Goal: Information Seeking & Learning: Find specific fact

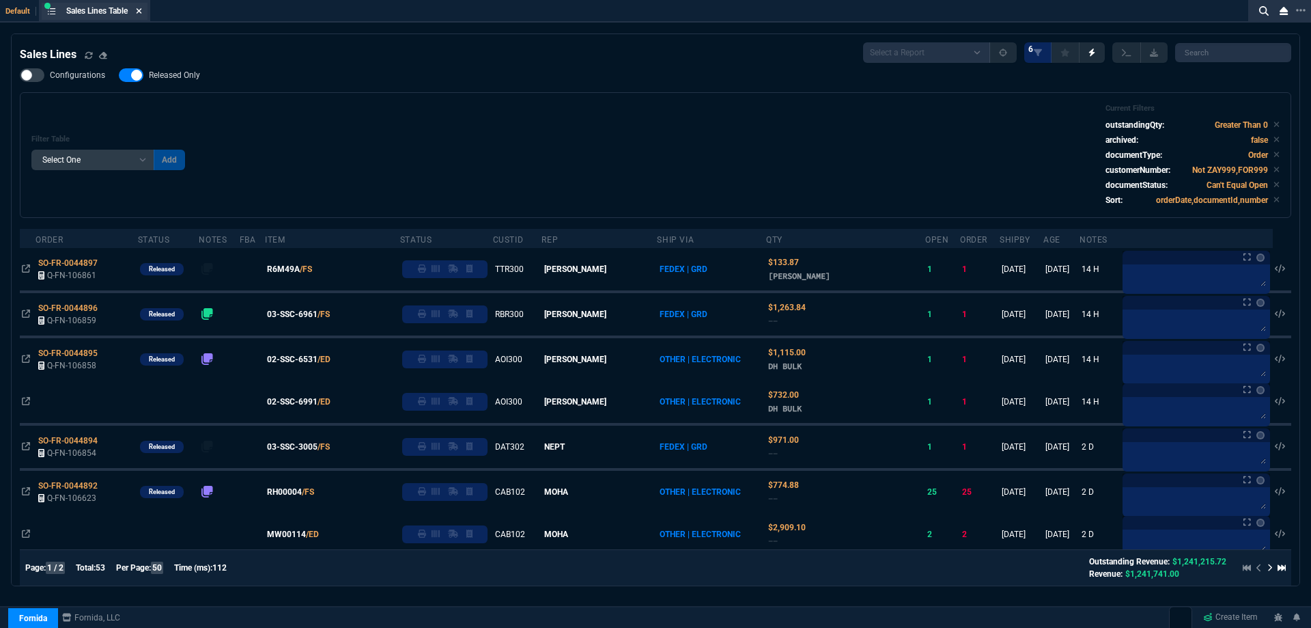
click at [142, 10] on icon at bounding box center [139, 10] width 5 height 5
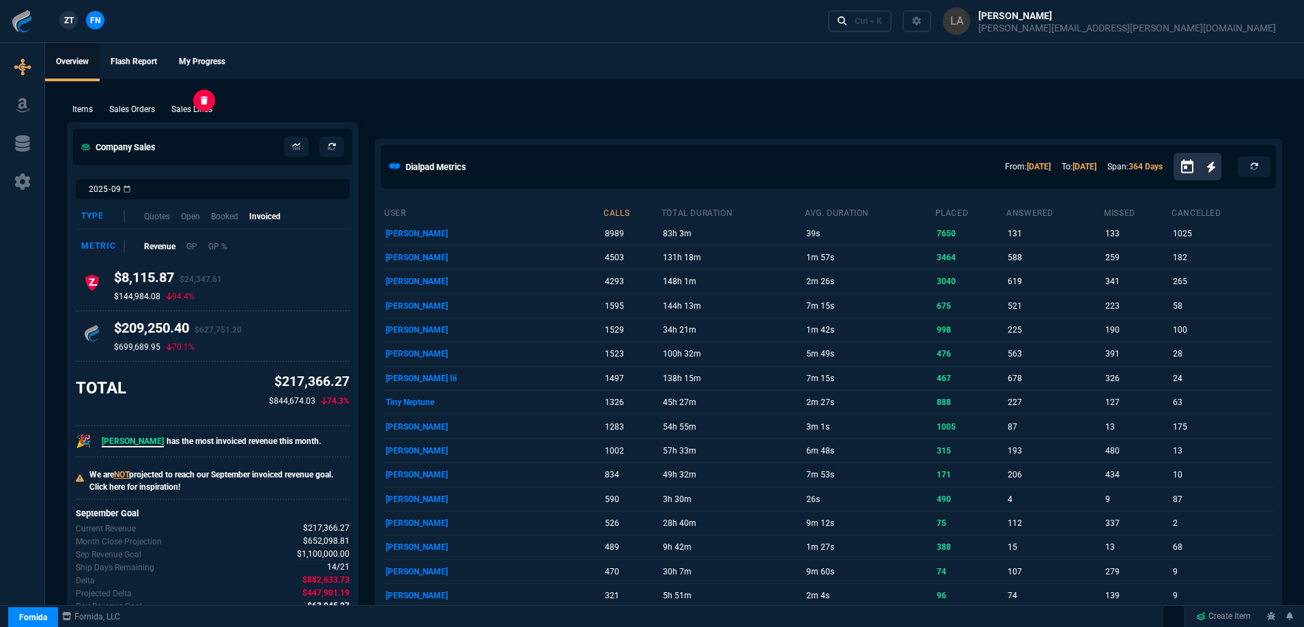
click at [185, 106] on p "Sales Lines" at bounding box center [191, 109] width 41 height 12
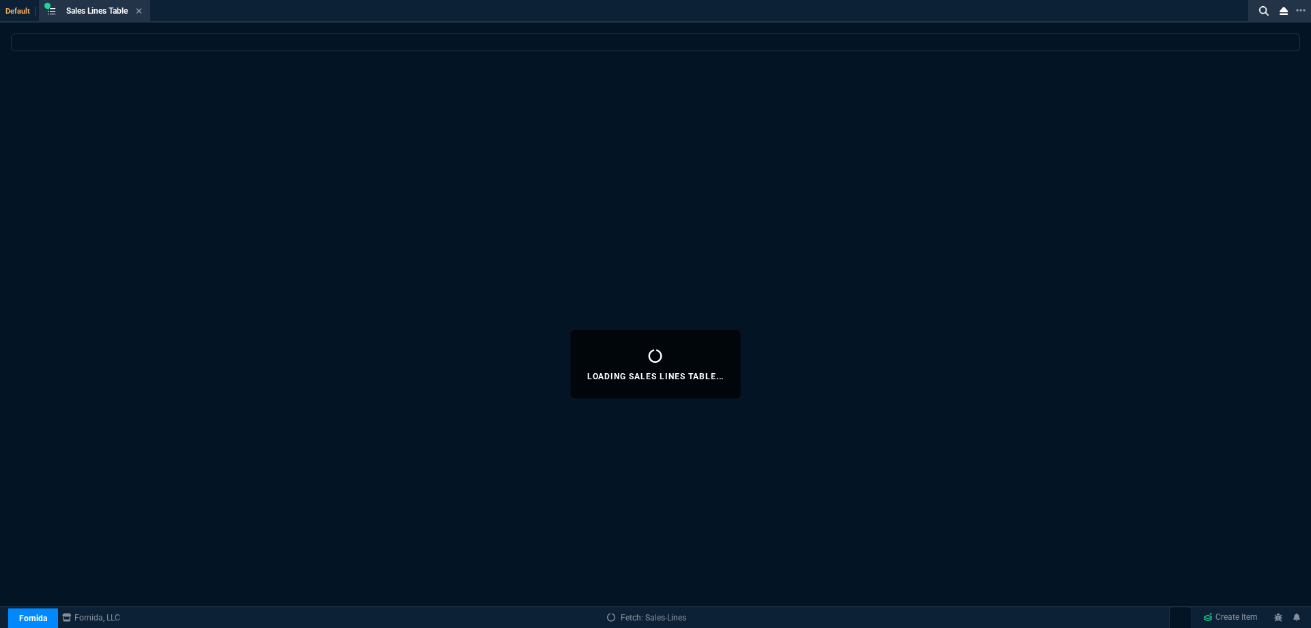
select select
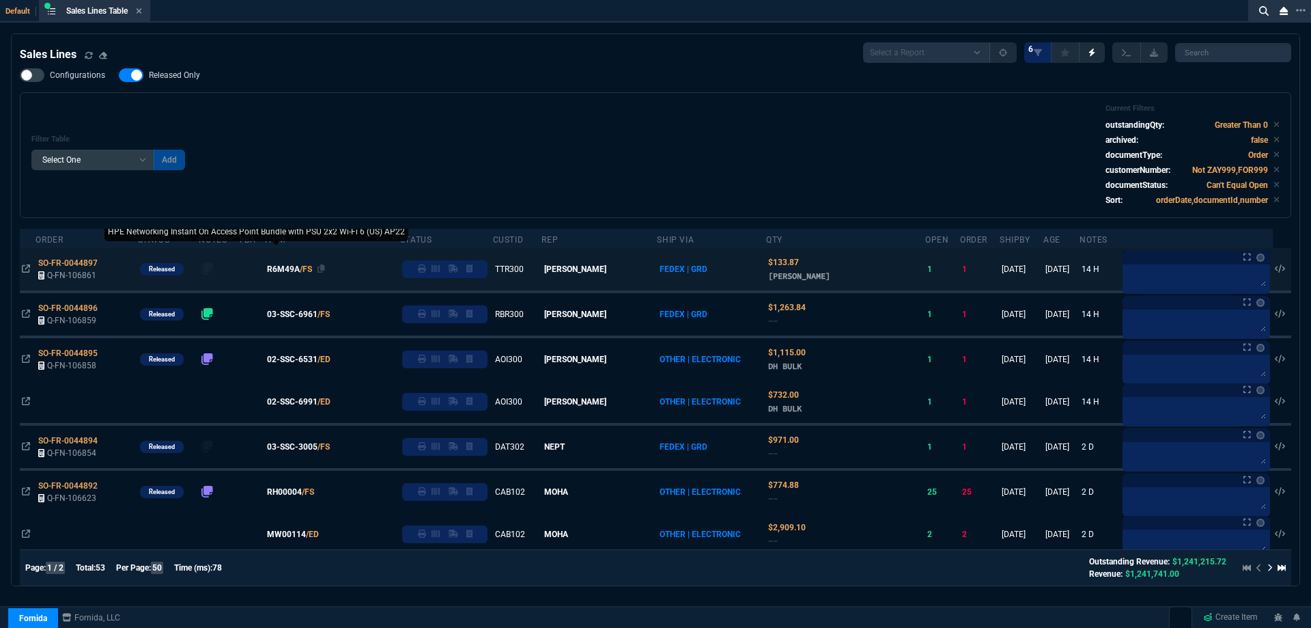
click at [294, 271] on span "R6M49A" at bounding box center [283, 269] width 33 height 12
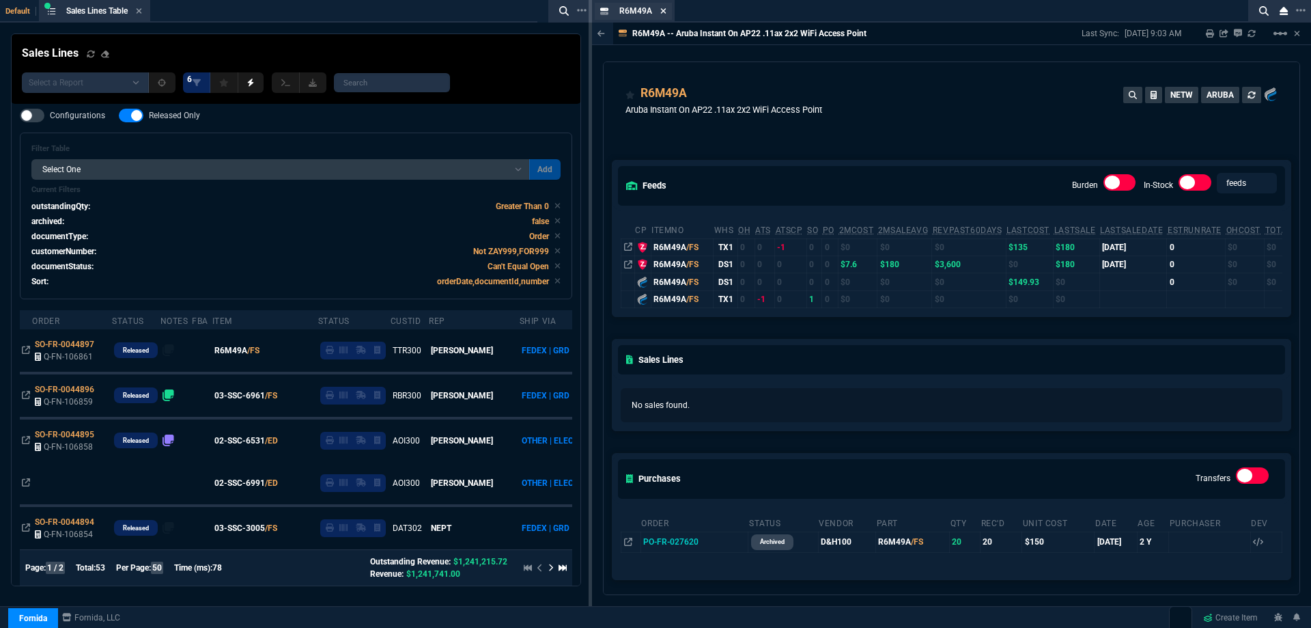
click at [664, 13] on icon at bounding box center [663, 11] width 6 height 8
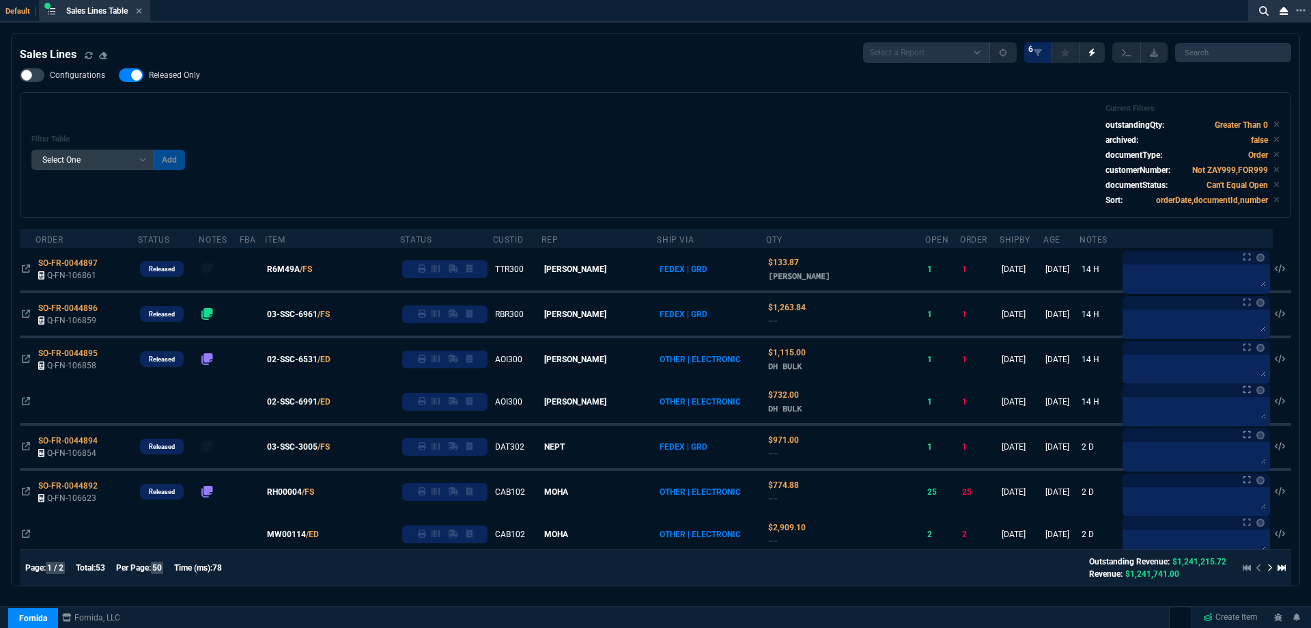
drag, startPoint x: 296, startPoint y: 316, endPoint x: 361, endPoint y: 308, distance: 64.7
click at [296, 316] on span "03-SSC-6961" at bounding box center [292, 314] width 51 height 12
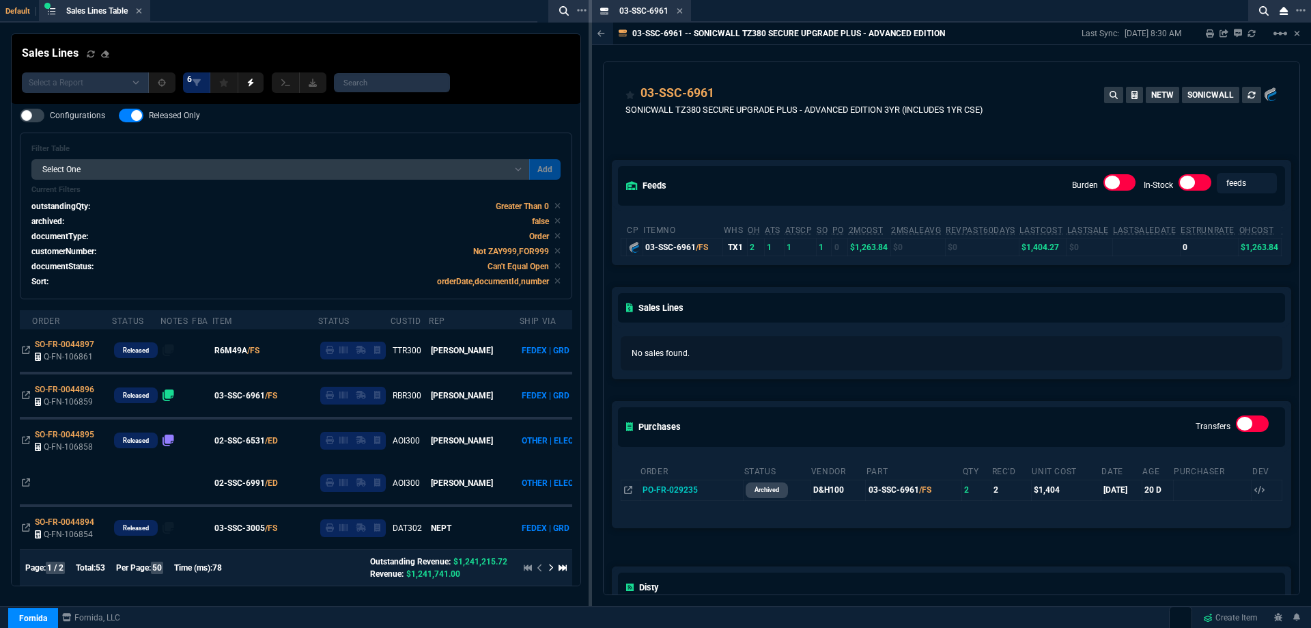
drag, startPoint x: 679, startPoint y: 13, endPoint x: 672, endPoint y: 24, distance: 12.9
click at [679, 13] on icon at bounding box center [679, 10] width 5 height 5
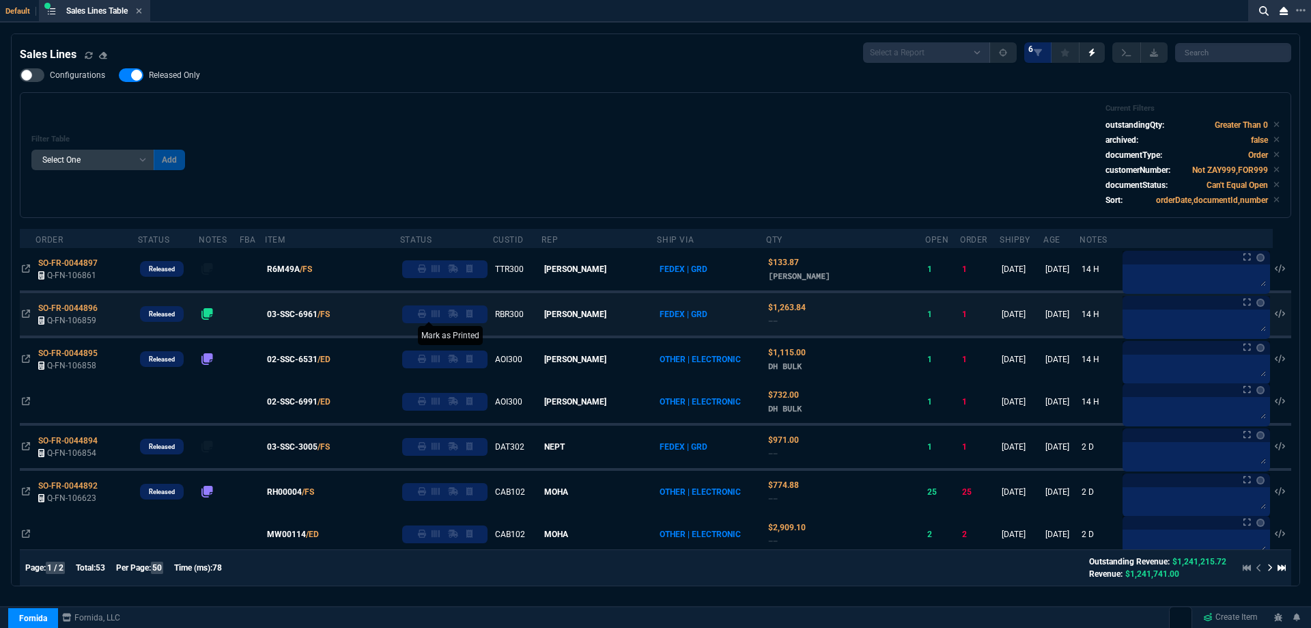
click at [426, 316] on icon at bounding box center [422, 313] width 8 height 8
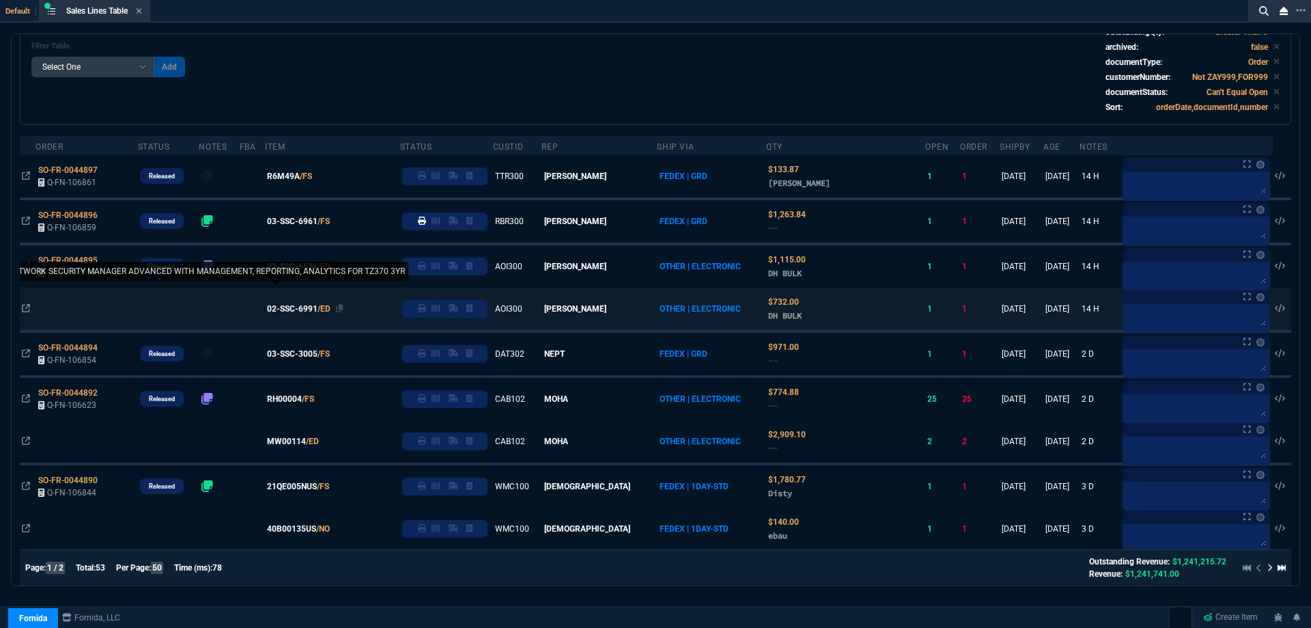
scroll to position [137, 0]
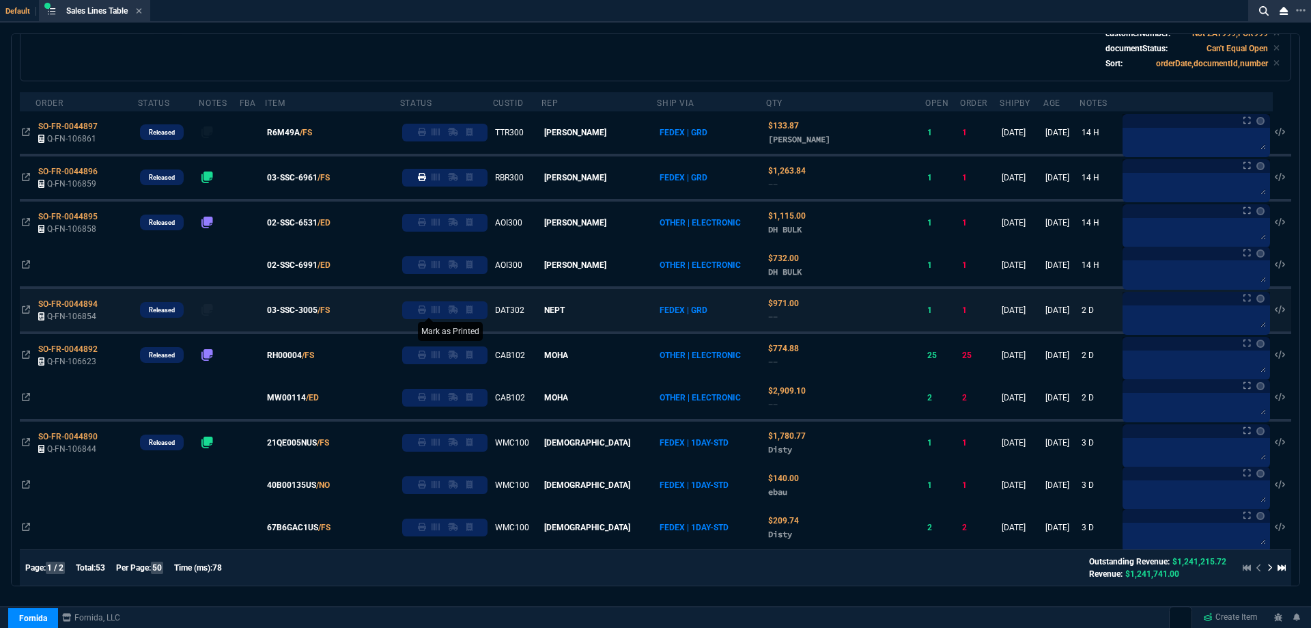
click at [426, 312] on icon at bounding box center [422, 309] width 8 height 8
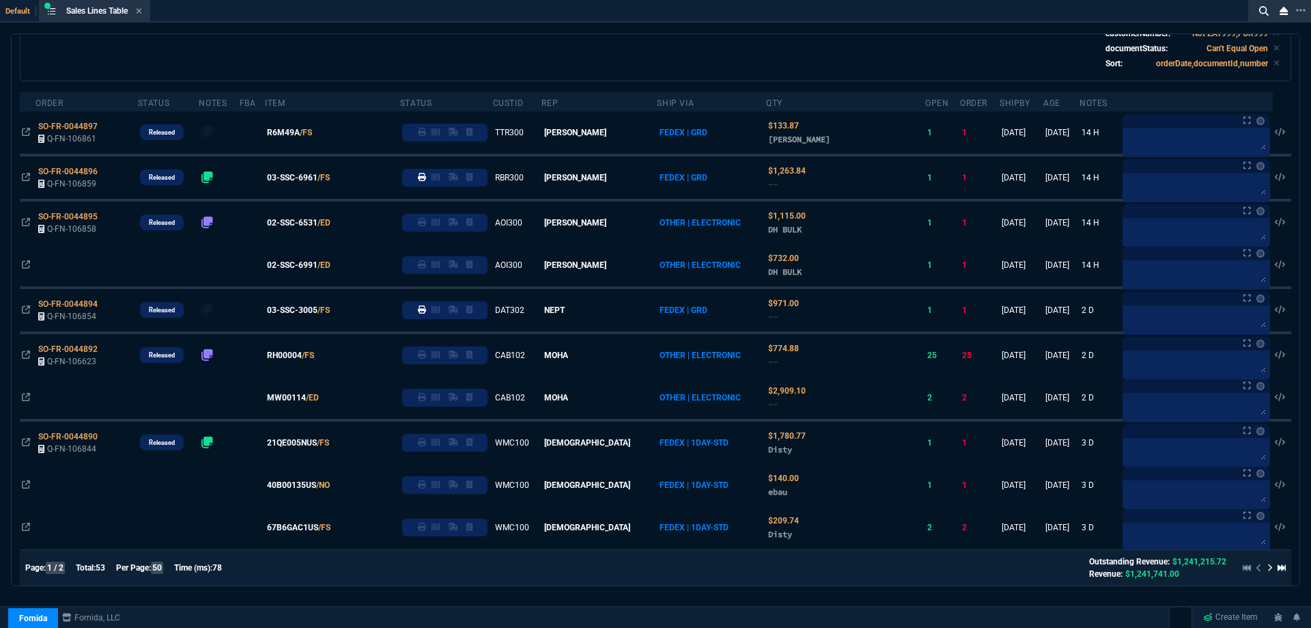
scroll to position [0, 0]
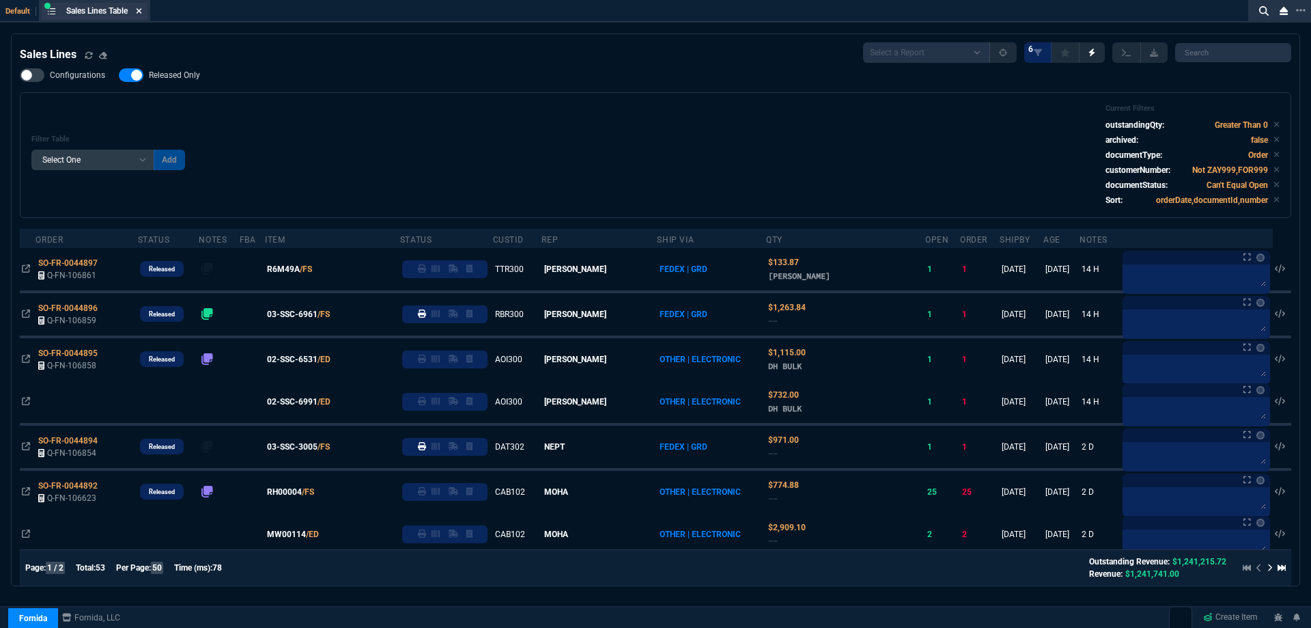
click at [140, 12] on icon at bounding box center [139, 11] width 6 height 8
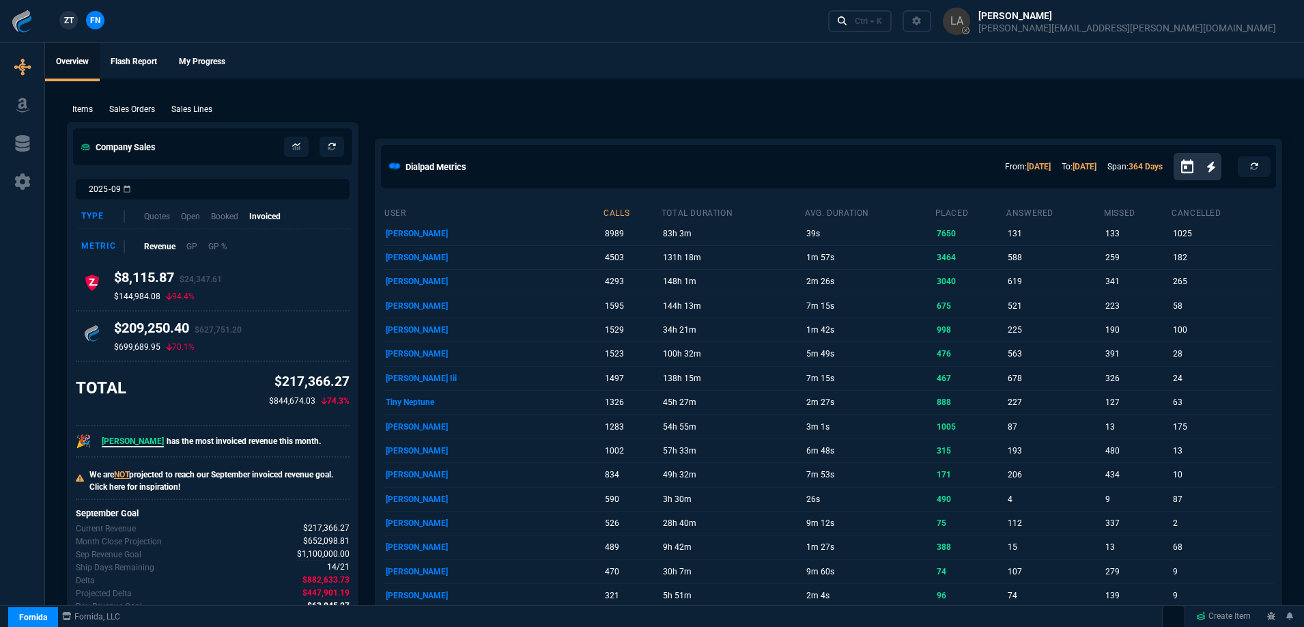
click at [70, 23] on span "ZT" at bounding box center [69, 20] width 10 height 12
click at [185, 110] on p "Sales Lines" at bounding box center [191, 109] width 41 height 12
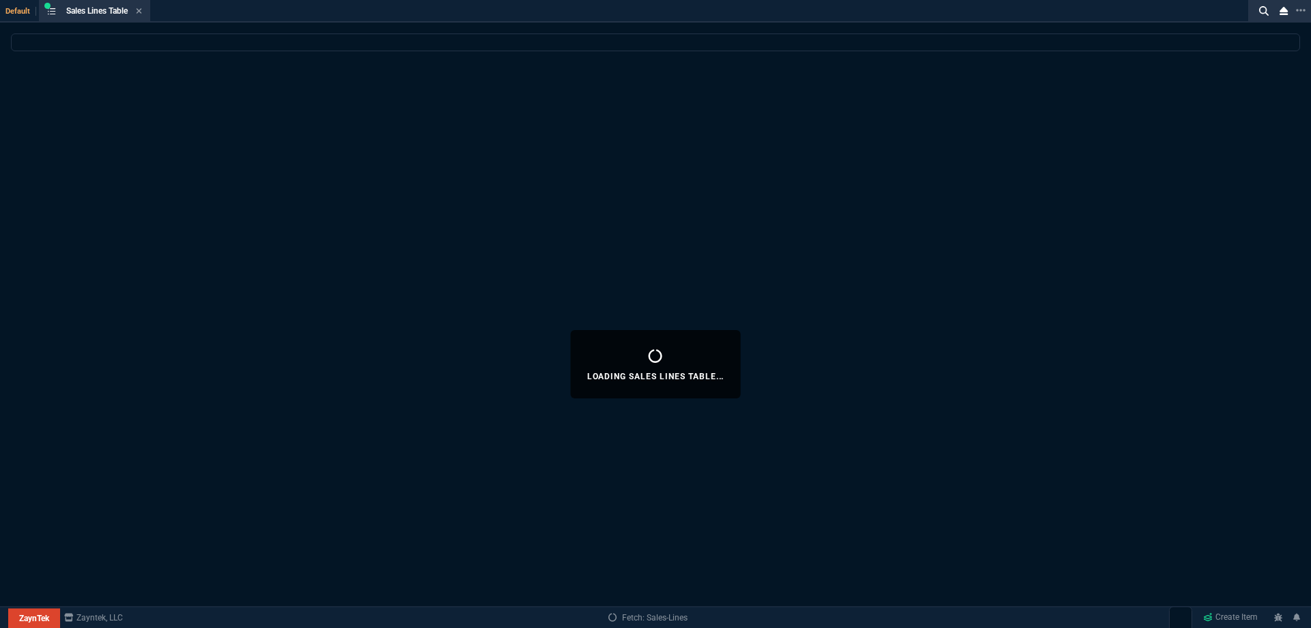
select select
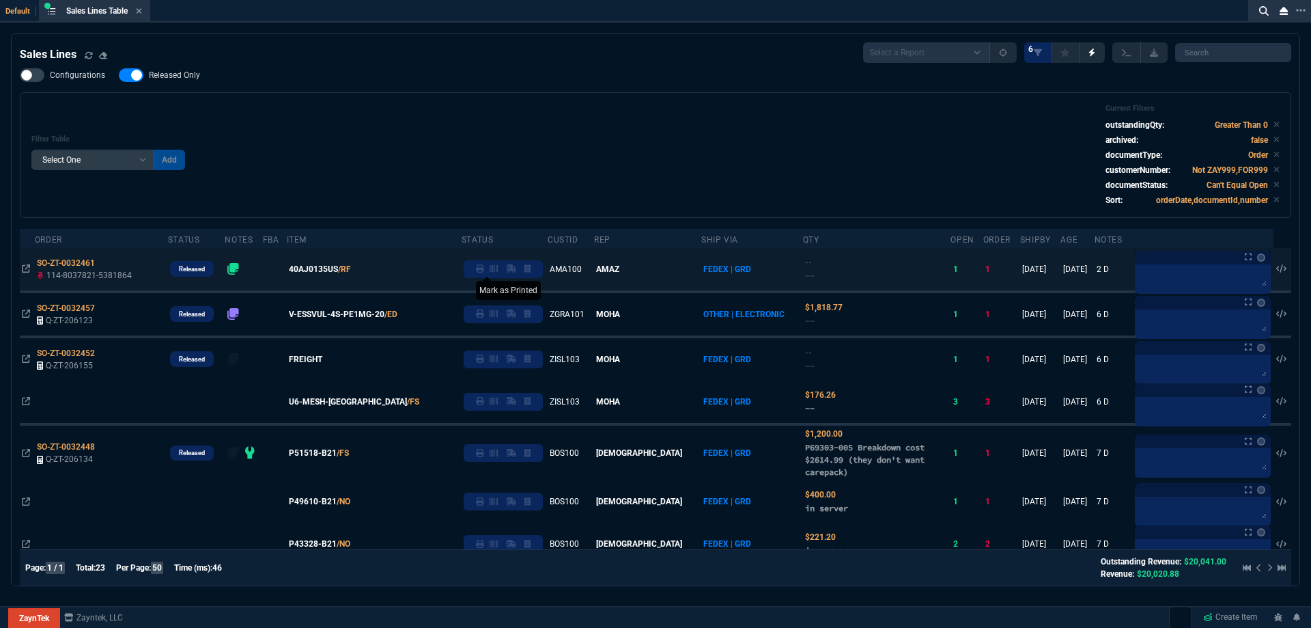
click at [484, 274] on fa-icon at bounding box center [480, 269] width 8 height 10
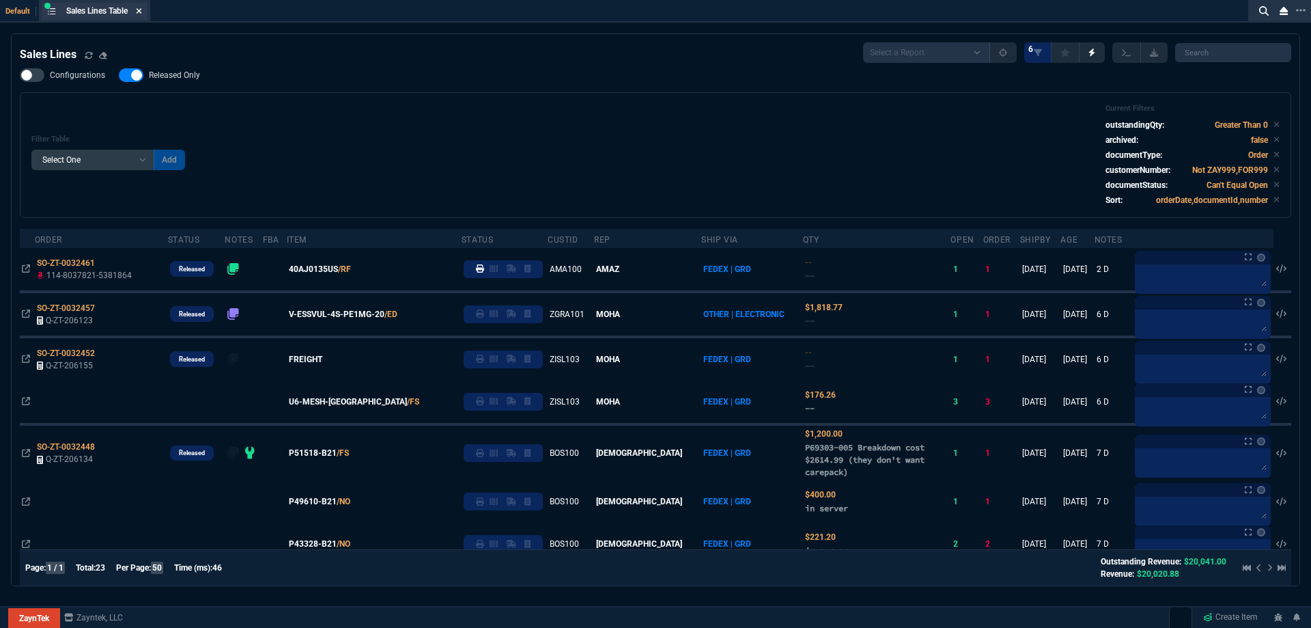
click at [140, 9] on icon at bounding box center [139, 10] width 5 height 5
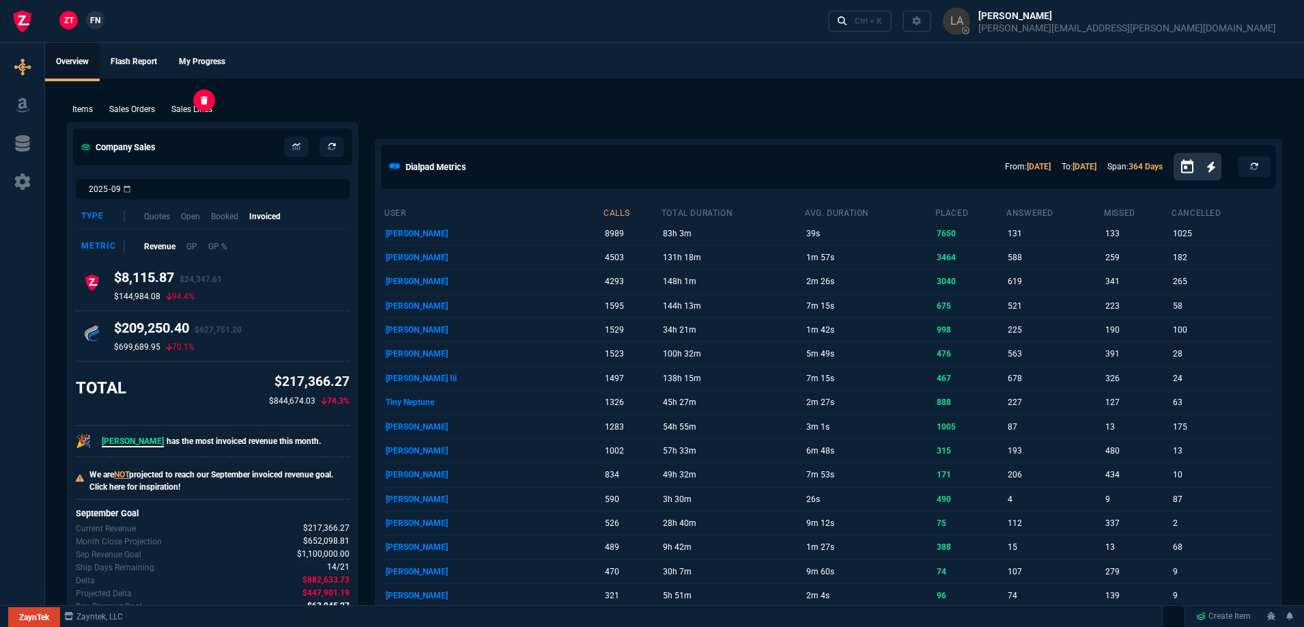
click at [208, 109] on p "Sales Lines" at bounding box center [191, 109] width 41 height 12
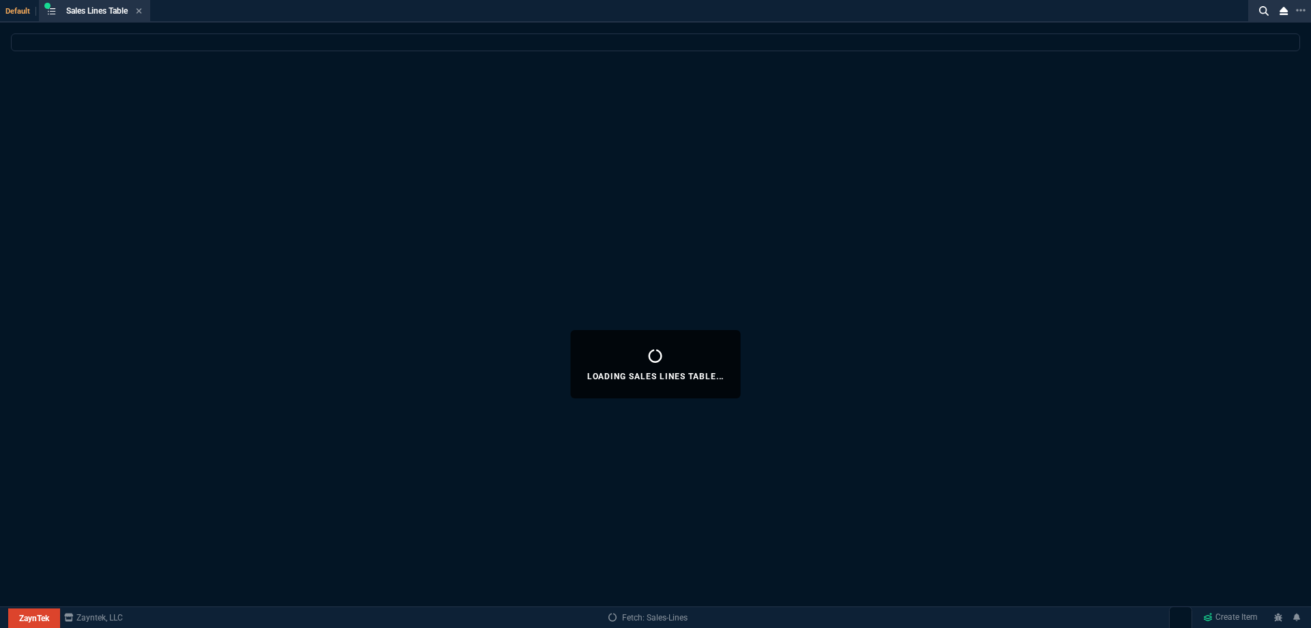
select select
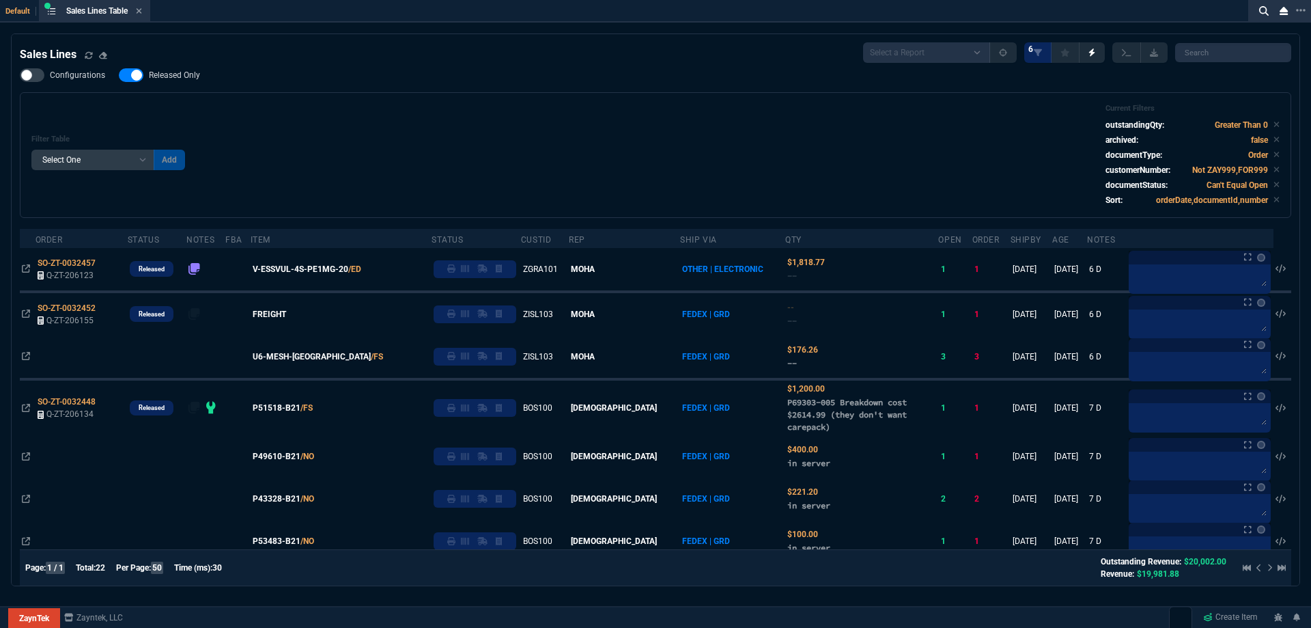
click at [173, 79] on span "Released Only" at bounding box center [174, 75] width 51 height 11
click at [119, 76] on input "Released Only" at bounding box center [118, 75] width 1 height 1
checkbox input "false"
click at [378, 76] on div "Configurations Released Only Filter Table Select One Add Filter () Age () ATS (…" at bounding box center [656, 143] width 1272 height 150
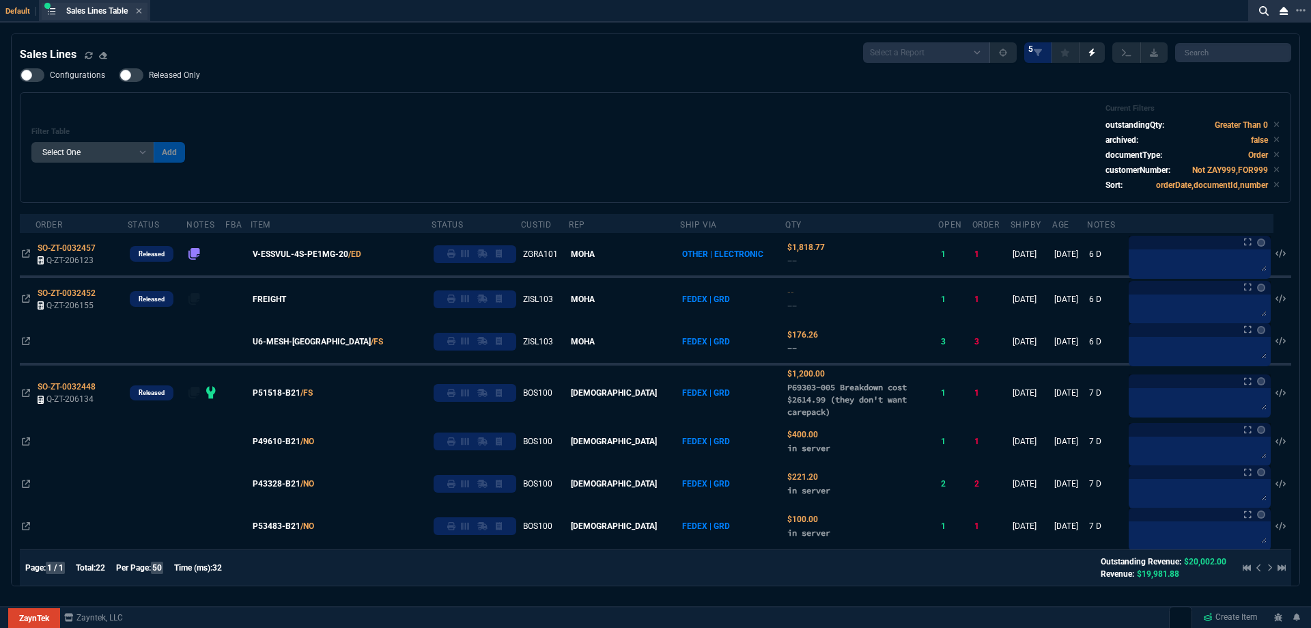
click at [137, 10] on div "Sales Lines Table Sales Line" at bounding box center [104, 11] width 76 height 12
click at [141, 11] on icon at bounding box center [139, 11] width 6 height 8
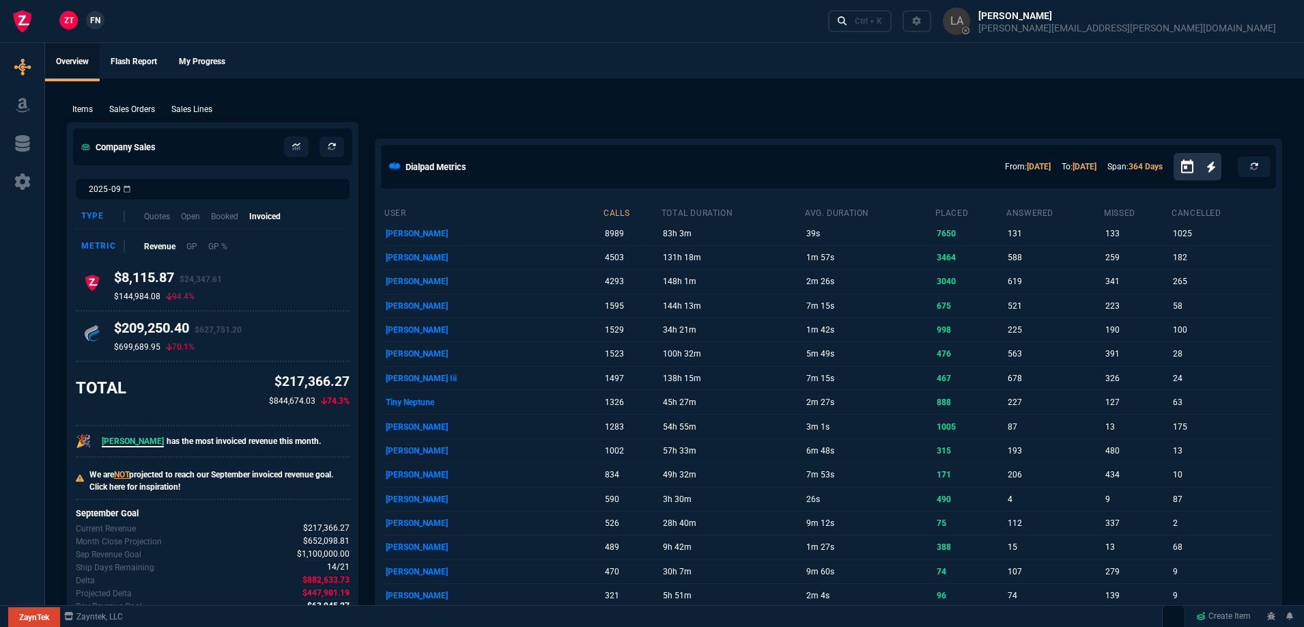
click at [91, 19] on span "FN" at bounding box center [95, 20] width 10 height 12
click at [198, 108] on p "Sales Lines" at bounding box center [191, 109] width 41 height 12
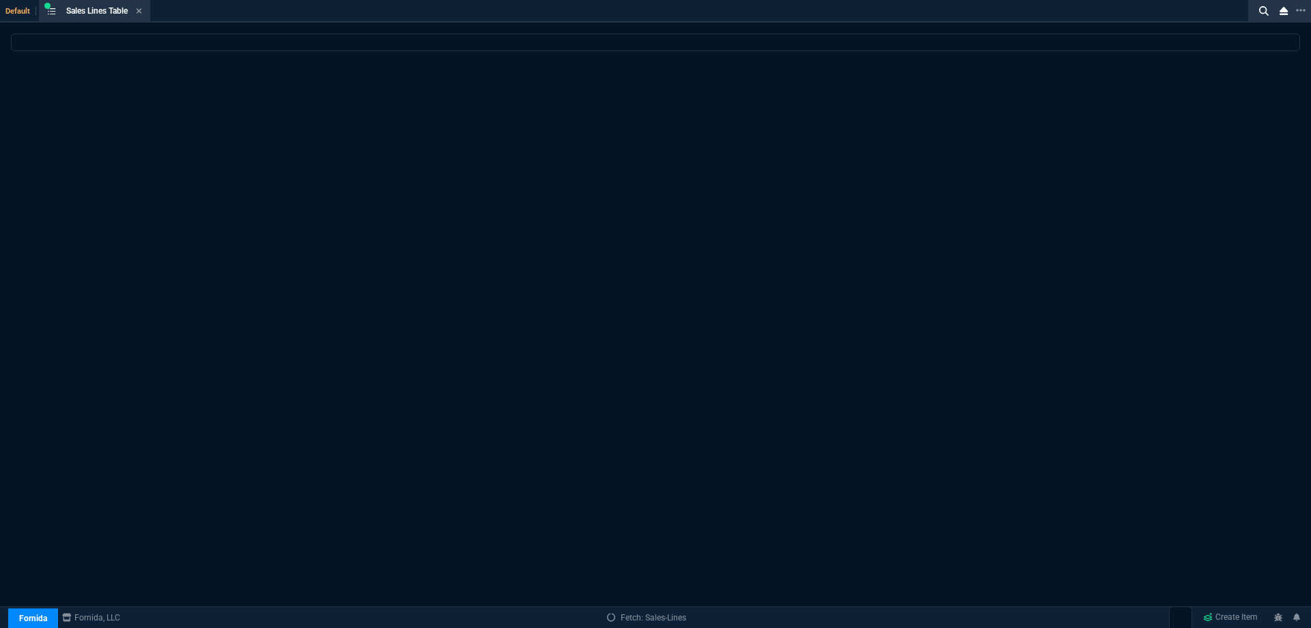
select select
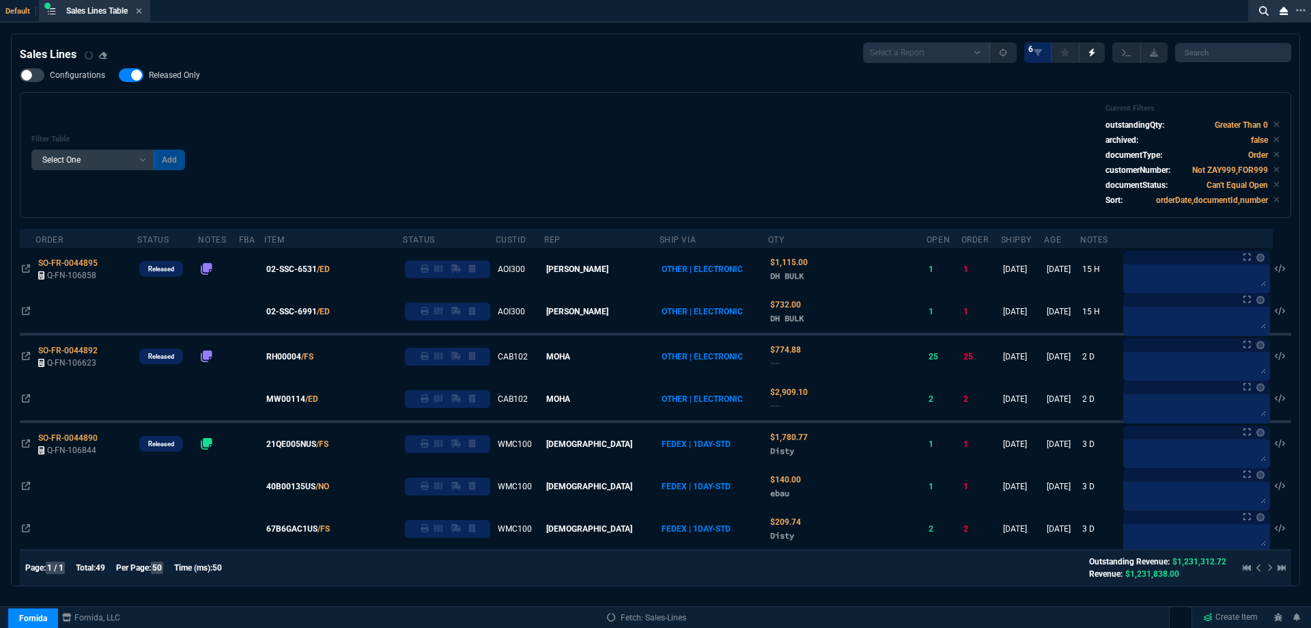
click at [176, 74] on span "Released Only" at bounding box center [174, 75] width 51 height 11
click at [119, 75] on input "Released Only" at bounding box center [118, 75] width 1 height 1
checkbox input "false"
click at [354, 108] on div "Filter Table Select One Add Filter () Age () ATS () Cond (itemVariantCode) Cust…" at bounding box center [655, 155] width 1248 height 102
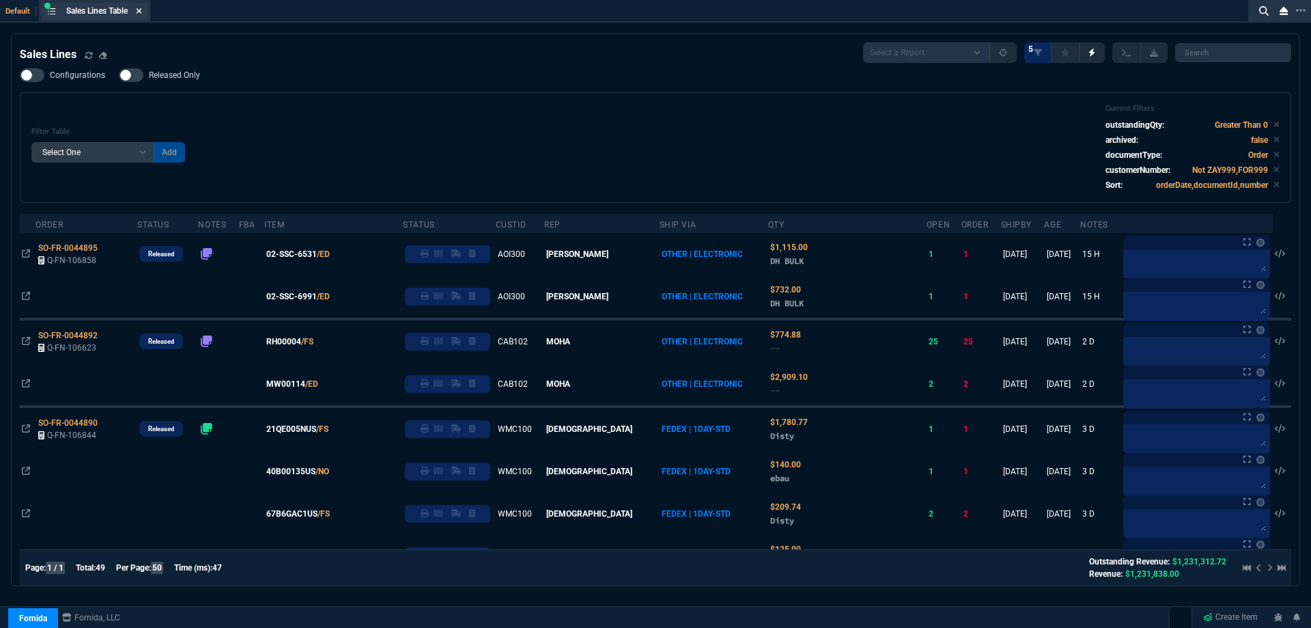
click at [142, 13] on icon at bounding box center [139, 10] width 5 height 5
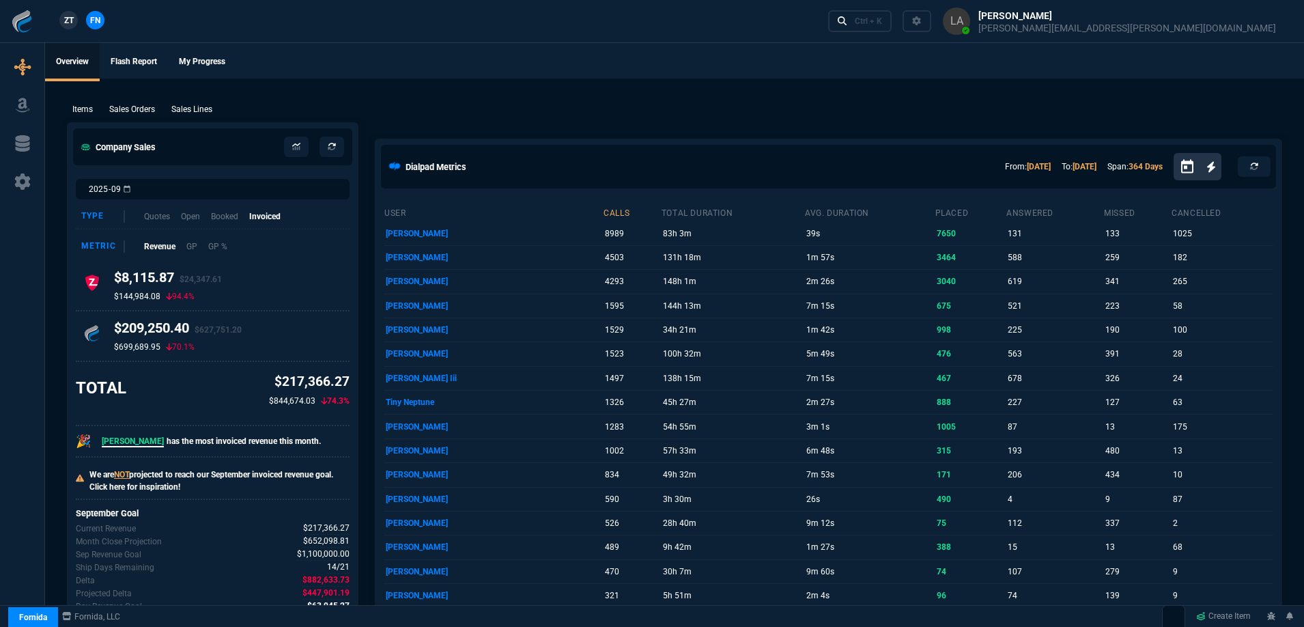
click at [74, 19] on span "ZT" at bounding box center [69, 20] width 10 height 12
click at [193, 107] on p "Sales Lines" at bounding box center [191, 109] width 41 height 12
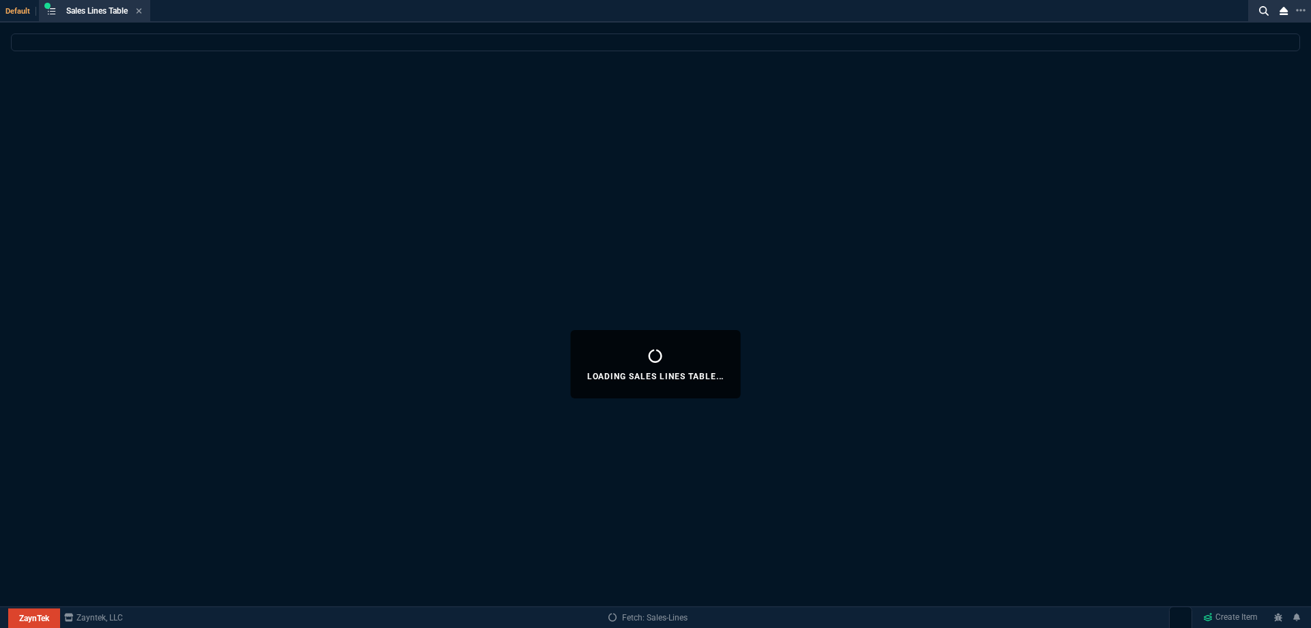
select select
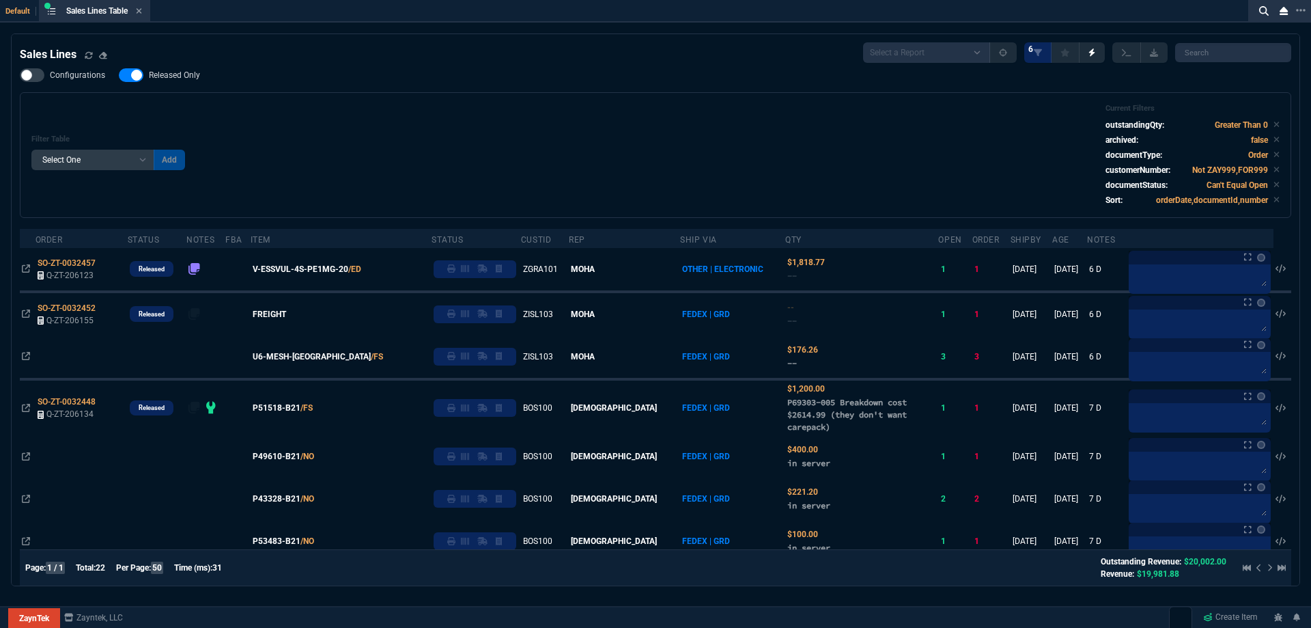
click at [193, 81] on span "Released Only" at bounding box center [174, 75] width 51 height 11
click at [119, 76] on input "Released Only" at bounding box center [118, 75] width 1 height 1
checkbox input "false"
click at [328, 115] on div "Filter Table Select One Add Filter () Age () ATS () Cond (itemVariantCode) Cust…" at bounding box center [655, 155] width 1248 height 102
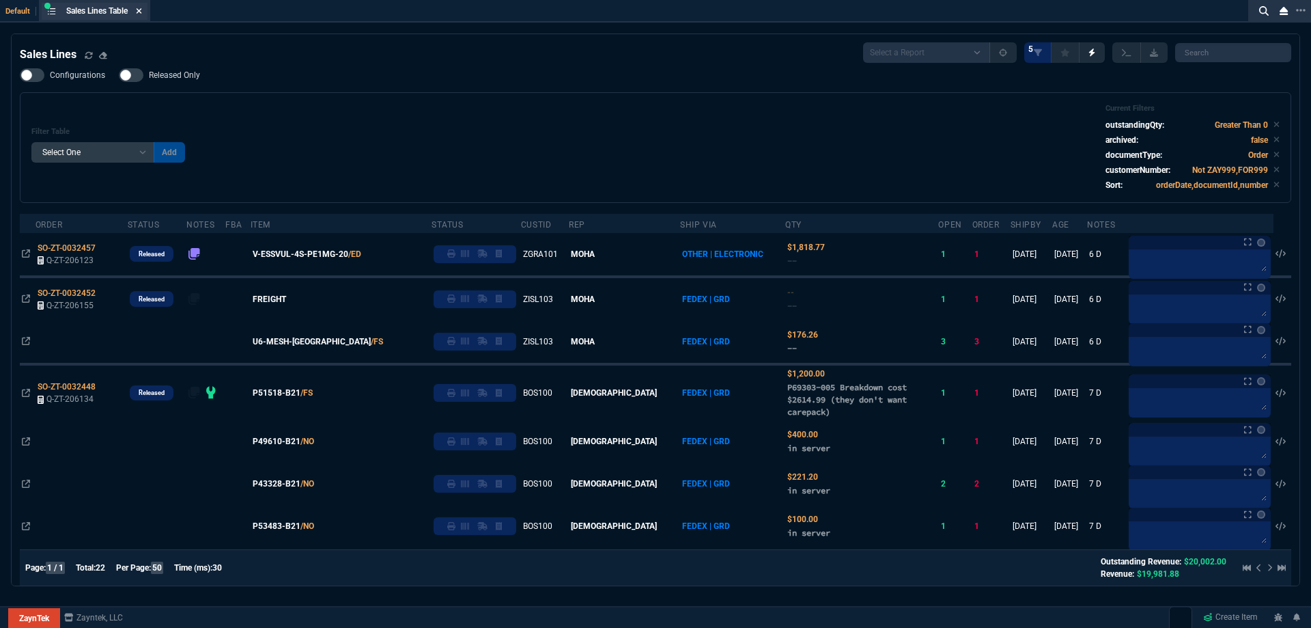
click at [141, 8] on icon at bounding box center [139, 11] width 6 height 8
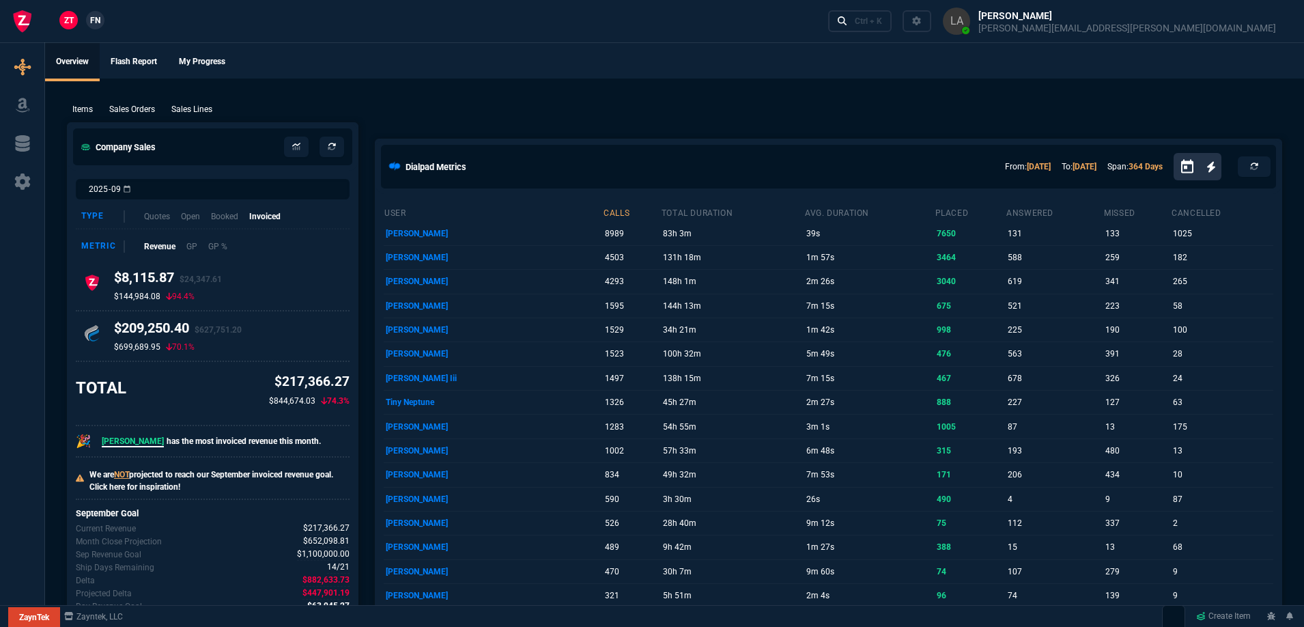
click at [203, 111] on p "Sales Lines" at bounding box center [191, 109] width 41 height 12
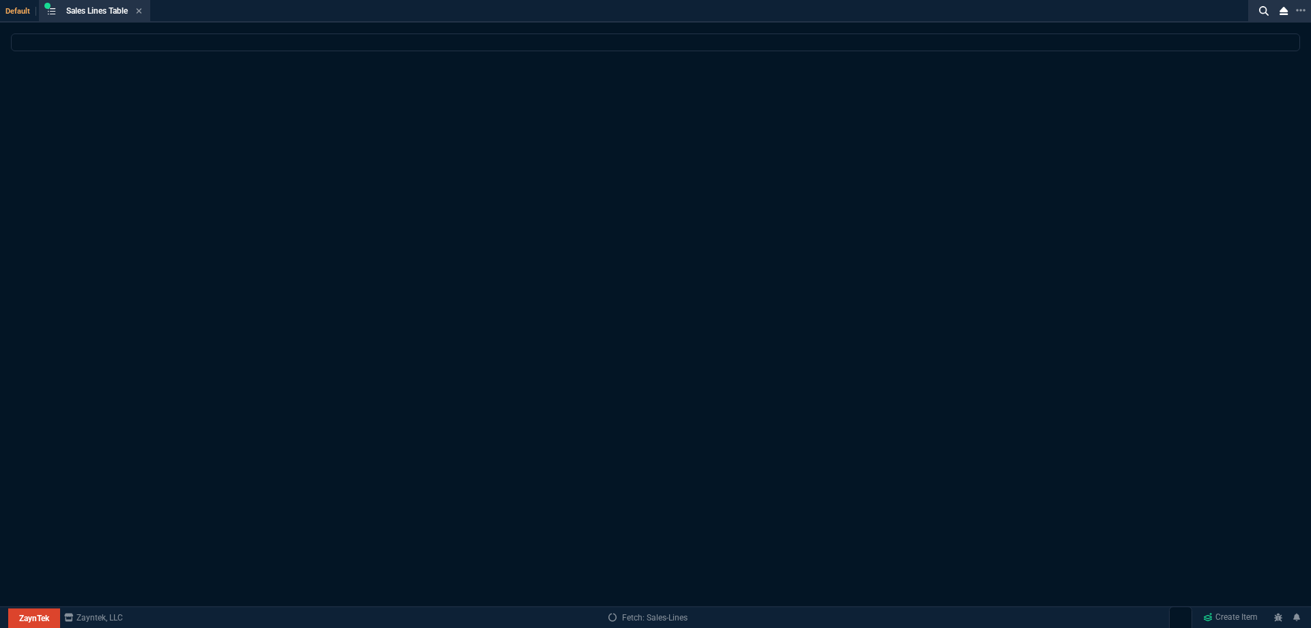
select select
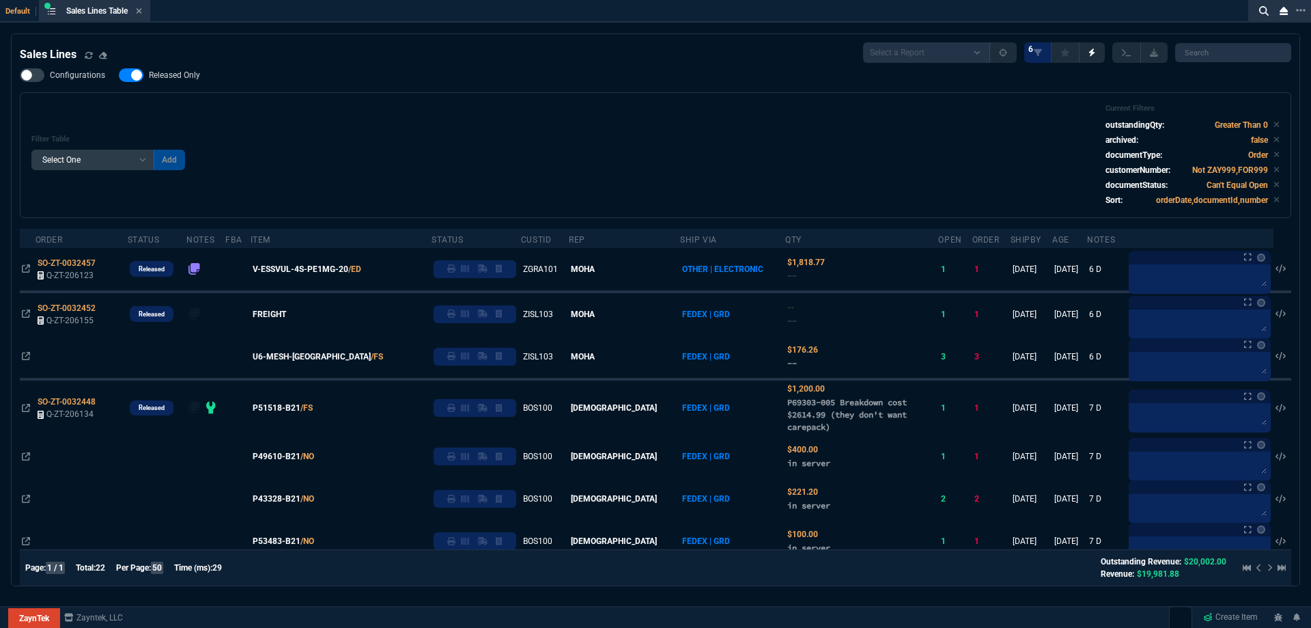
click at [190, 78] on span "Released Only" at bounding box center [174, 75] width 51 height 11
click at [119, 76] on input "Released Only" at bounding box center [118, 75] width 1 height 1
checkbox input "false"
click at [383, 103] on div "Filter Table Select One Add Filter () Age () ATS () Cond (itemVariantCode) Cust…" at bounding box center [656, 155] width 1272 height 126
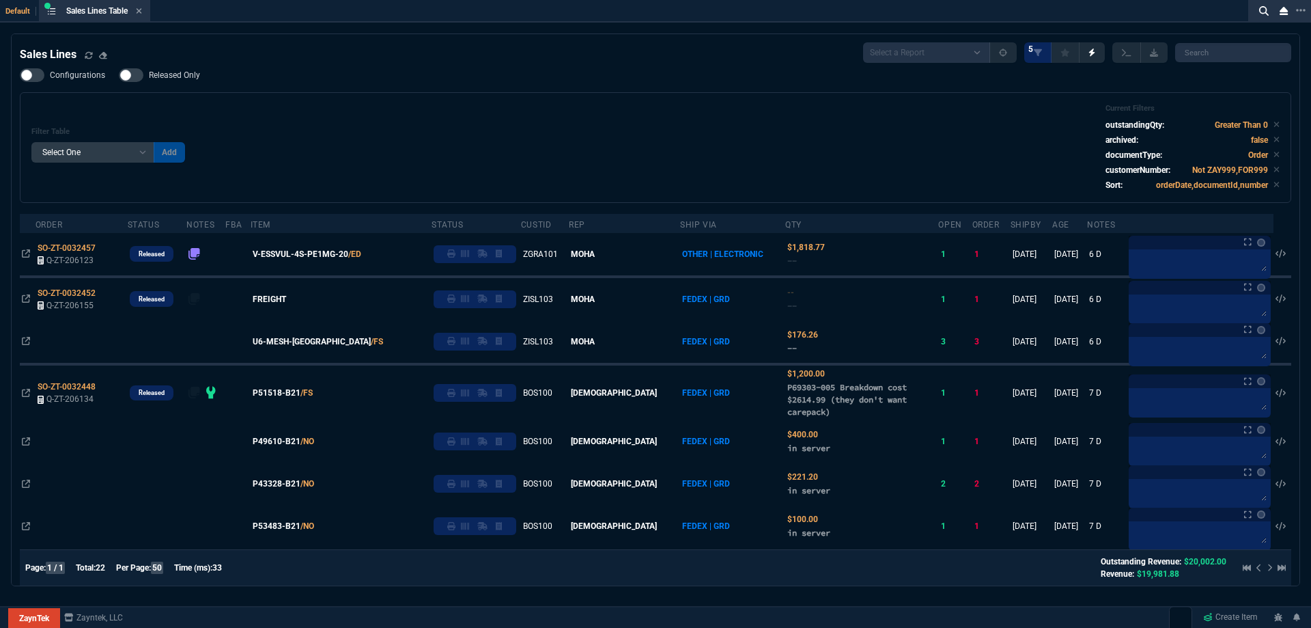
click at [139, 12] on icon at bounding box center [139, 11] width 6 height 8
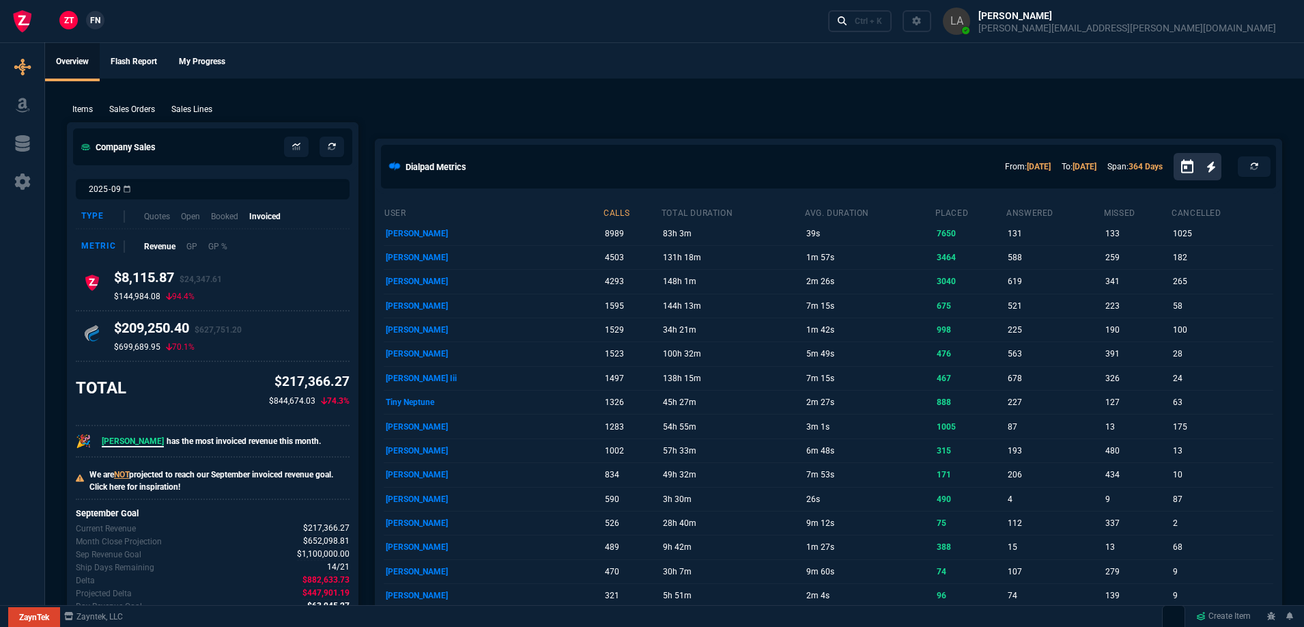
click at [96, 17] on span "FN" at bounding box center [95, 20] width 10 height 12
click at [178, 107] on p "Sales Lines" at bounding box center [191, 109] width 41 height 12
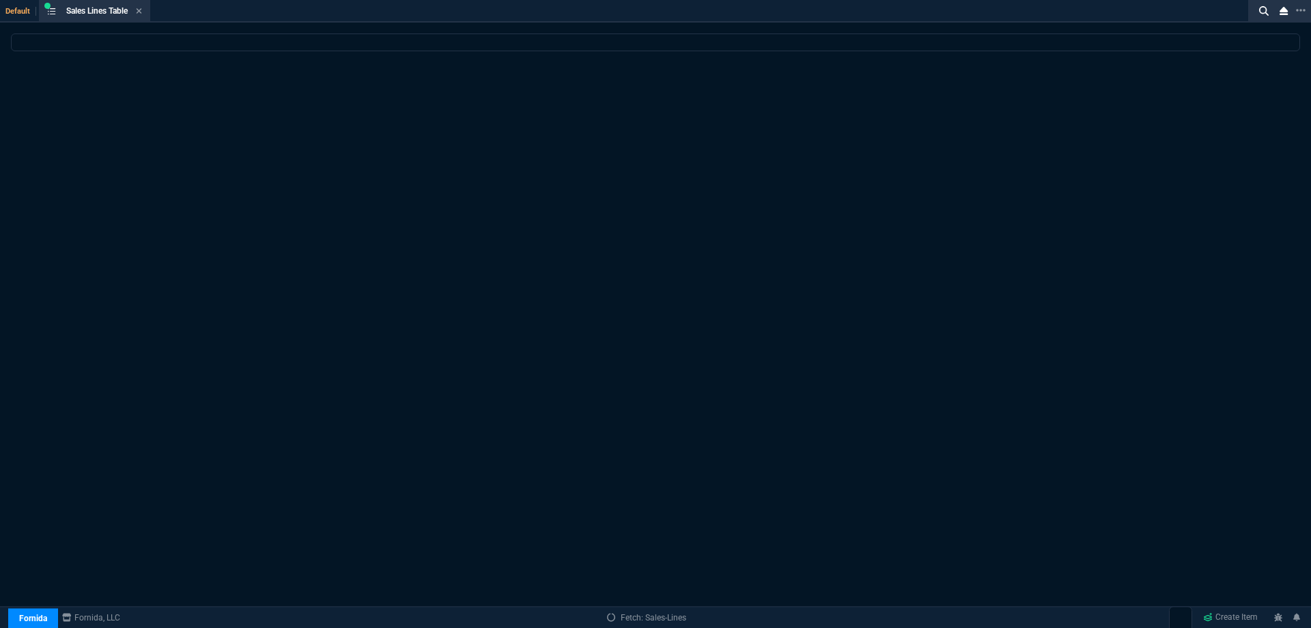
select select
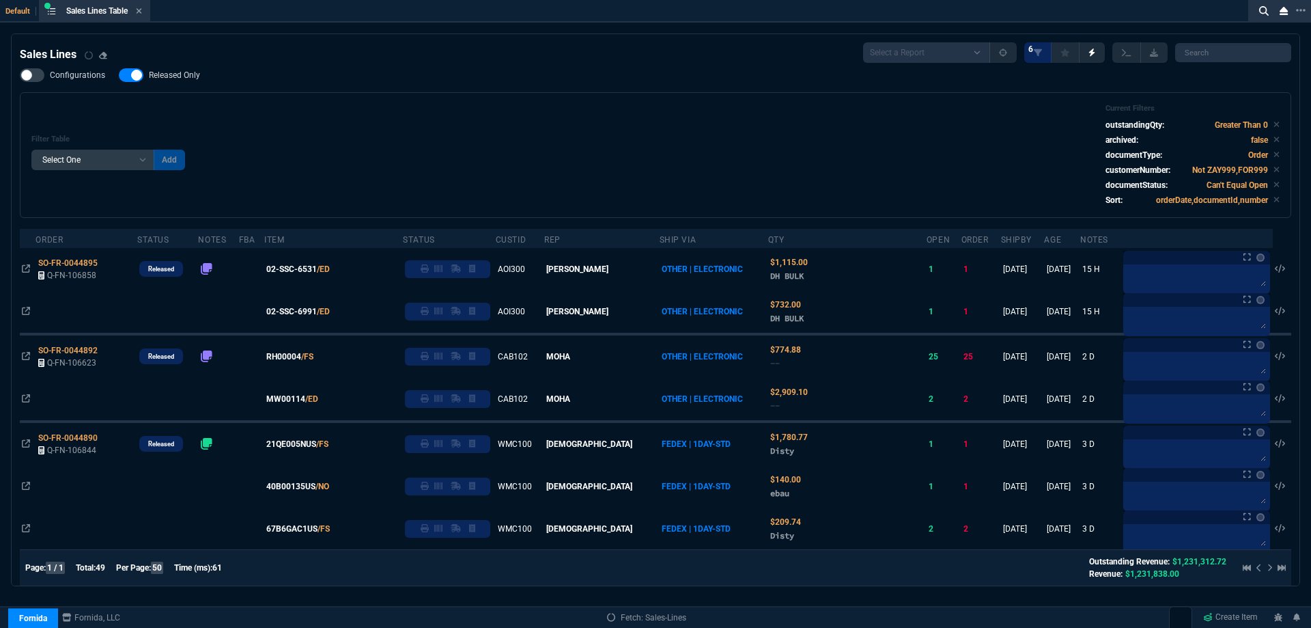
click at [163, 81] on span "Released Only" at bounding box center [174, 75] width 51 height 11
click at [119, 76] on input "Released Only" at bounding box center [118, 75] width 1 height 1
checkbox input "false"
click at [424, 118] on div "Filter Table Select One Add Filter () Age () ATS () Cond (itemVariantCode) Cust…" at bounding box center [655, 155] width 1248 height 102
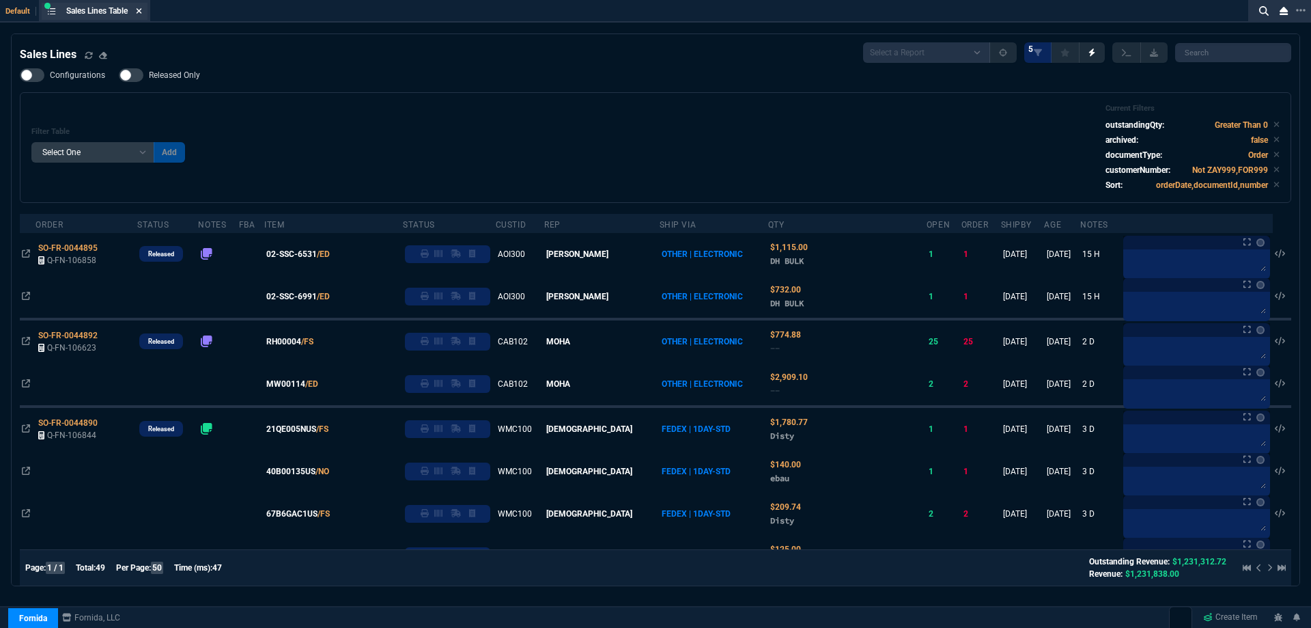
click at [142, 12] on icon at bounding box center [139, 10] width 5 height 5
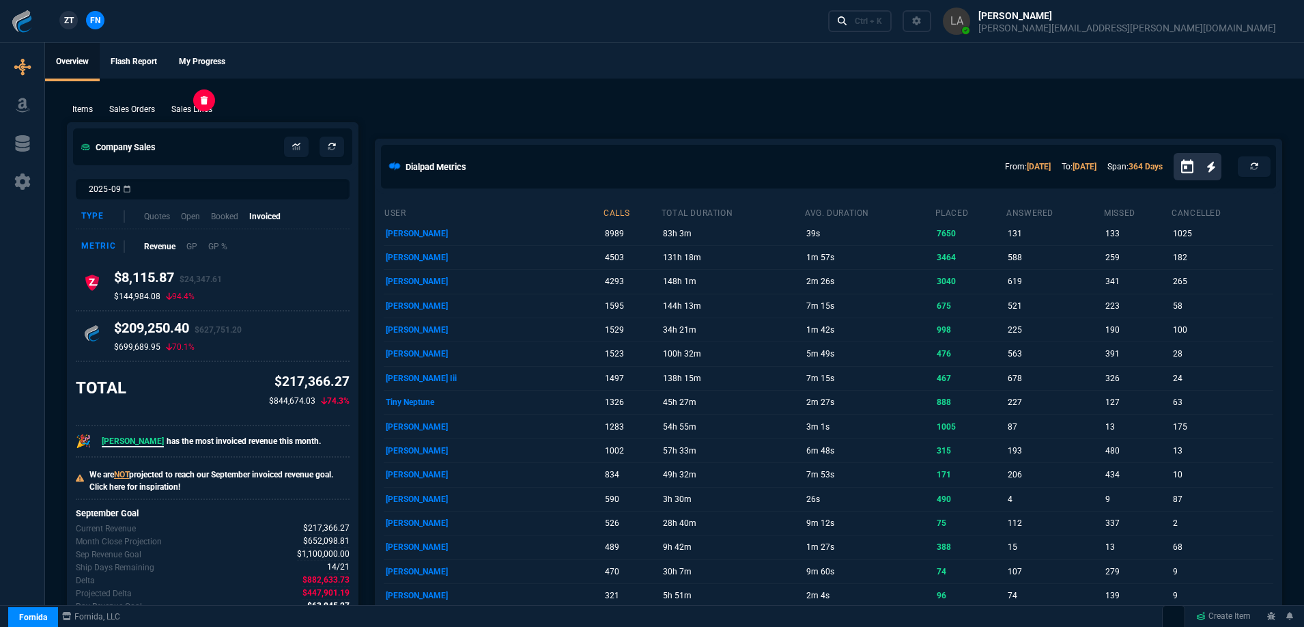
click at [184, 107] on p "Sales Lines" at bounding box center [191, 109] width 41 height 12
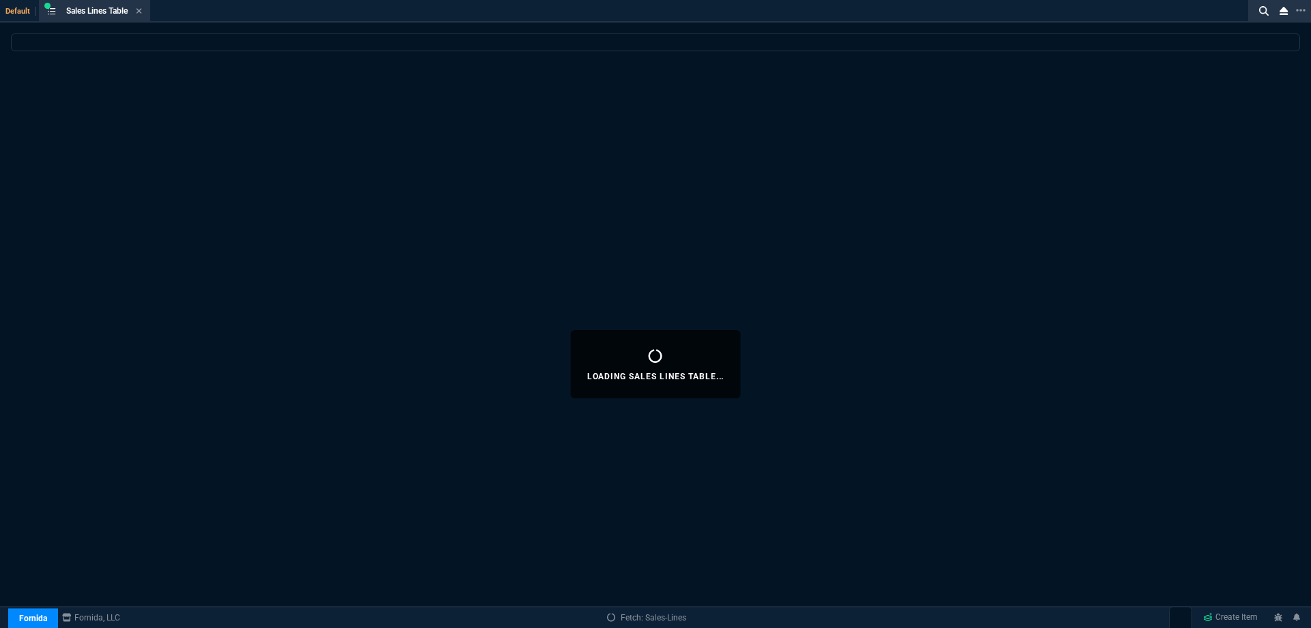
select select
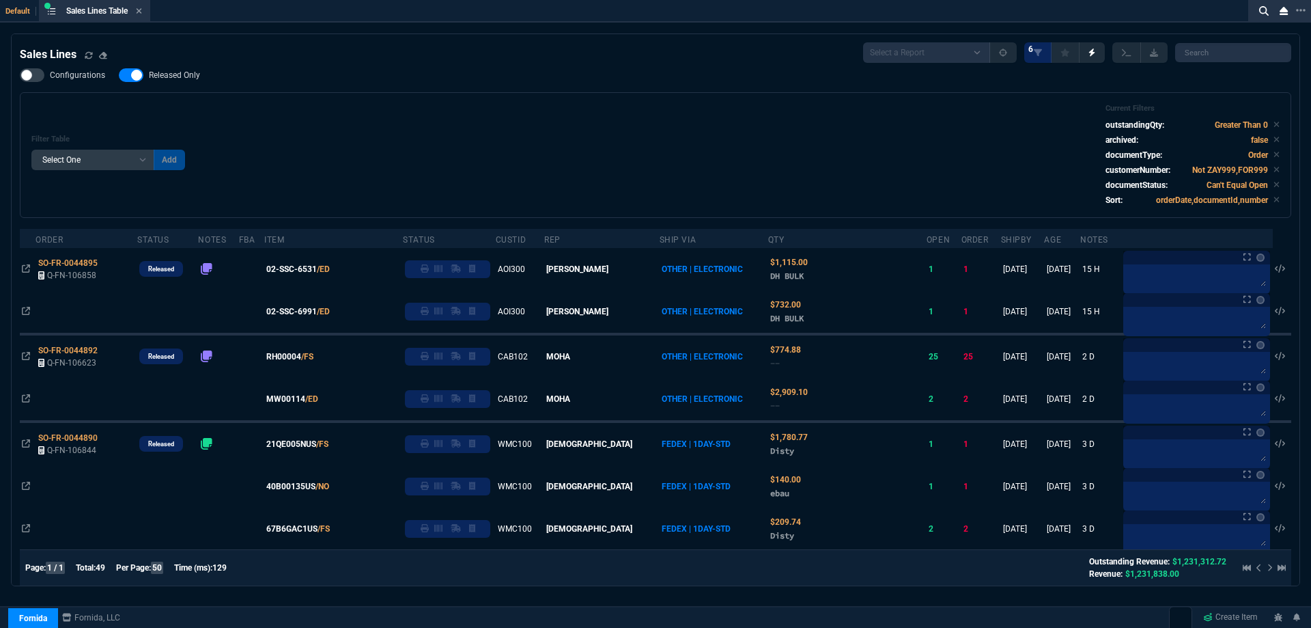
click at [166, 75] on span "Released Only" at bounding box center [174, 75] width 51 height 11
click at [119, 75] on input "Released Only" at bounding box center [118, 75] width 1 height 1
checkbox input "false"
click at [320, 106] on div "Filter Table Select One Add Filter () Age () ATS () Cond (itemVariantCode) Cust…" at bounding box center [655, 155] width 1248 height 102
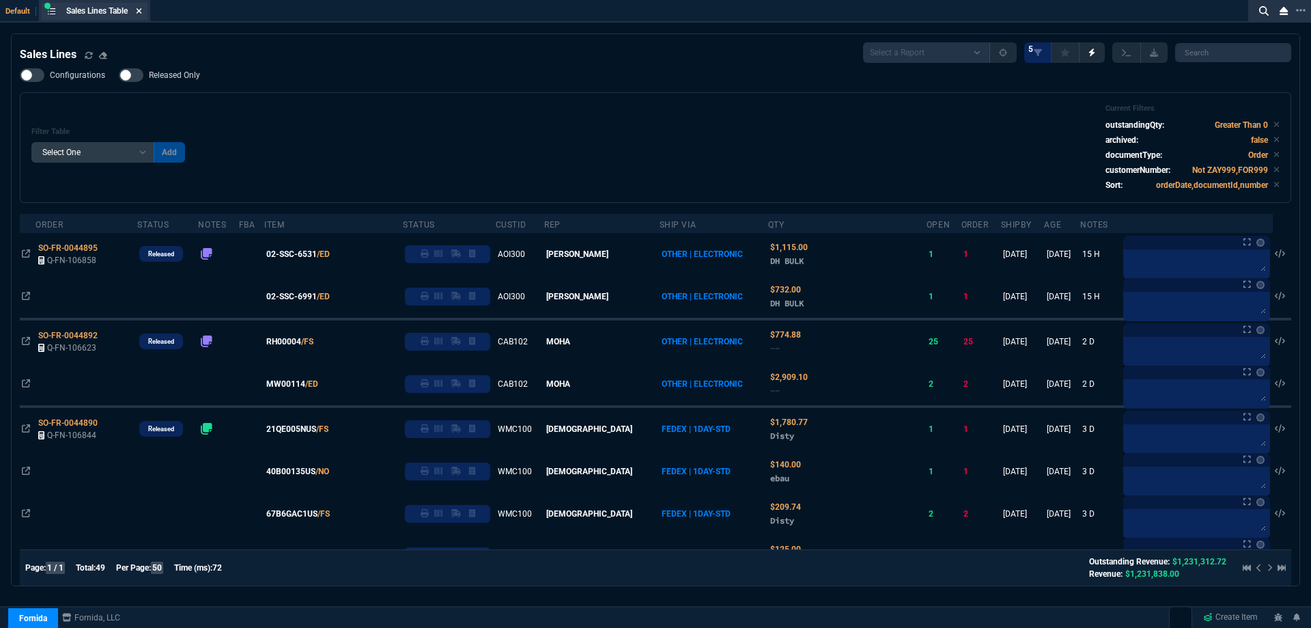
click at [139, 13] on icon at bounding box center [139, 11] width 6 height 8
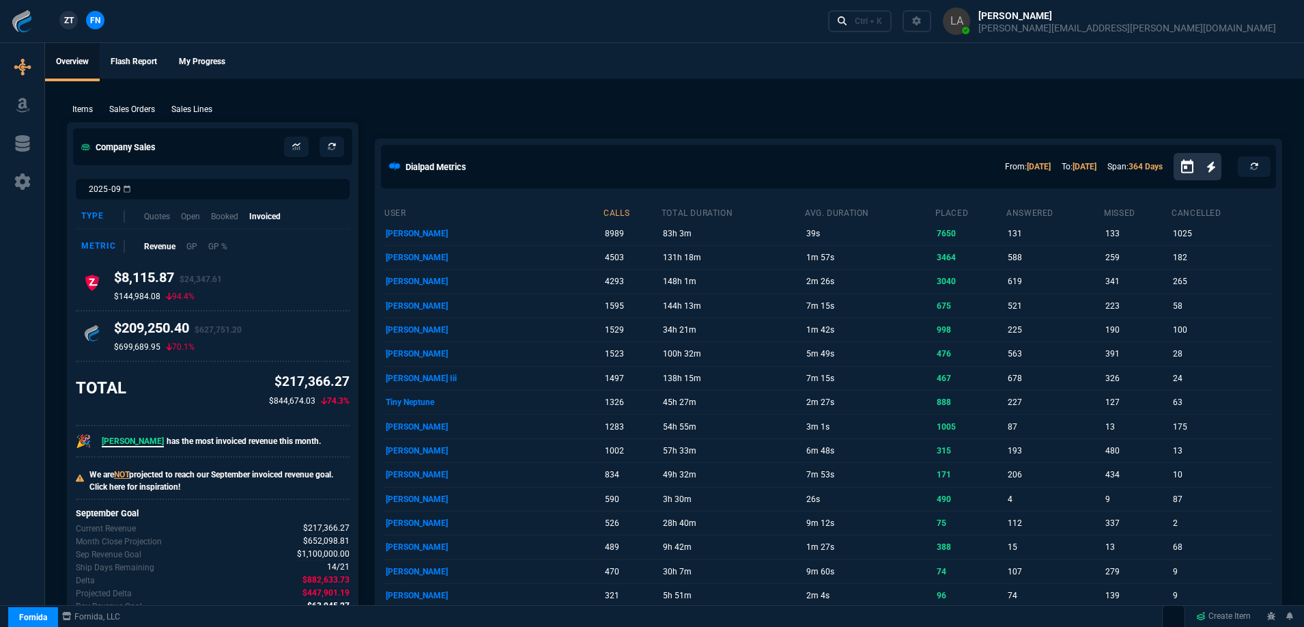
click at [73, 21] on span "ZT" at bounding box center [69, 20] width 10 height 12
click at [203, 112] on p "Sales Lines" at bounding box center [191, 109] width 41 height 12
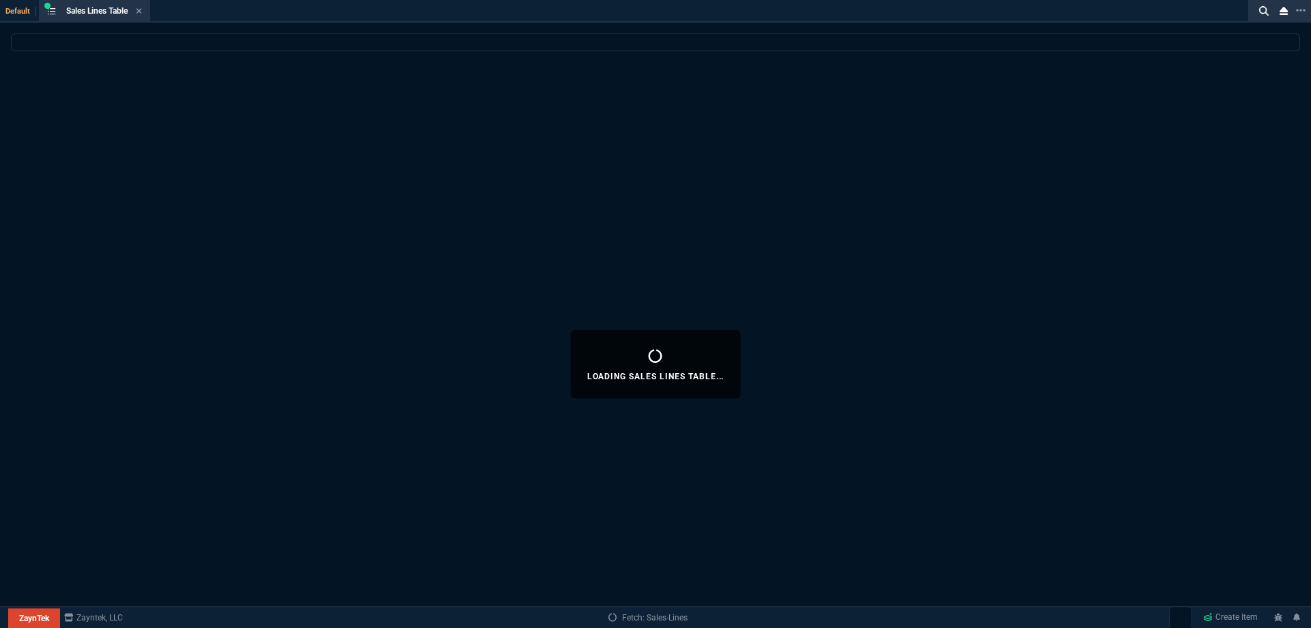
select select
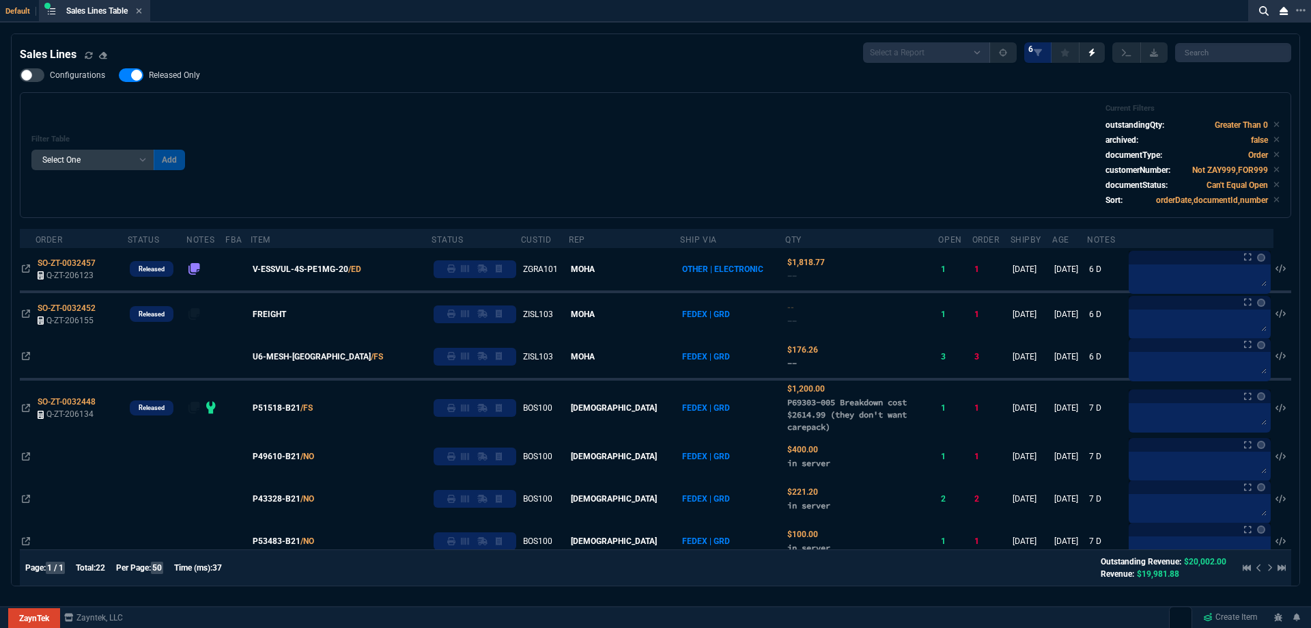
drag, startPoint x: 188, startPoint y: 76, endPoint x: 598, endPoint y: 122, distance: 411.6
click at [188, 76] on span "Released Only" at bounding box center [174, 75] width 51 height 11
click at [119, 76] on input "Released Only" at bounding box center [118, 75] width 1 height 1
click at [598, 122] on div "Filter Table Select One Add Filter () Age () ATS () Cond (itemVariantCode) Cust…" at bounding box center [655, 155] width 1248 height 102
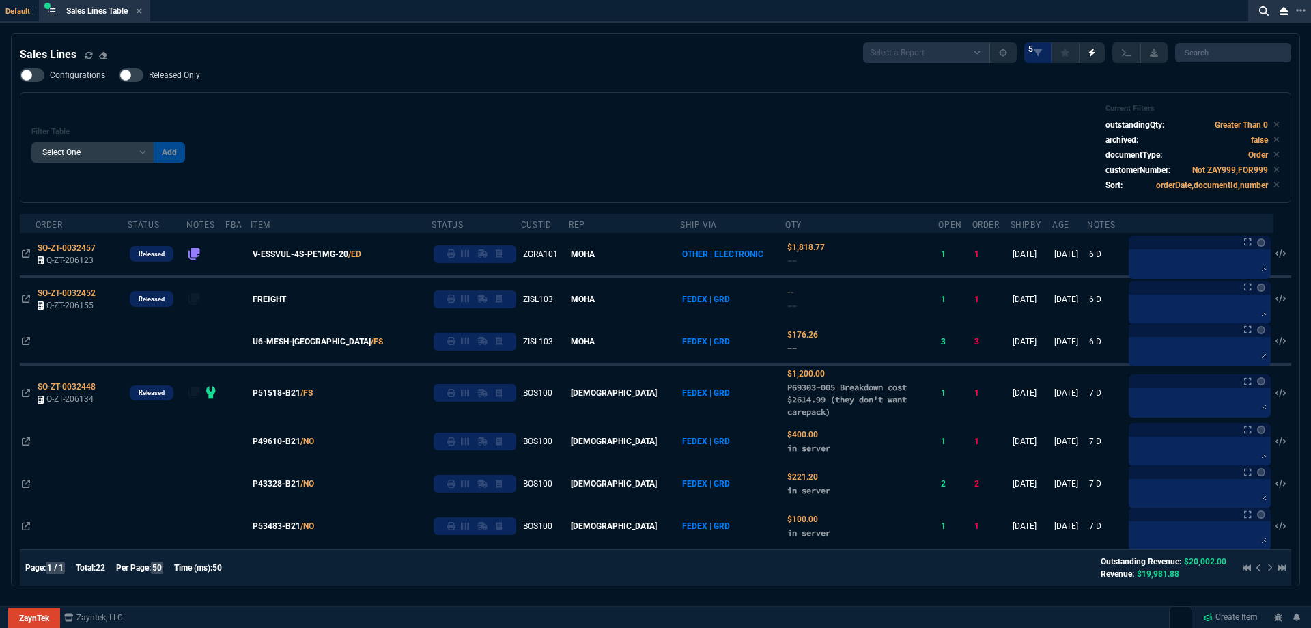
drag, startPoint x: 164, startPoint y: 75, endPoint x: 470, endPoint y: 120, distance: 309.2
click at [164, 75] on span "Released Only" at bounding box center [174, 75] width 51 height 11
click at [119, 75] on input "Released Only" at bounding box center [118, 75] width 1 height 1
click at [487, 122] on div "Filter Table Select One Add Filter () Age () ATS () Cond (itemVariantCode) Cust…" at bounding box center [655, 147] width 1248 height 87
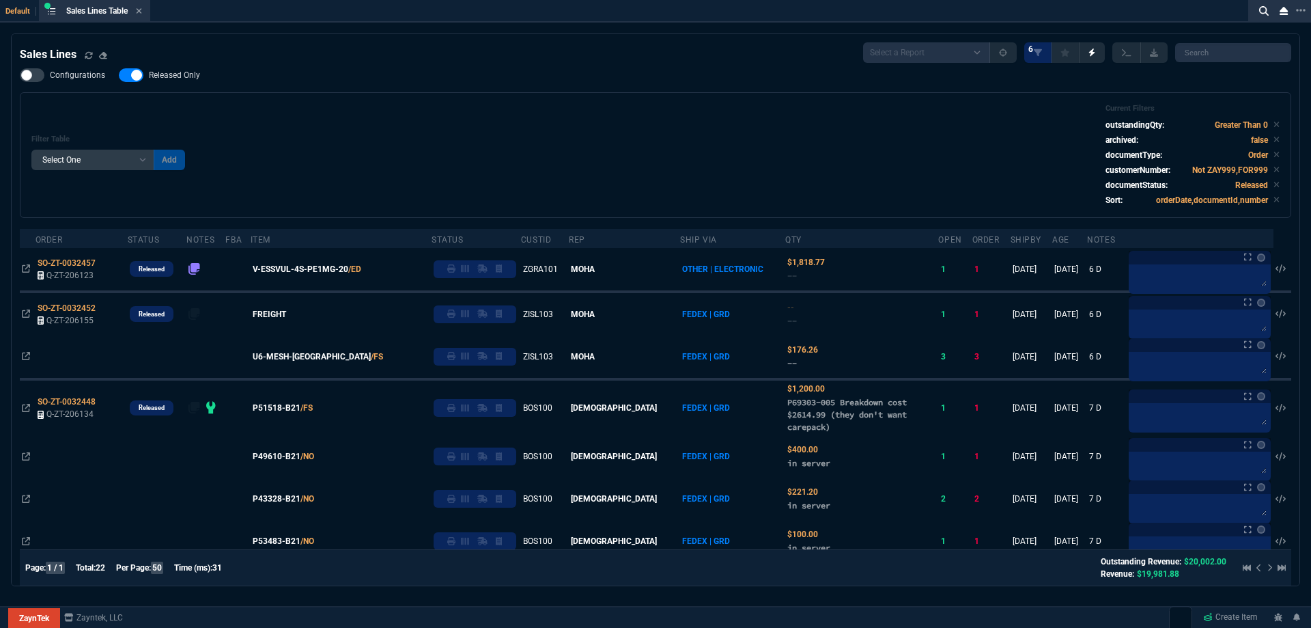
drag, startPoint x: 179, startPoint y: 81, endPoint x: 300, endPoint y: 106, distance: 123.4
click at [179, 81] on label "Released Only" at bounding box center [166, 75] width 95 height 14
click at [119, 76] on input "Released Only" at bounding box center [118, 75] width 1 height 1
checkbox input "false"
click at [512, 114] on div "Filter Table Select One Add Filter () Age () ATS () Cond (itemVariantCode) Cust…" at bounding box center [655, 155] width 1248 height 102
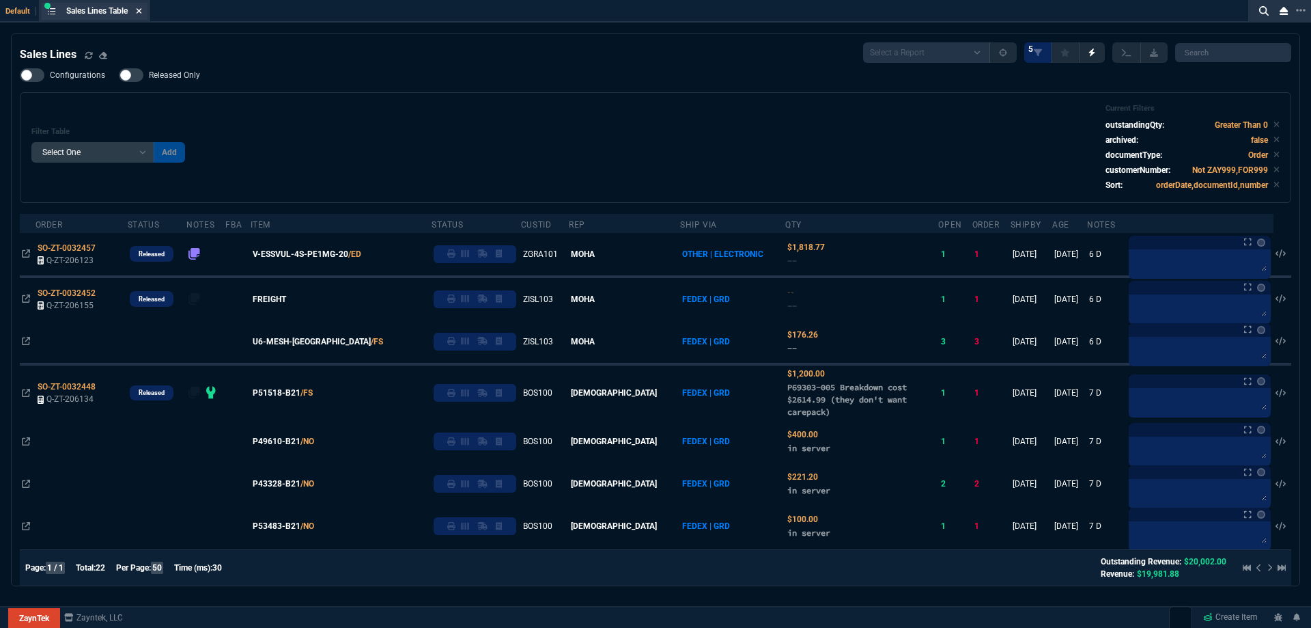
click at [142, 12] on icon at bounding box center [139, 10] width 5 height 5
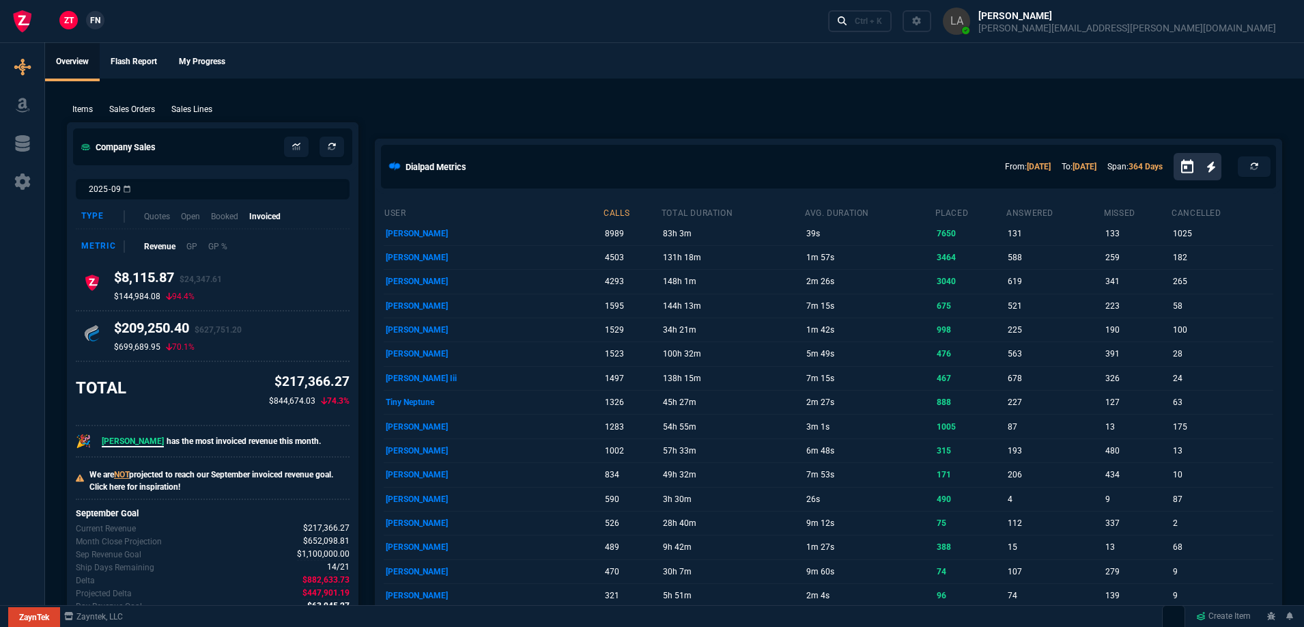
click at [197, 109] on p "Sales Lines" at bounding box center [191, 109] width 41 height 12
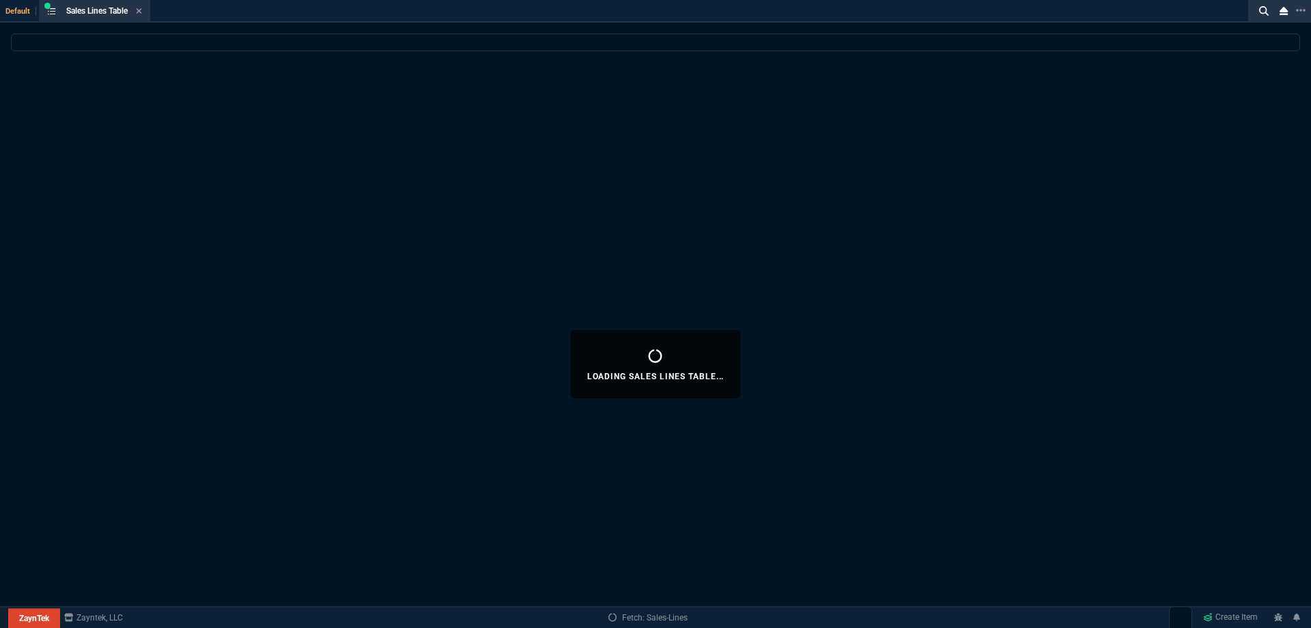
select select
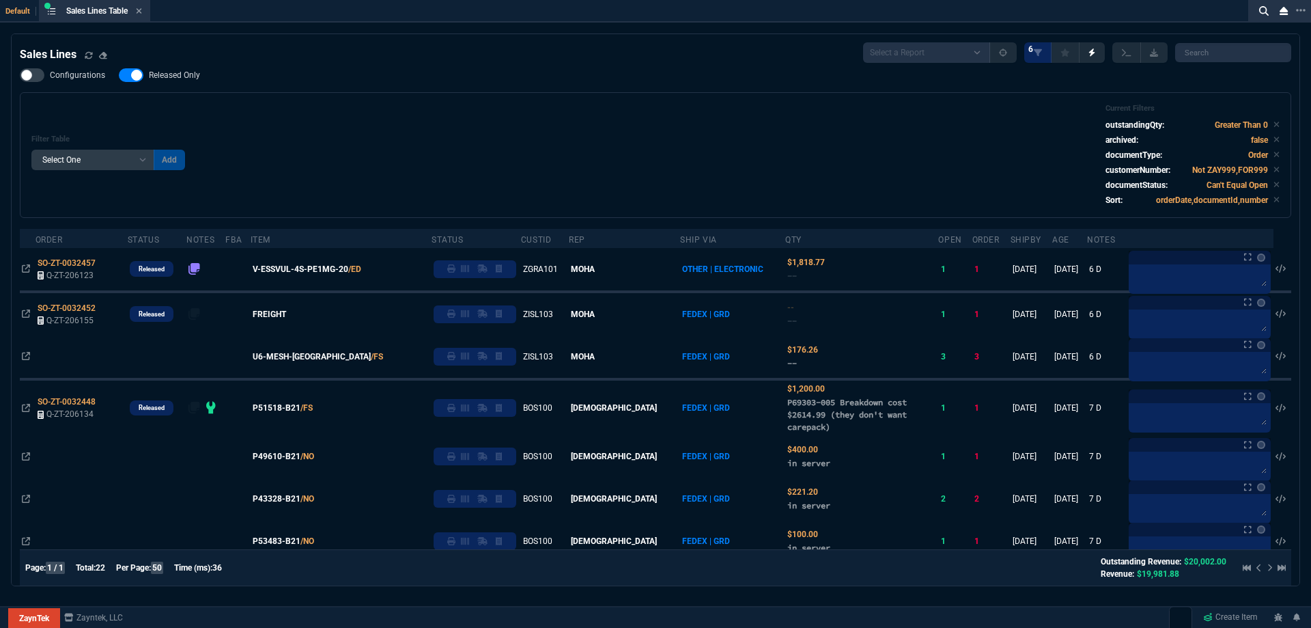
click at [197, 79] on span "Released Only" at bounding box center [174, 75] width 51 height 11
click at [119, 76] on input "Released Only" at bounding box center [118, 75] width 1 height 1
checkbox input "false"
drag, startPoint x: 335, startPoint y: 120, endPoint x: 363, endPoint y: 87, distance: 42.7
click at [336, 120] on div "Filter Table Select One Add Filter () Age () ATS () Cond (itemVariantCode) Cust…" at bounding box center [655, 155] width 1248 height 102
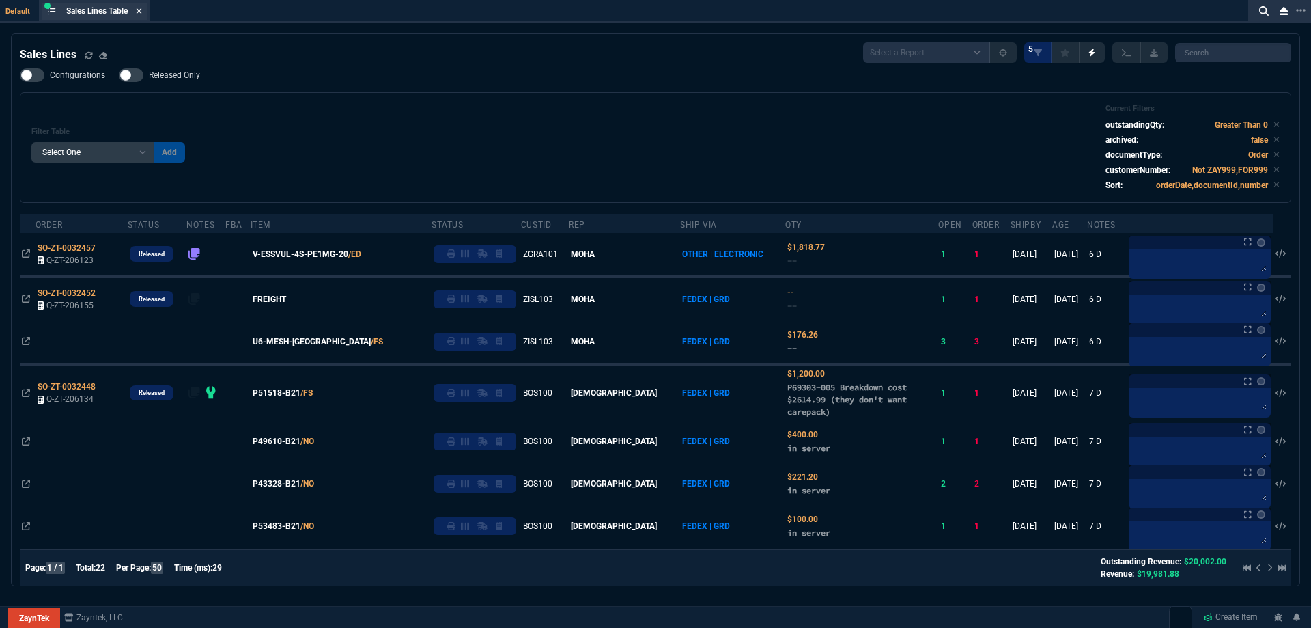
click at [139, 12] on icon at bounding box center [139, 11] width 6 height 8
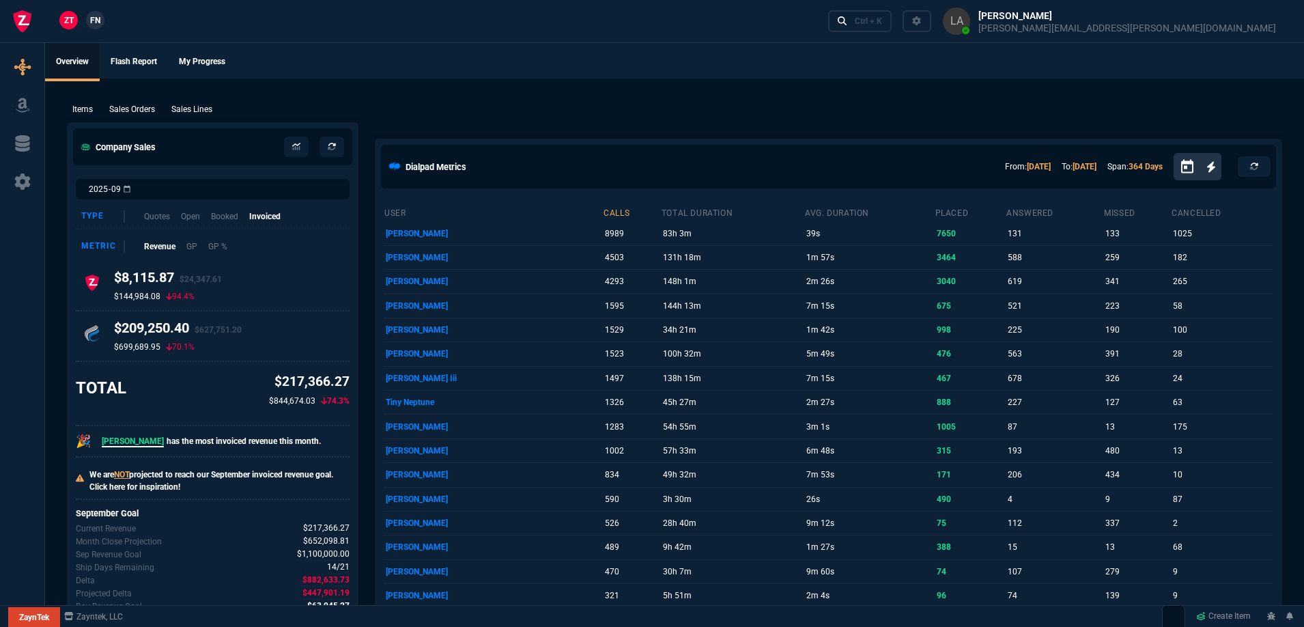
click at [96, 25] on span "FN" at bounding box center [95, 20] width 10 height 12
click at [197, 111] on p "Sales Lines" at bounding box center [191, 109] width 41 height 12
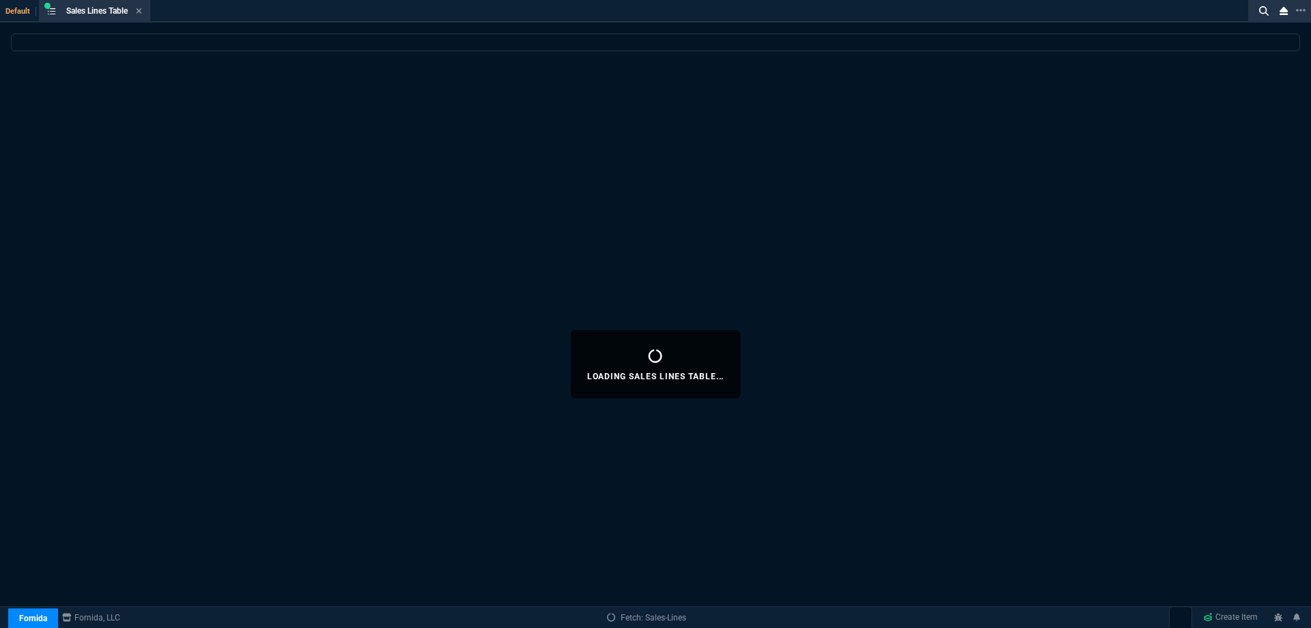
select select
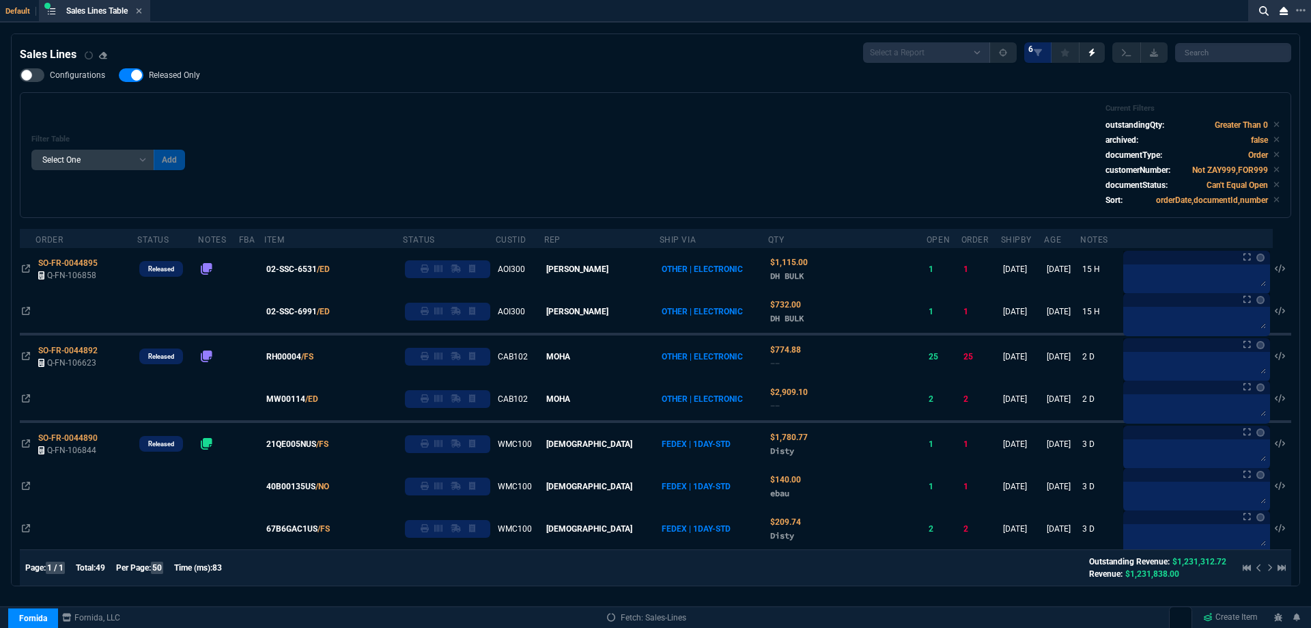
drag, startPoint x: 180, startPoint y: 79, endPoint x: 384, endPoint y: 120, distance: 208.1
click at [180, 79] on span "Released Only" at bounding box center [174, 75] width 51 height 11
click at [119, 76] on input "Released Only" at bounding box center [118, 75] width 1 height 1
click at [383, 120] on div "Filter Table Select One Add Filter () Age () ATS () Cond (itemVariantCode) Cust…" at bounding box center [655, 155] width 1248 height 102
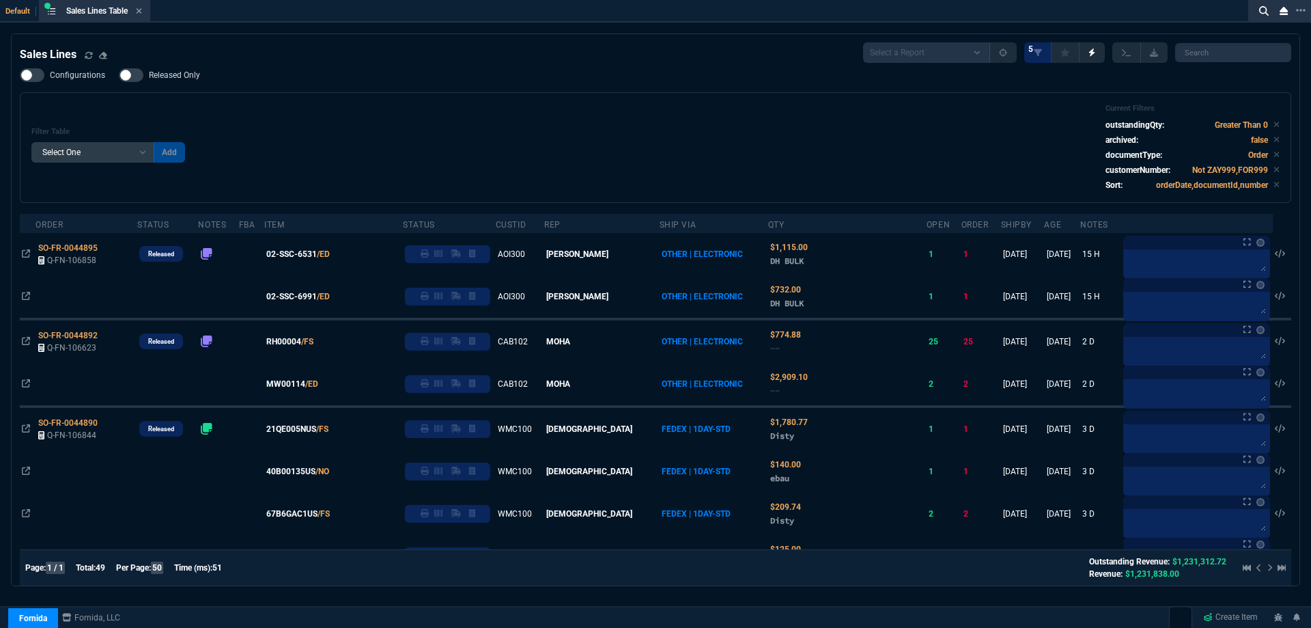
click at [192, 81] on span "Released Only" at bounding box center [174, 75] width 51 height 11
click at [119, 76] on input "Released Only" at bounding box center [118, 75] width 1 height 1
click at [392, 101] on div "Filter Table Select One Add Filter () Age () ATS () Cond (itemVariantCode) Cust…" at bounding box center [656, 147] width 1272 height 111
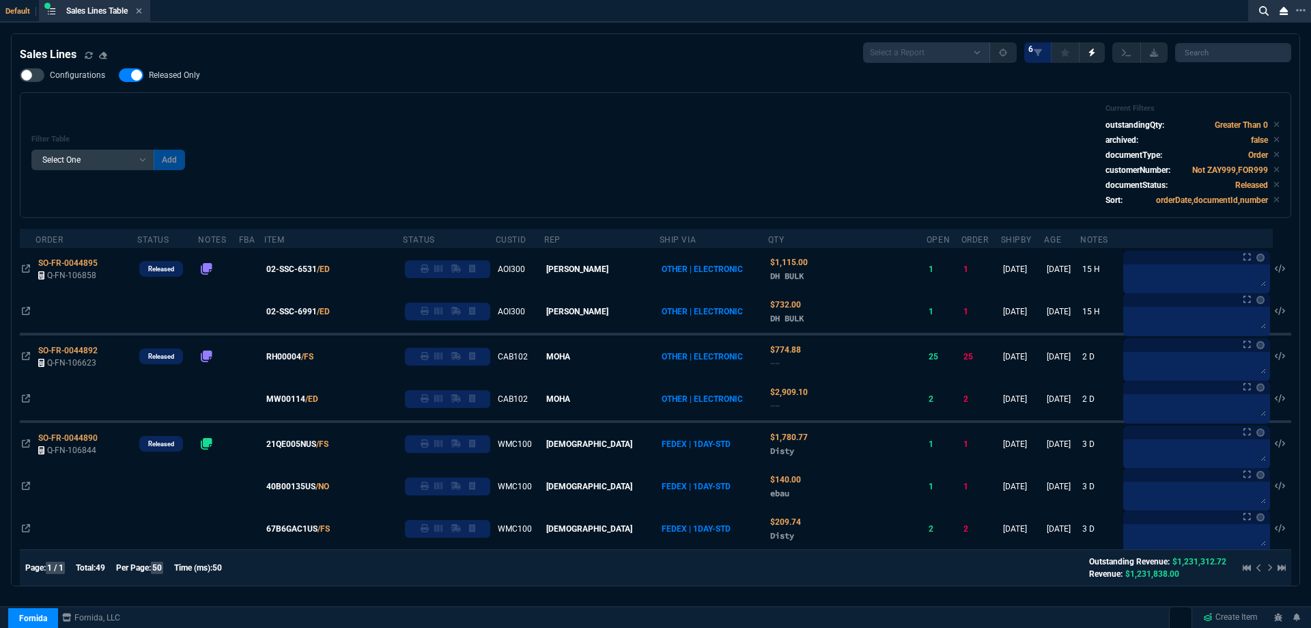
click at [182, 77] on span "Released Only" at bounding box center [174, 75] width 51 height 11
click at [119, 76] on input "Released Only" at bounding box center [118, 75] width 1 height 1
checkbox input "false"
click at [395, 120] on div "Filter Table Select One Add Filter () Age () ATS () Cond (itemVariantCode) Cust…" at bounding box center [655, 155] width 1248 height 102
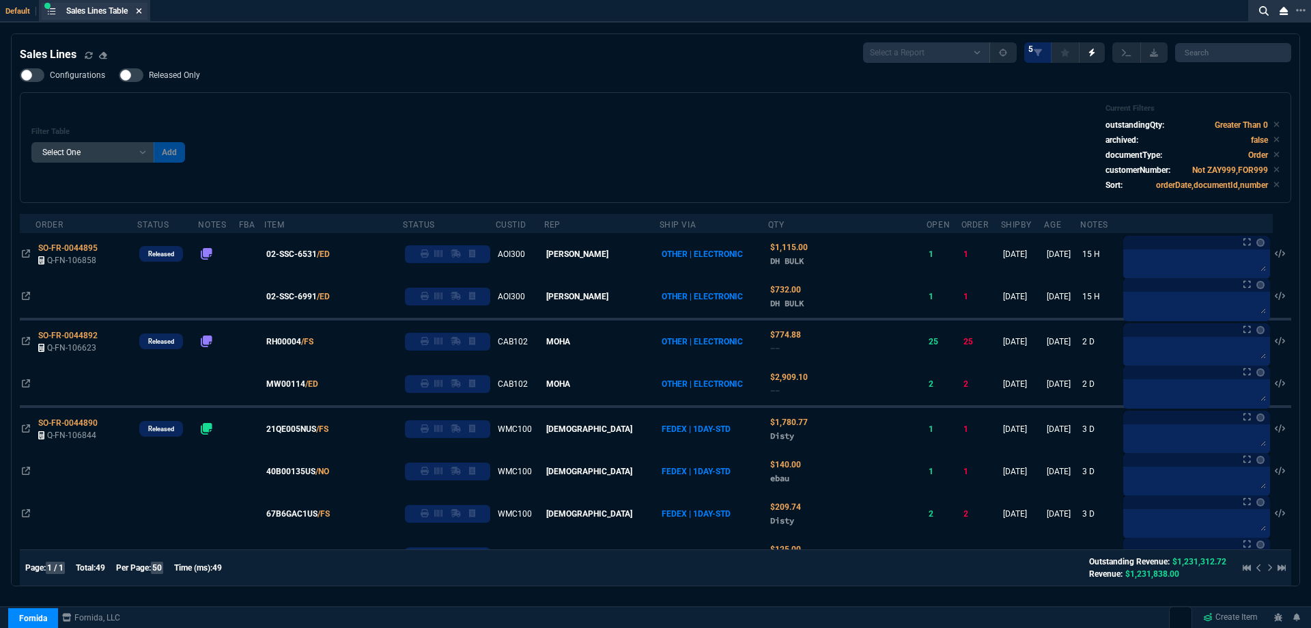
click at [142, 14] on icon at bounding box center [139, 11] width 6 height 8
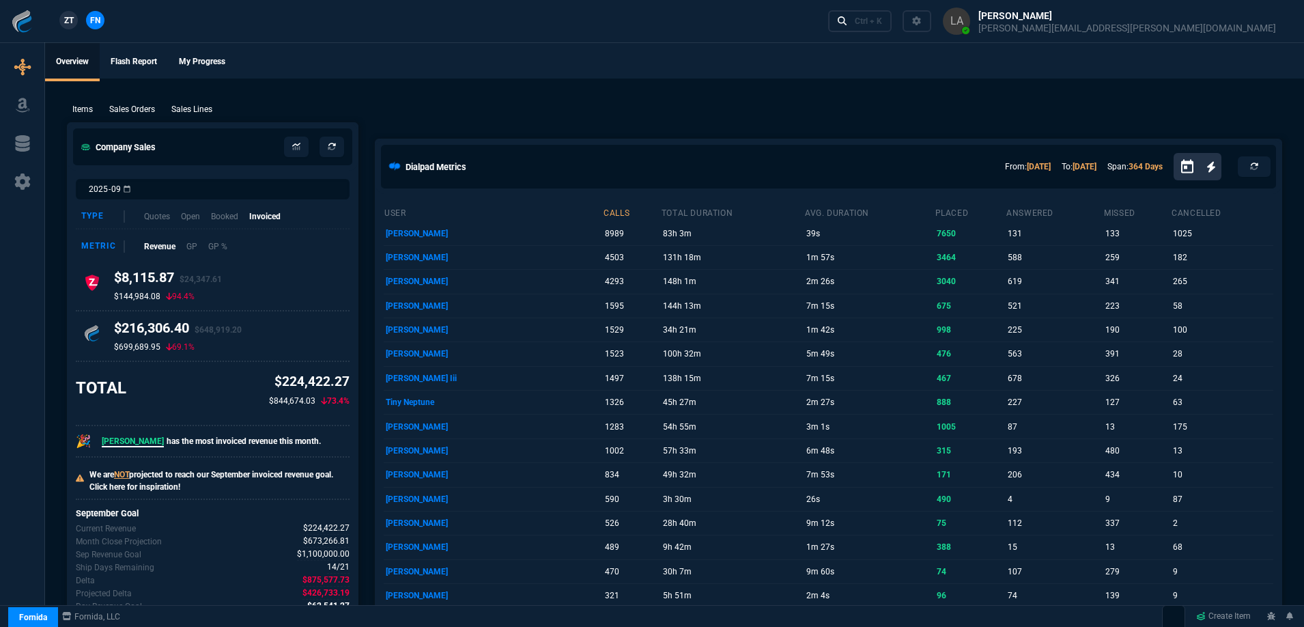
click at [68, 18] on span "ZT" at bounding box center [69, 20] width 10 height 12
click at [195, 111] on p "Sales Lines" at bounding box center [191, 109] width 41 height 12
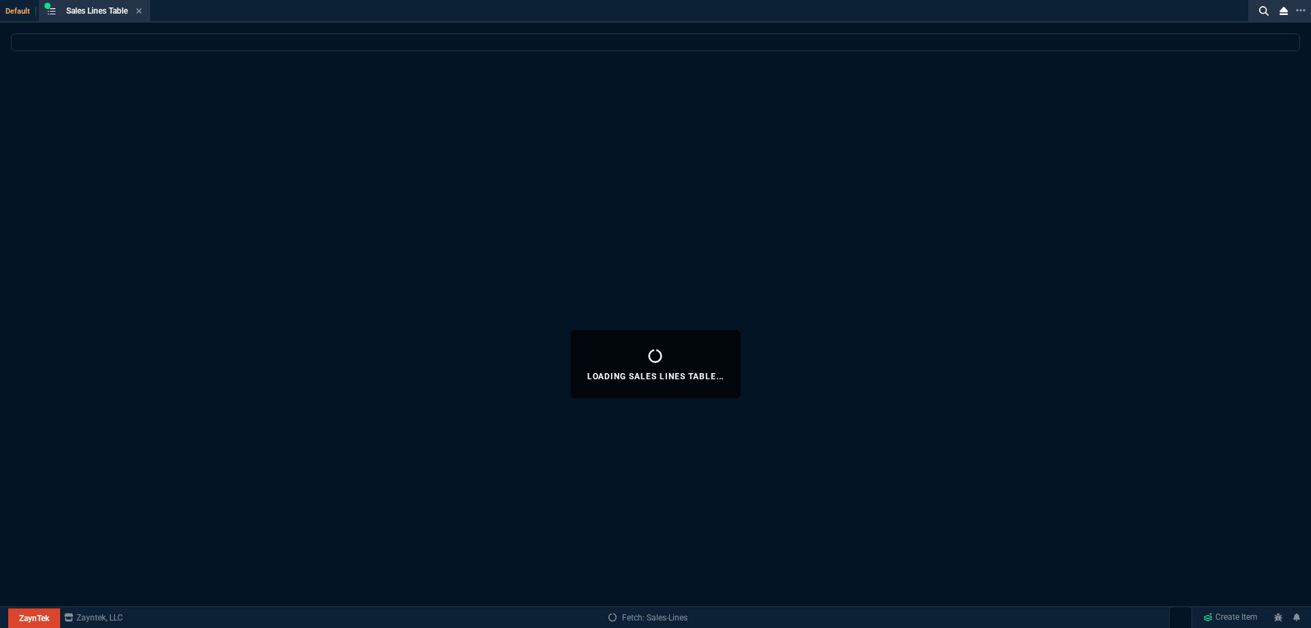
select select
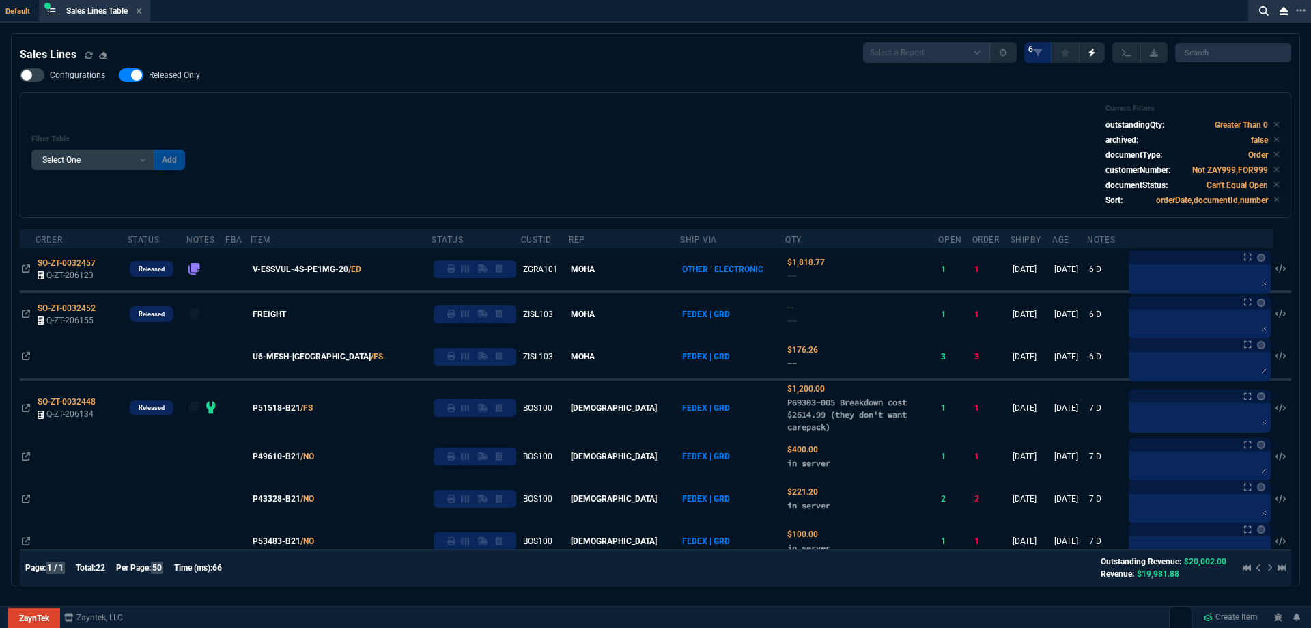
click at [168, 78] on span "Released Only" at bounding box center [174, 75] width 51 height 11
click at [119, 76] on input "Released Only" at bounding box center [118, 75] width 1 height 1
checkbox input "false"
click at [285, 107] on div "Filter Table Select One Add Filter () Age () ATS () Cond (itemVariantCode) Cust…" at bounding box center [655, 155] width 1248 height 102
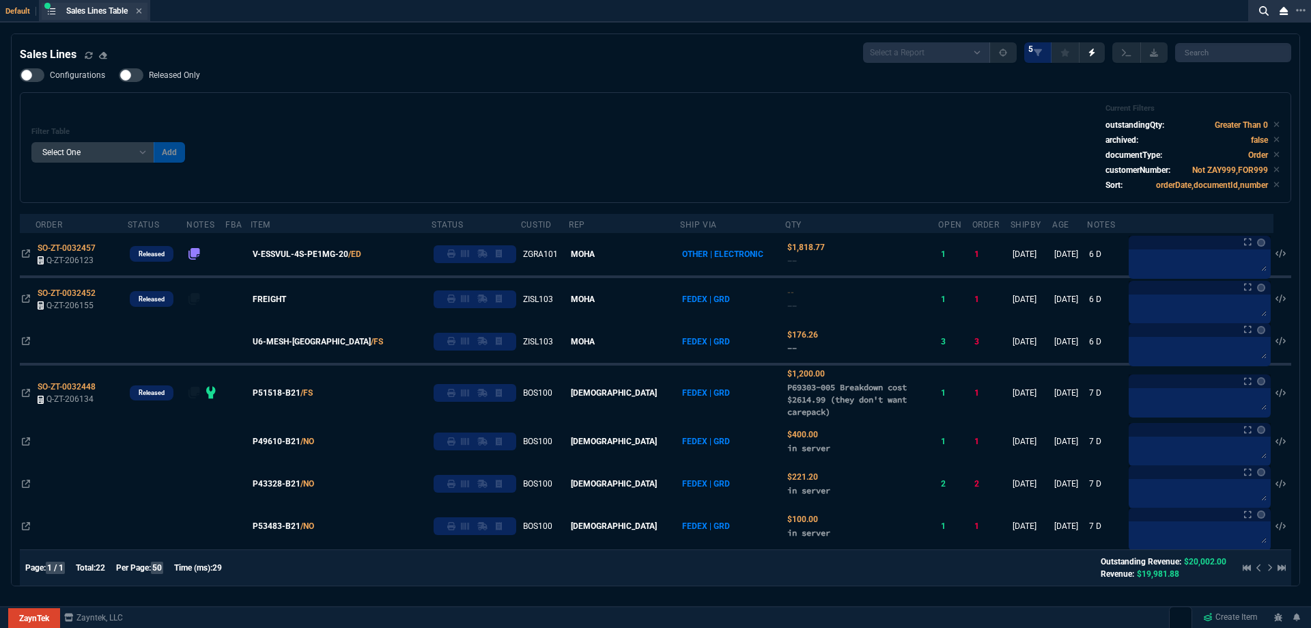
click at [145, 16] on div "Sales Lines Table Sales Line" at bounding box center [95, 11] width 106 height 17
click at [142, 14] on icon at bounding box center [139, 11] width 6 height 8
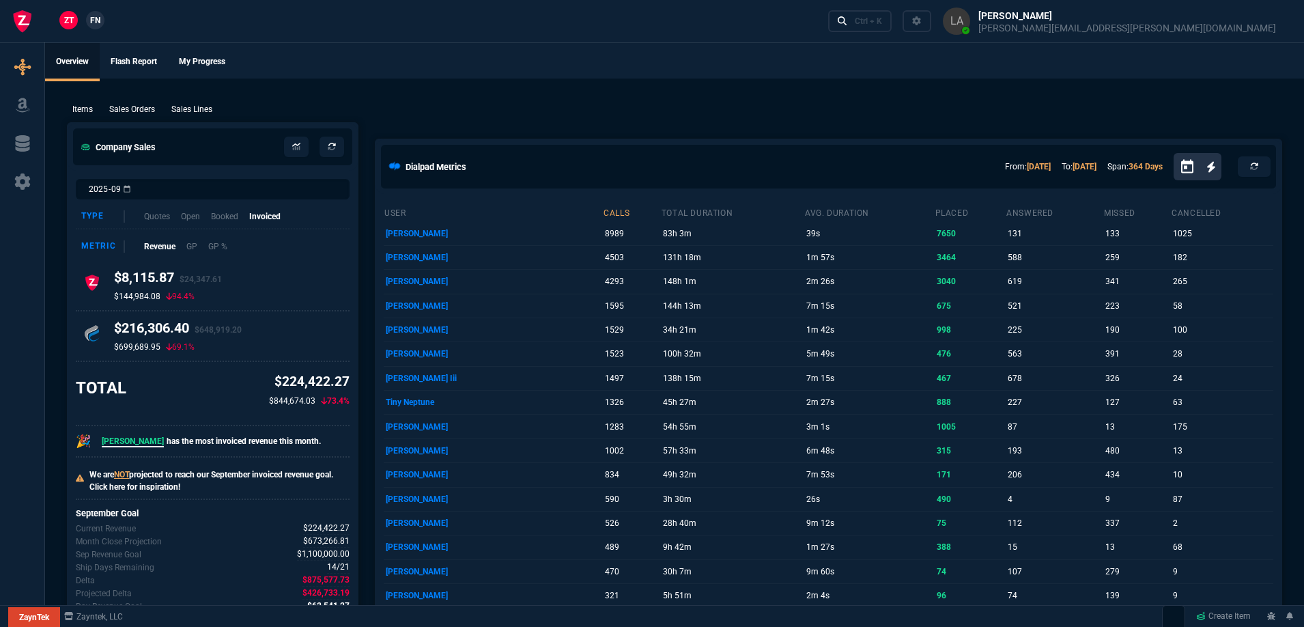
click at [99, 27] on link "FN" at bounding box center [95, 20] width 18 height 18
click at [186, 107] on p "Sales Lines" at bounding box center [191, 109] width 41 height 12
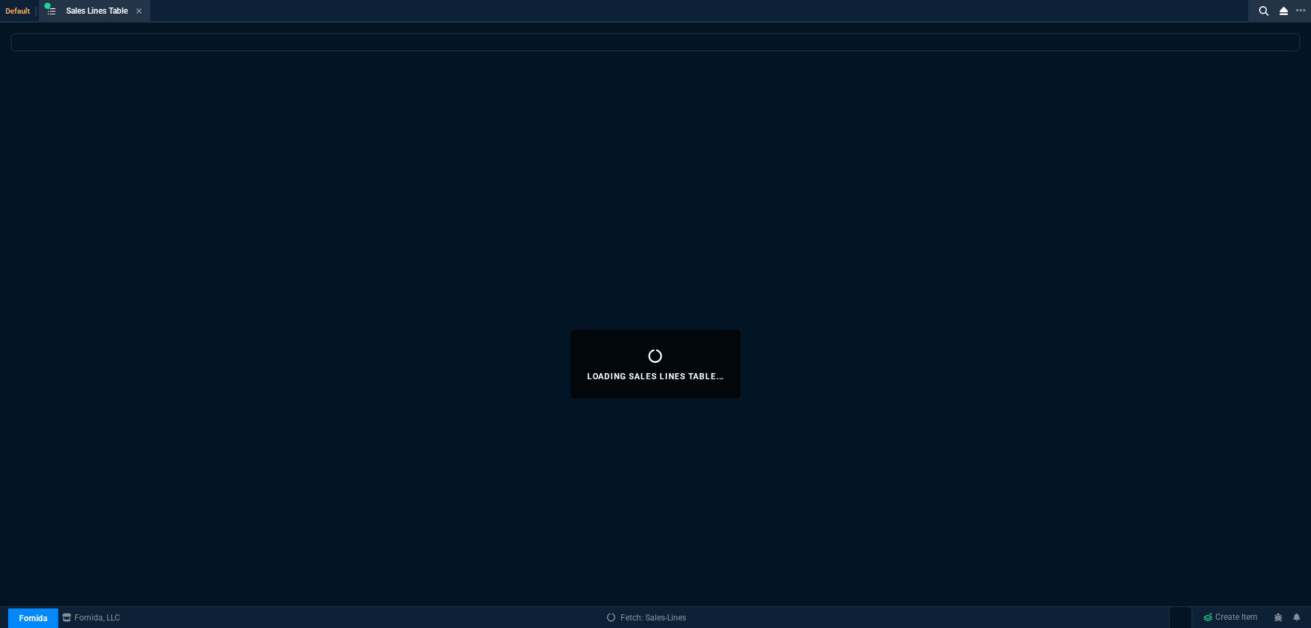
select select
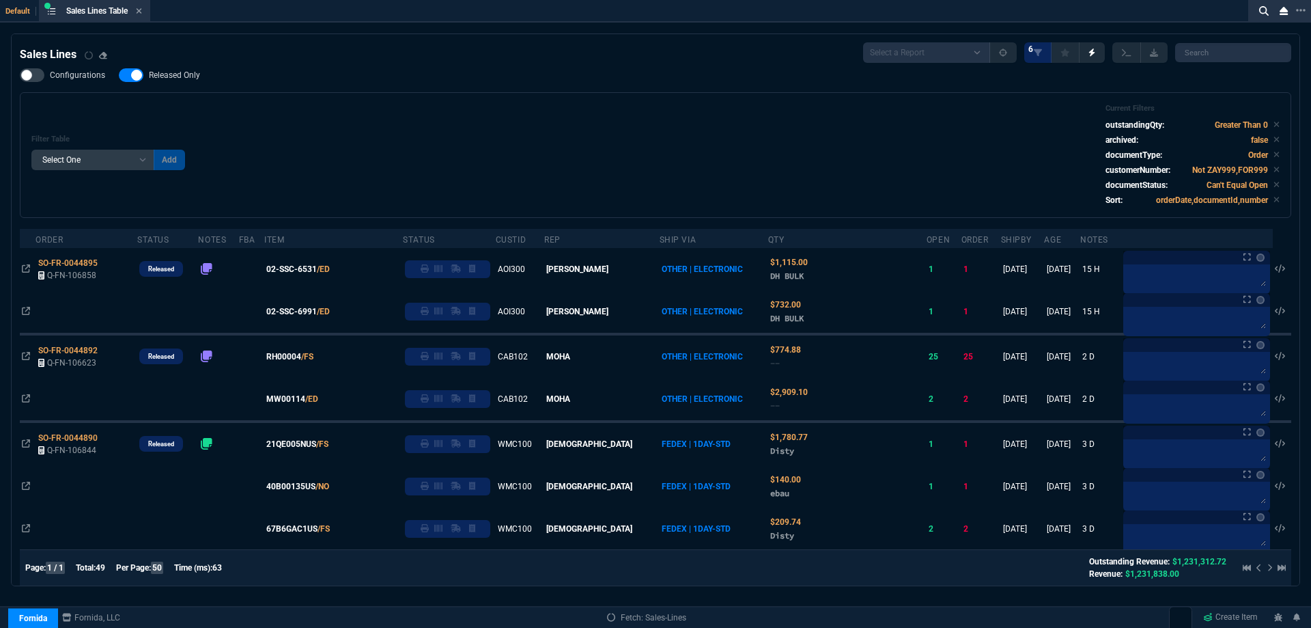
click at [171, 81] on span "Released Only" at bounding box center [174, 75] width 51 height 11
click at [119, 76] on input "Released Only" at bounding box center [118, 75] width 1 height 1
checkbox input "false"
click at [231, 81] on div "Configurations Released Only Filter Table Select One Add Filter () Age () ATS (…" at bounding box center [656, 143] width 1272 height 150
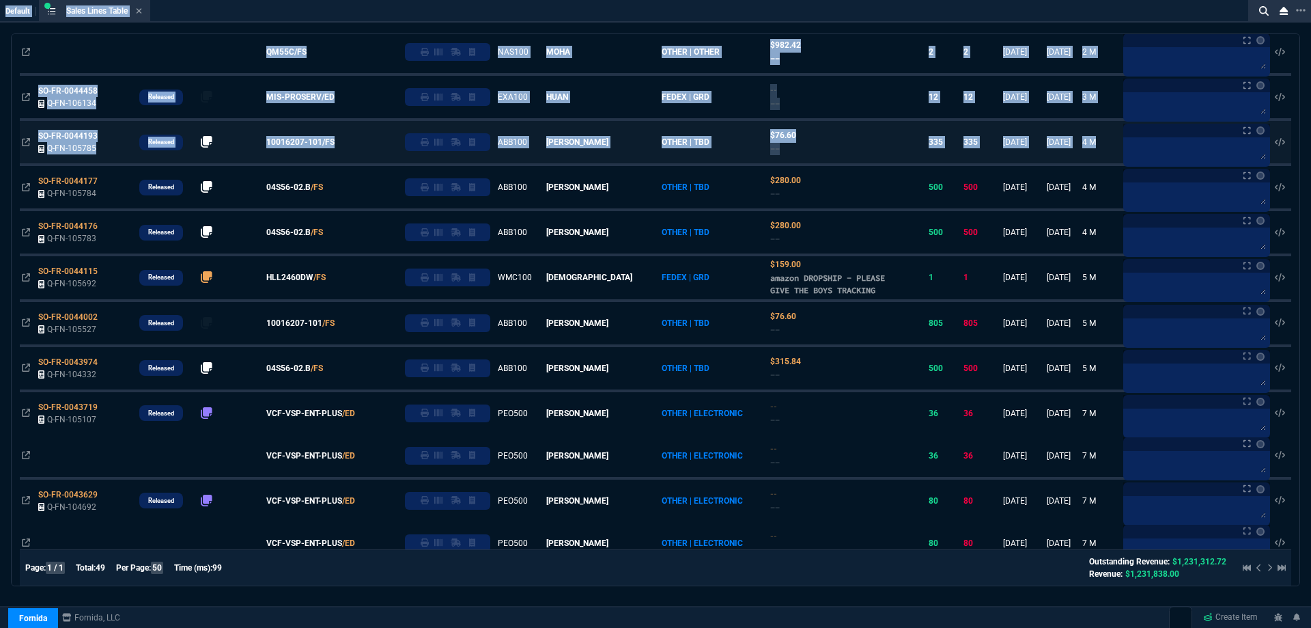
scroll to position [1868, 0]
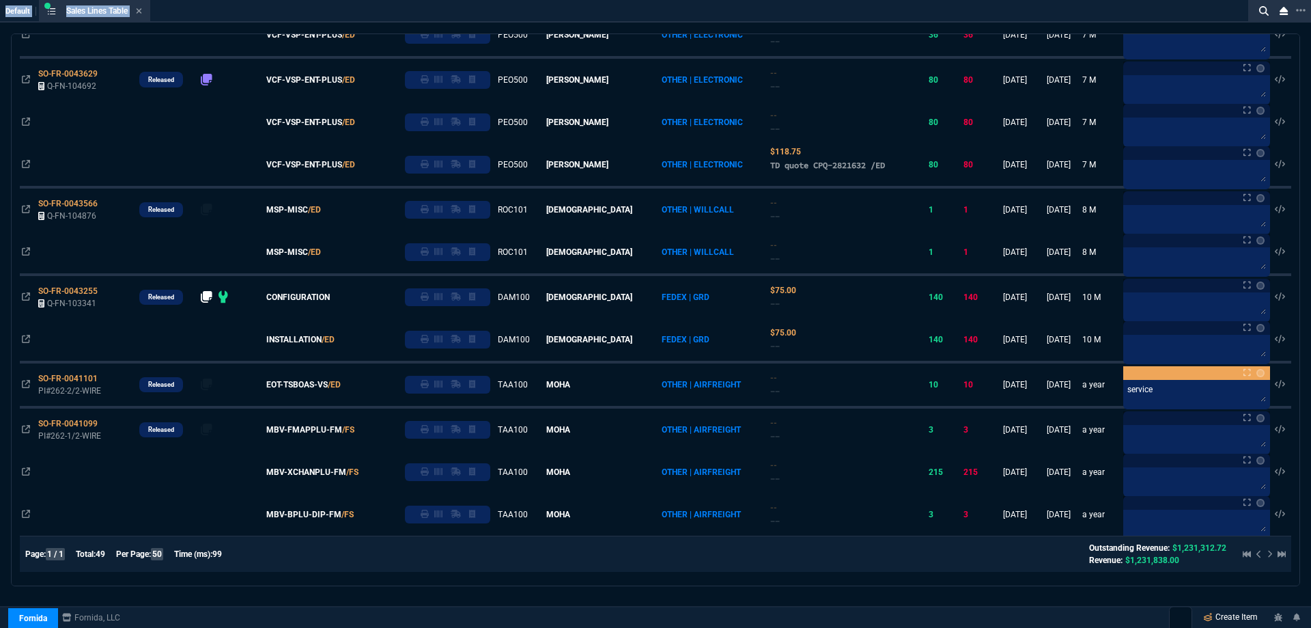
drag, startPoint x: 0, startPoint y: 10, endPoint x: 1255, endPoint y: 621, distance: 1395.5
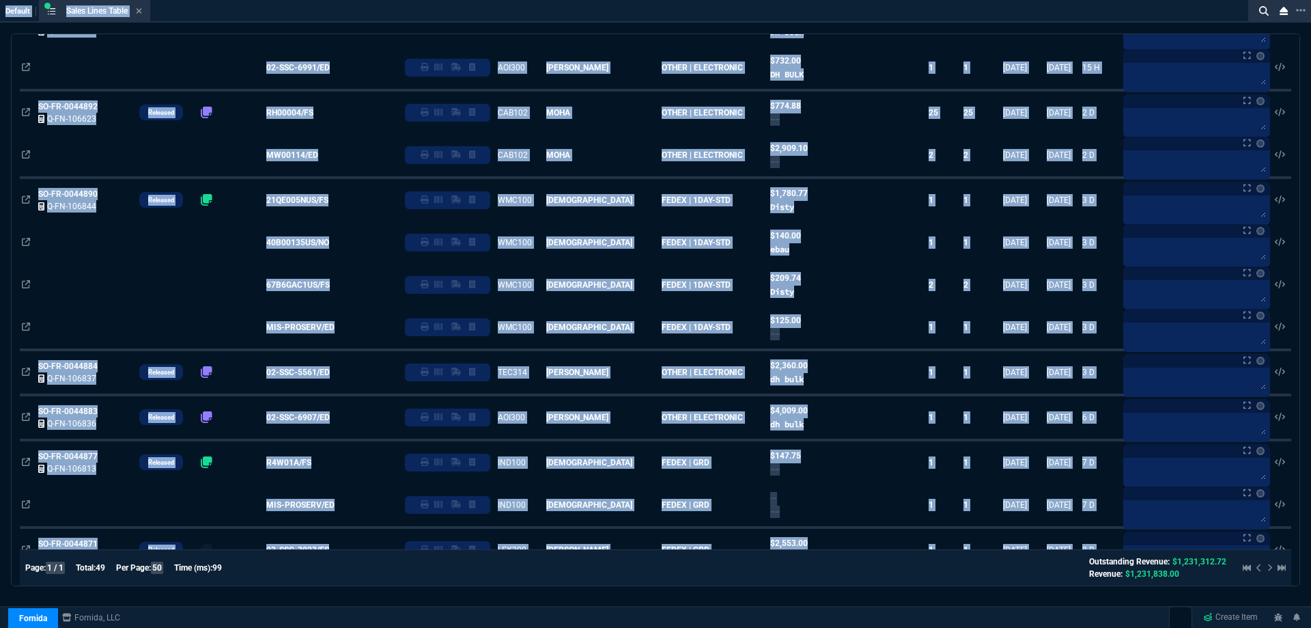
scroll to position [0, 0]
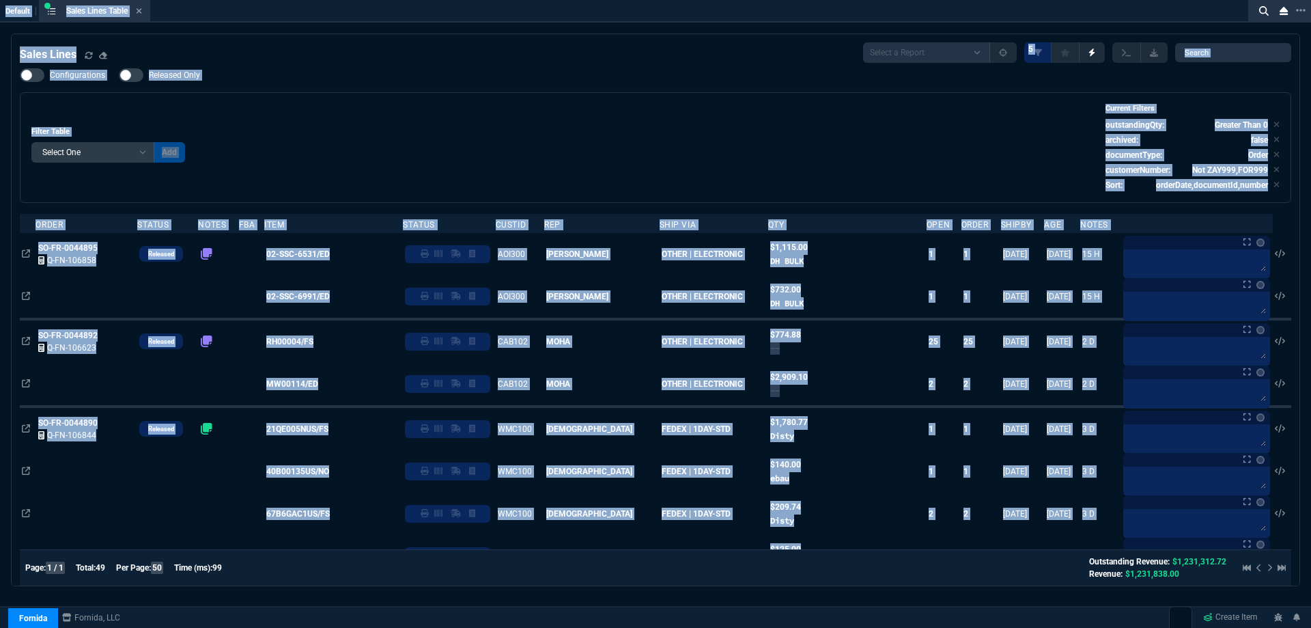
drag, startPoint x: 311, startPoint y: 85, endPoint x: 319, endPoint y: 72, distance: 14.8
click at [311, 84] on div "Configurations Released Only Filter Table Select One Add Filter () Age () ATS (…" at bounding box center [656, 135] width 1272 height 135
click at [319, 72] on div "Configurations Released Only Filter Table Select One Add Filter () Age () ATS (…" at bounding box center [656, 135] width 1272 height 135
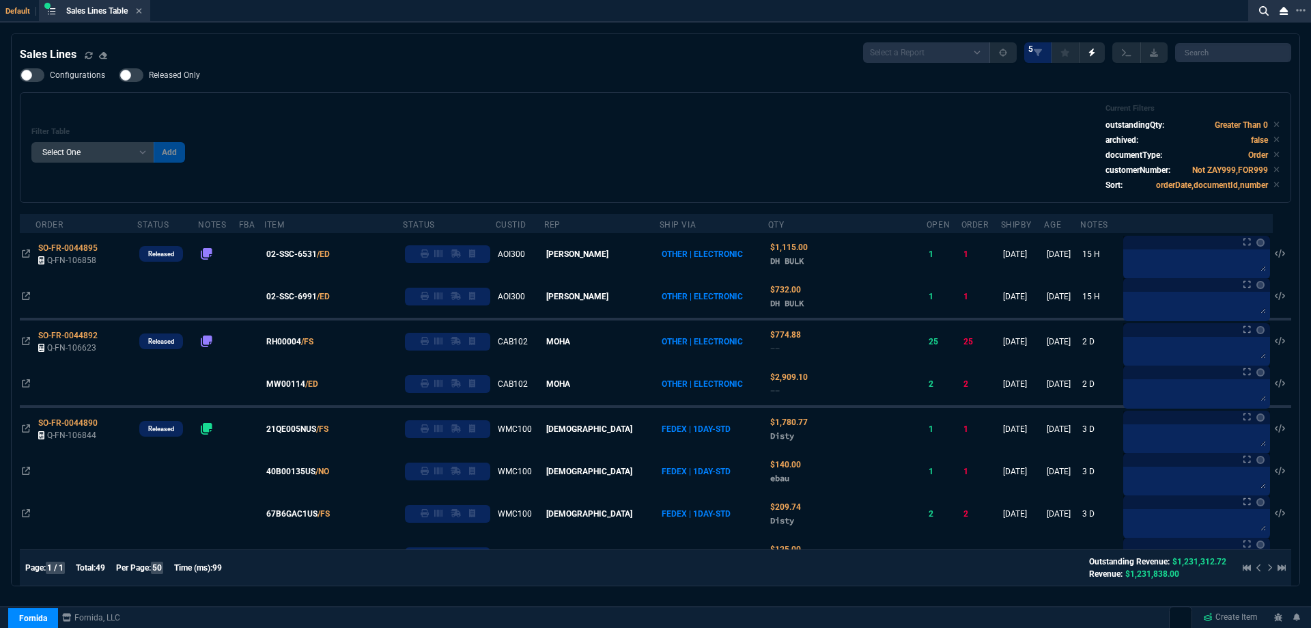
drag, startPoint x: 272, startPoint y: 36, endPoint x: 270, endPoint y: 28, distance: 7.8
click at [140, 14] on icon at bounding box center [139, 11] width 6 height 8
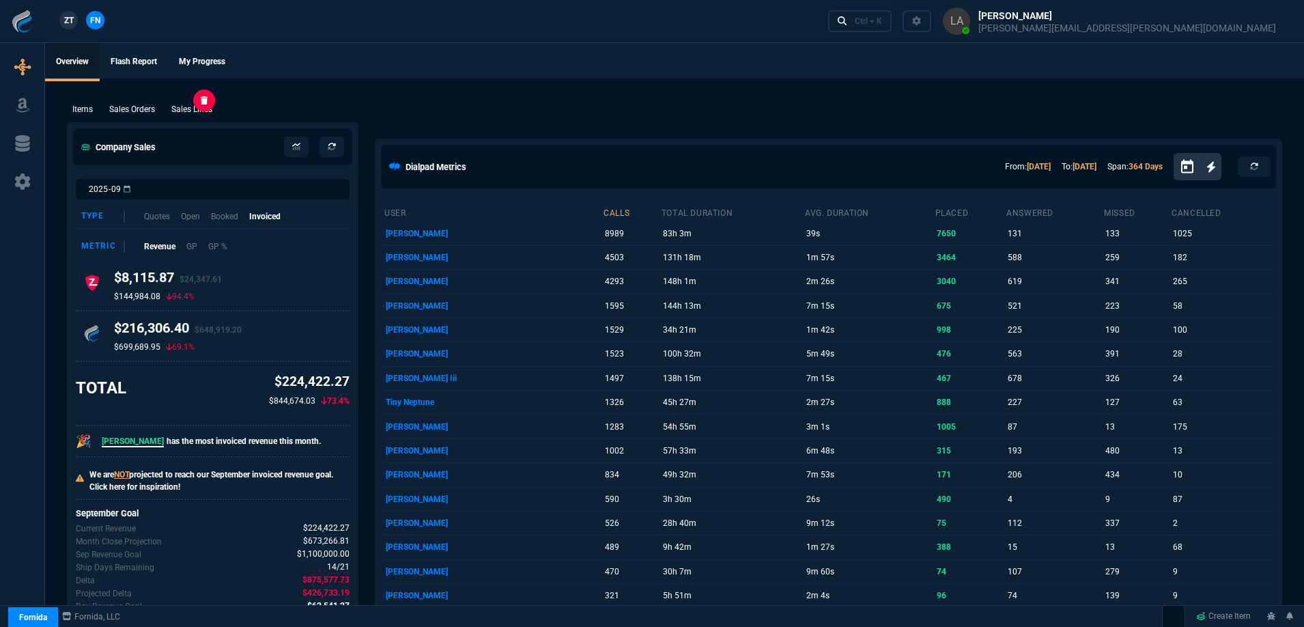
click at [201, 112] on p "Sales Lines" at bounding box center [191, 109] width 41 height 12
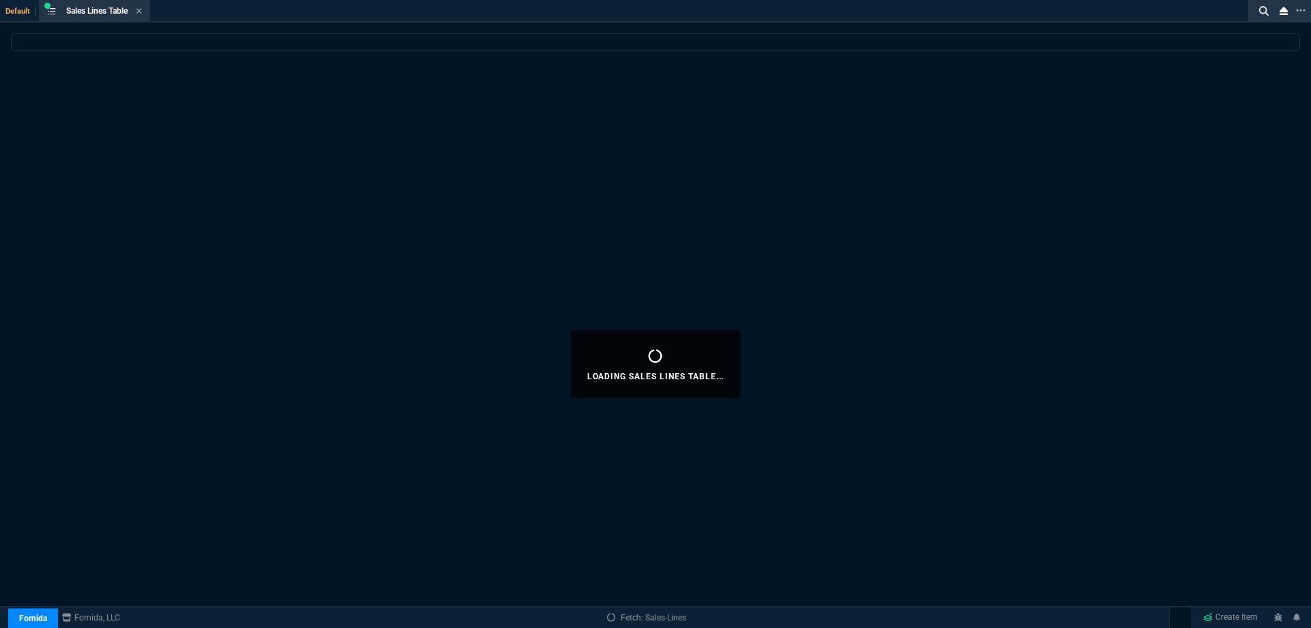
select select
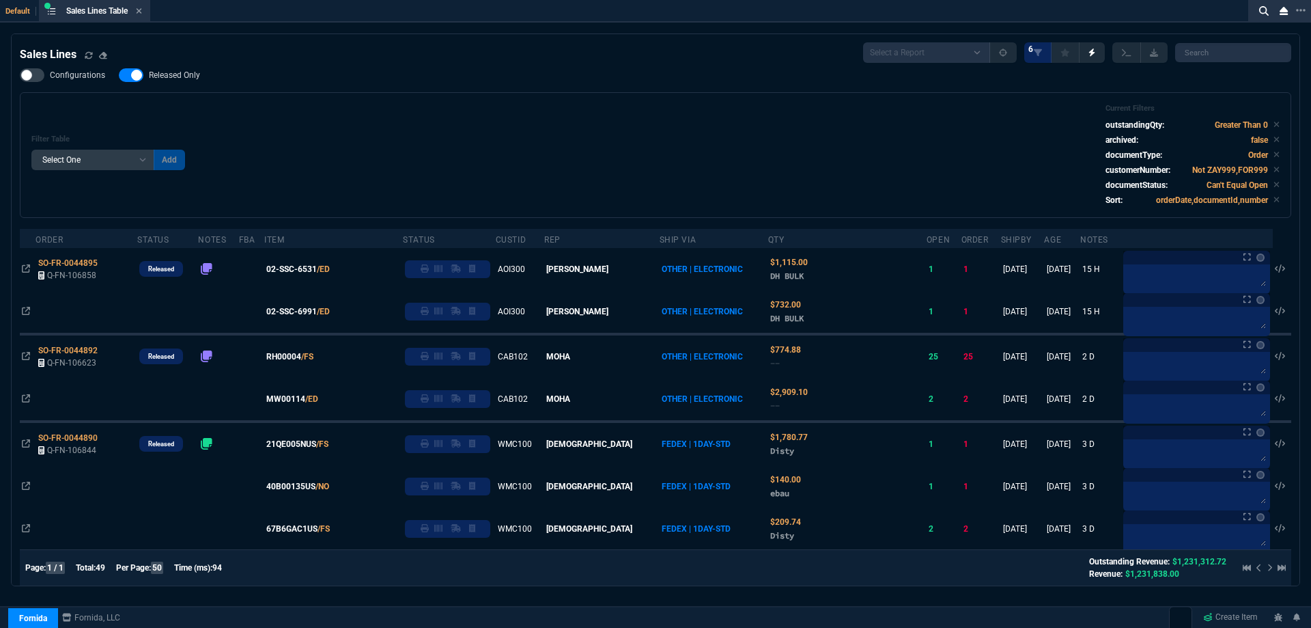
click at [184, 76] on span "Released Only" at bounding box center [174, 75] width 51 height 11
click at [119, 76] on input "Released Only" at bounding box center [118, 75] width 1 height 1
checkbox input "false"
click at [358, 113] on div "Filter Table Select One Add Filter () Age () ATS () Cond (itemVariantCode) Cust…" at bounding box center [655, 155] width 1248 height 102
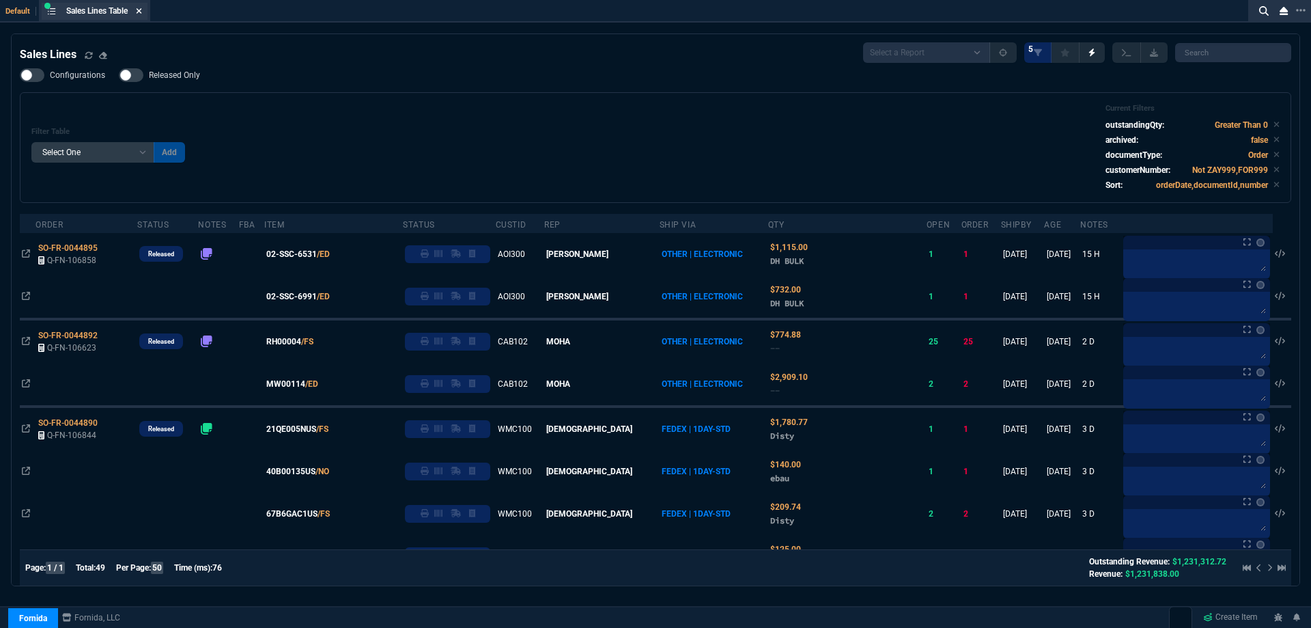
click at [142, 10] on icon at bounding box center [139, 11] width 6 height 8
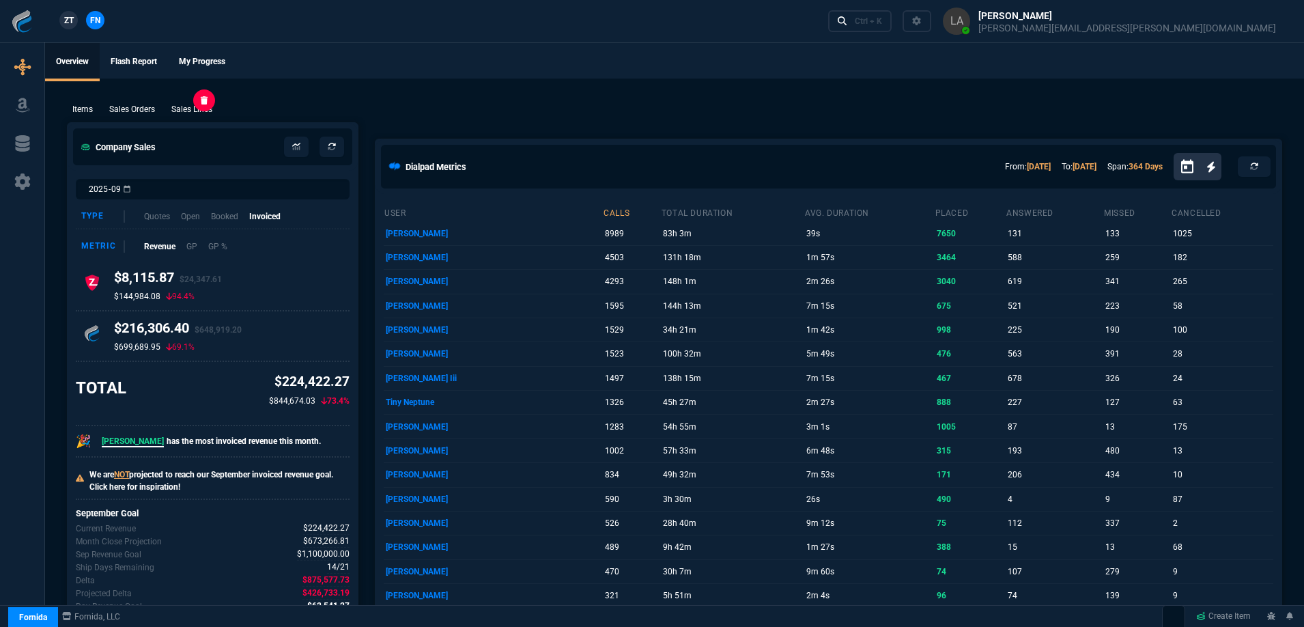
click at [212, 111] on p "Sales Lines" at bounding box center [191, 109] width 41 height 12
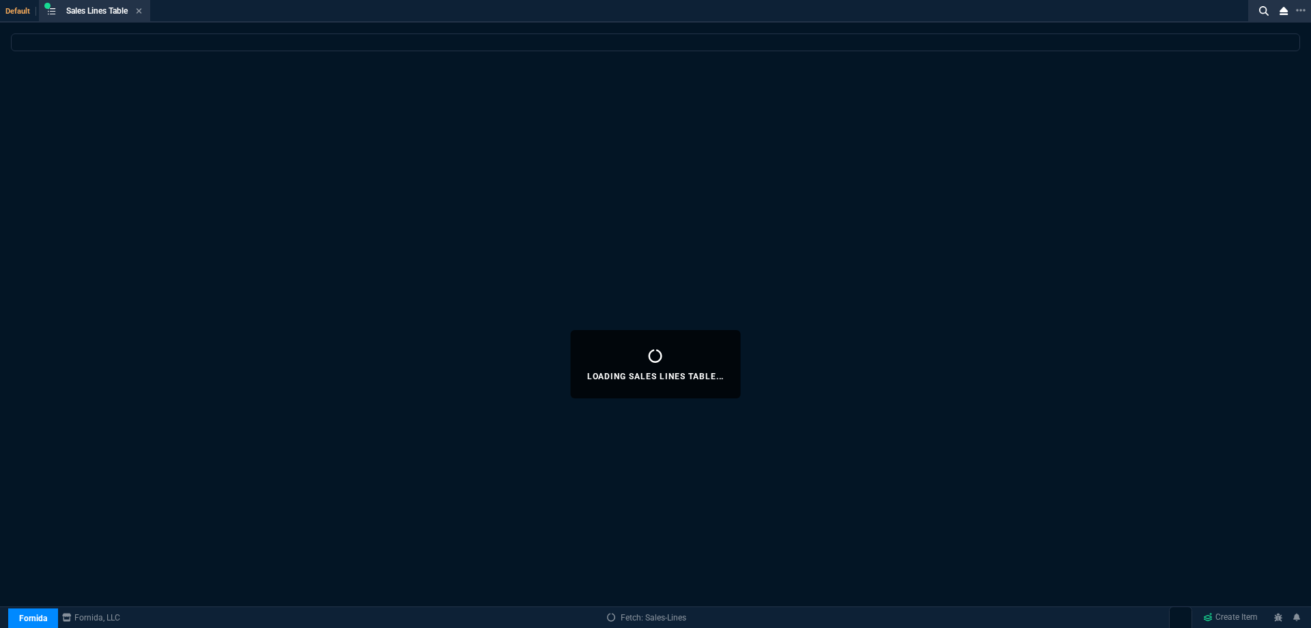
select select
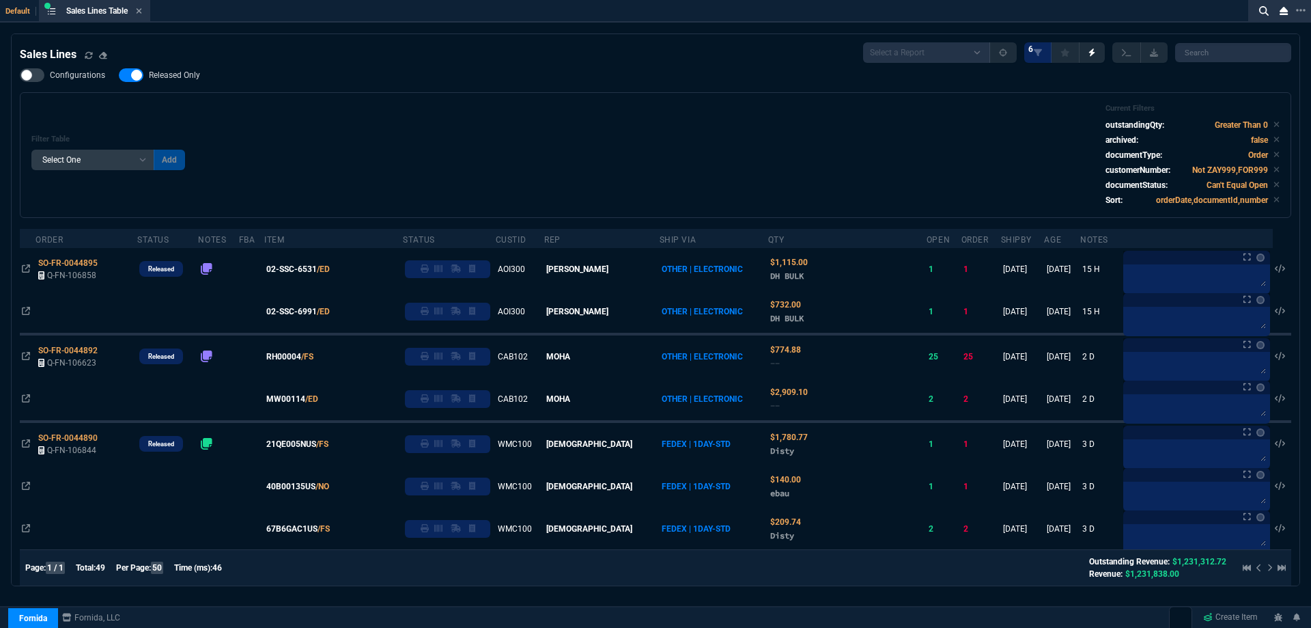
click at [183, 80] on span "Released Only" at bounding box center [174, 75] width 51 height 11
click at [119, 76] on input "Released Only" at bounding box center [118, 75] width 1 height 1
checkbox input "false"
click at [632, 91] on div "Configurations Released Only Filter Table Select One Add Filter () Age () ATS (…" at bounding box center [656, 143] width 1272 height 150
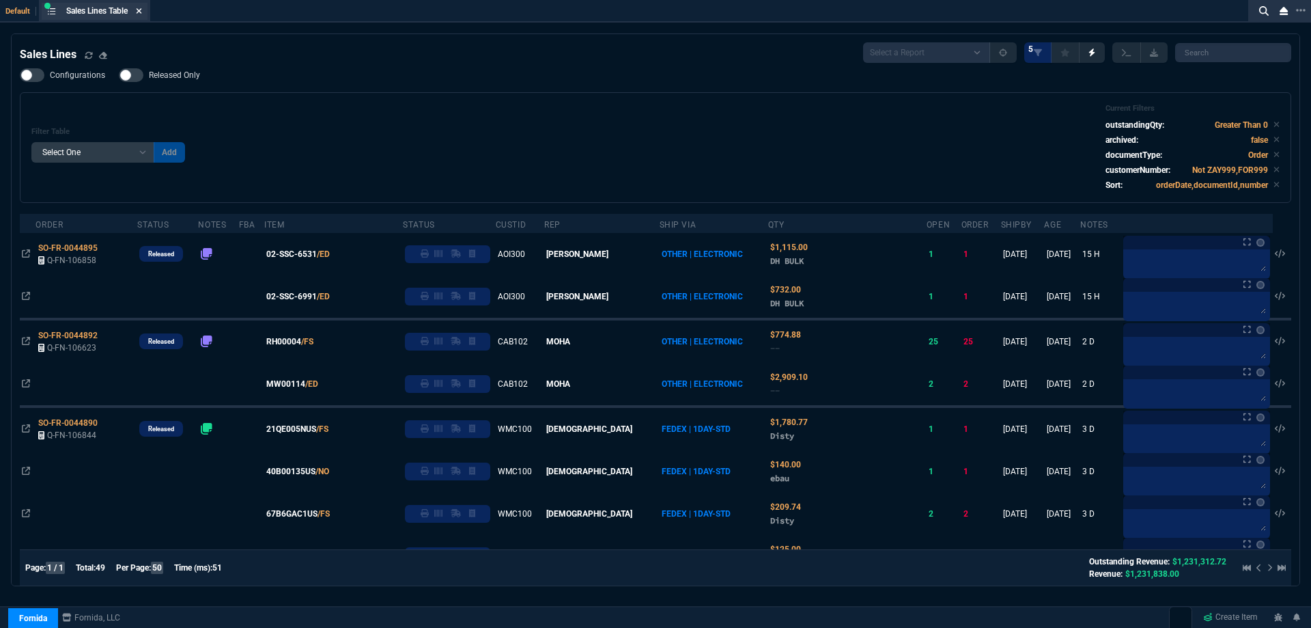
click at [140, 8] on icon at bounding box center [139, 11] width 6 height 8
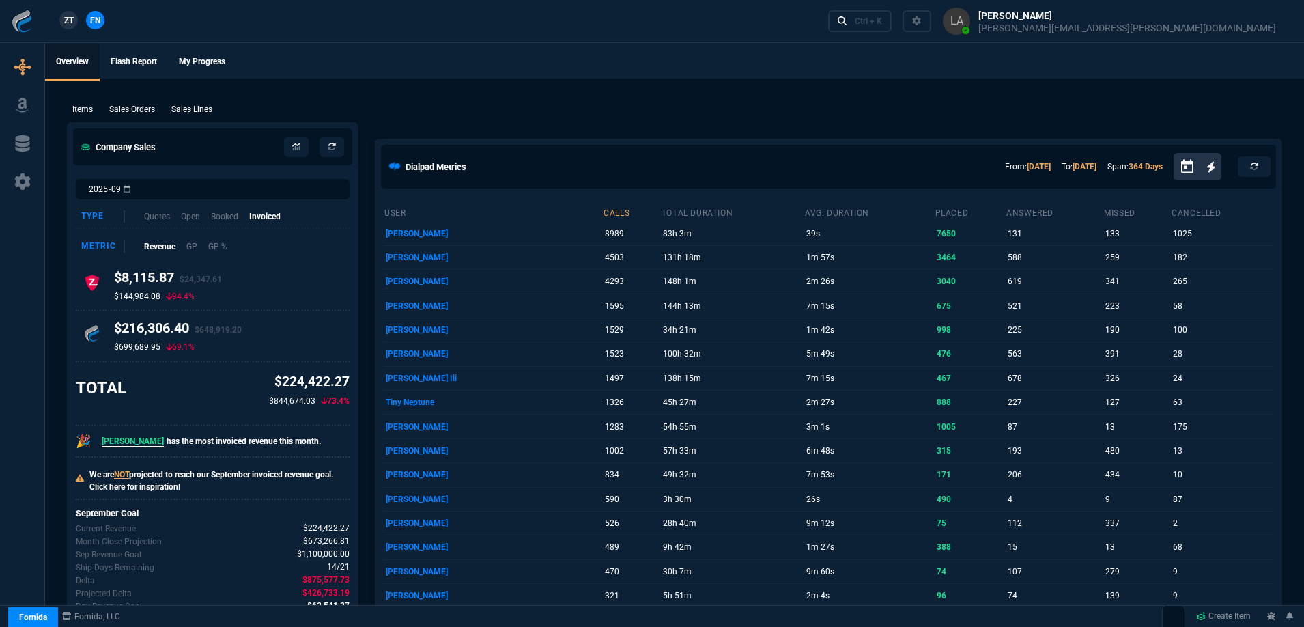
click at [70, 16] on span "ZT" at bounding box center [69, 20] width 10 height 12
click at [203, 113] on p "Sales Lines" at bounding box center [191, 109] width 41 height 12
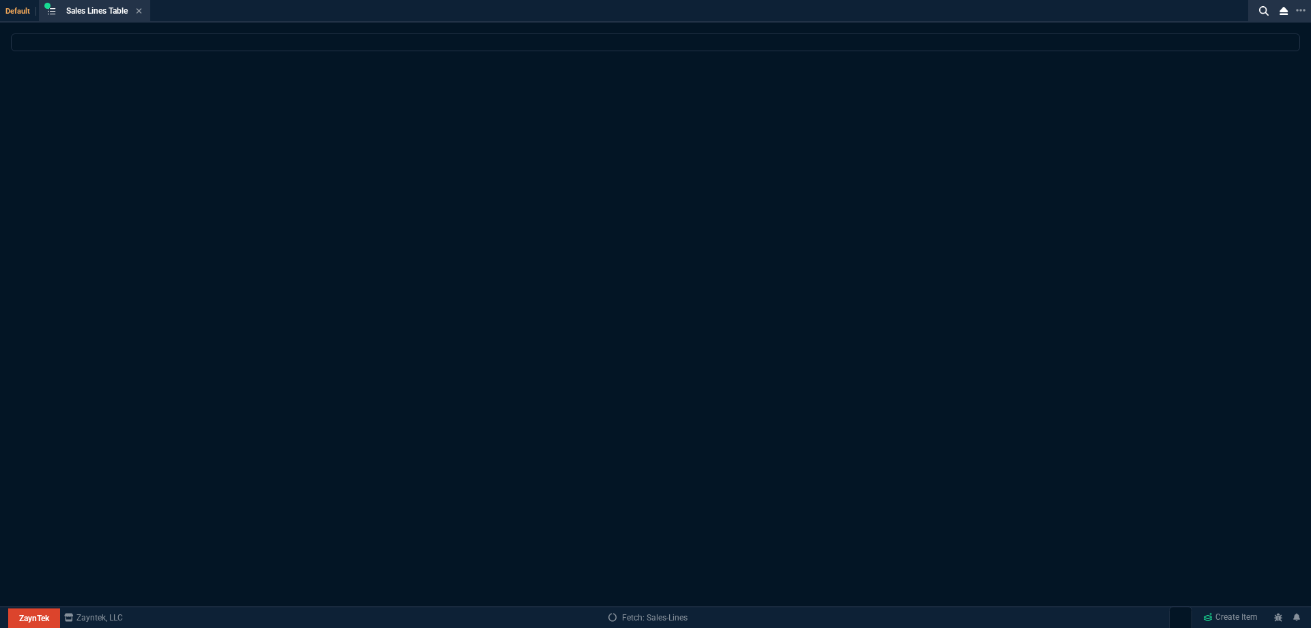
select select
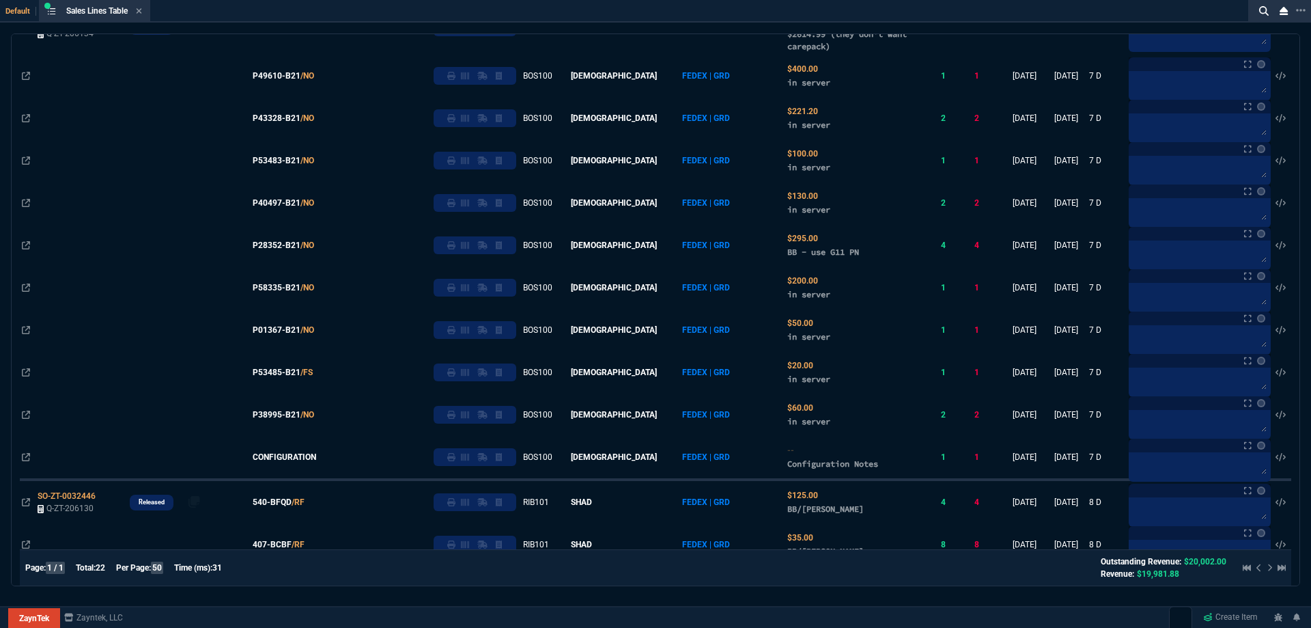
scroll to position [546, 0]
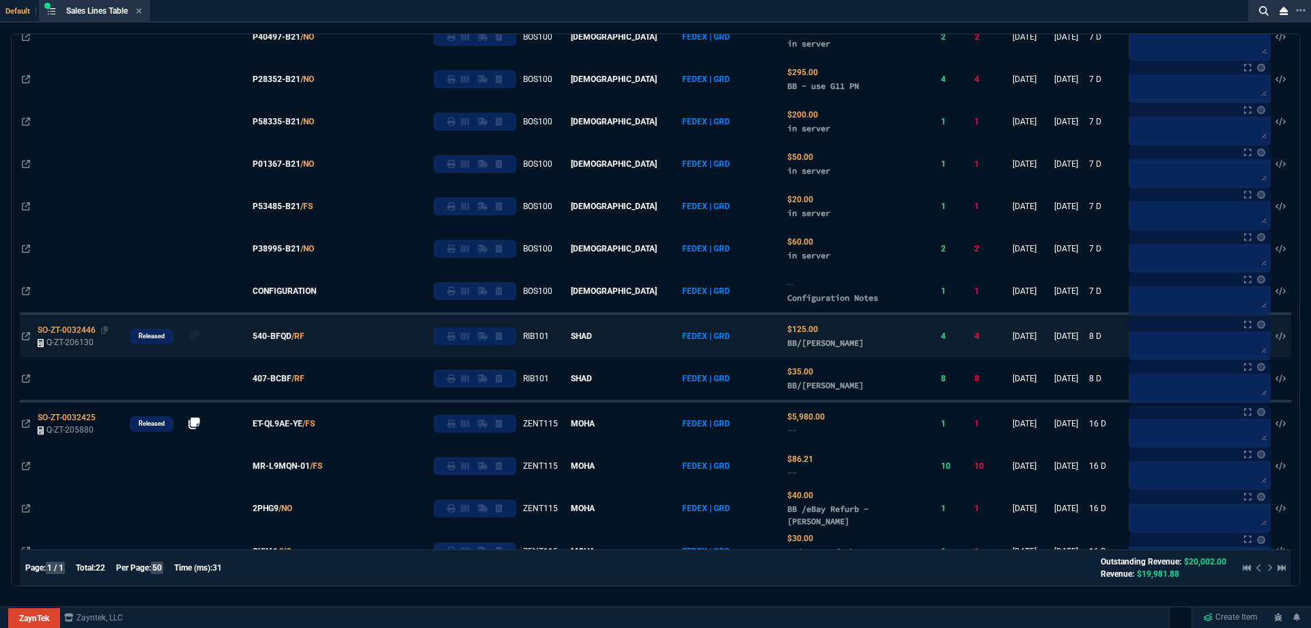
click at [61, 331] on span "SO-ZT-0032446" at bounding box center [67, 330] width 58 height 10
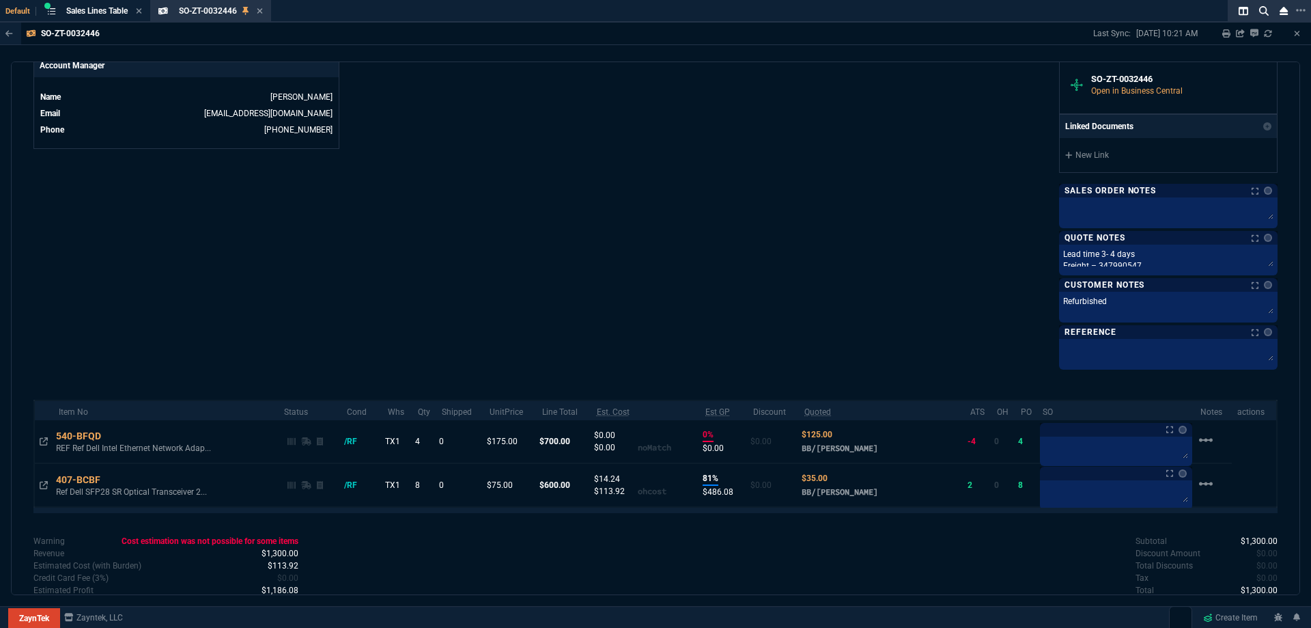
scroll to position [683, 0]
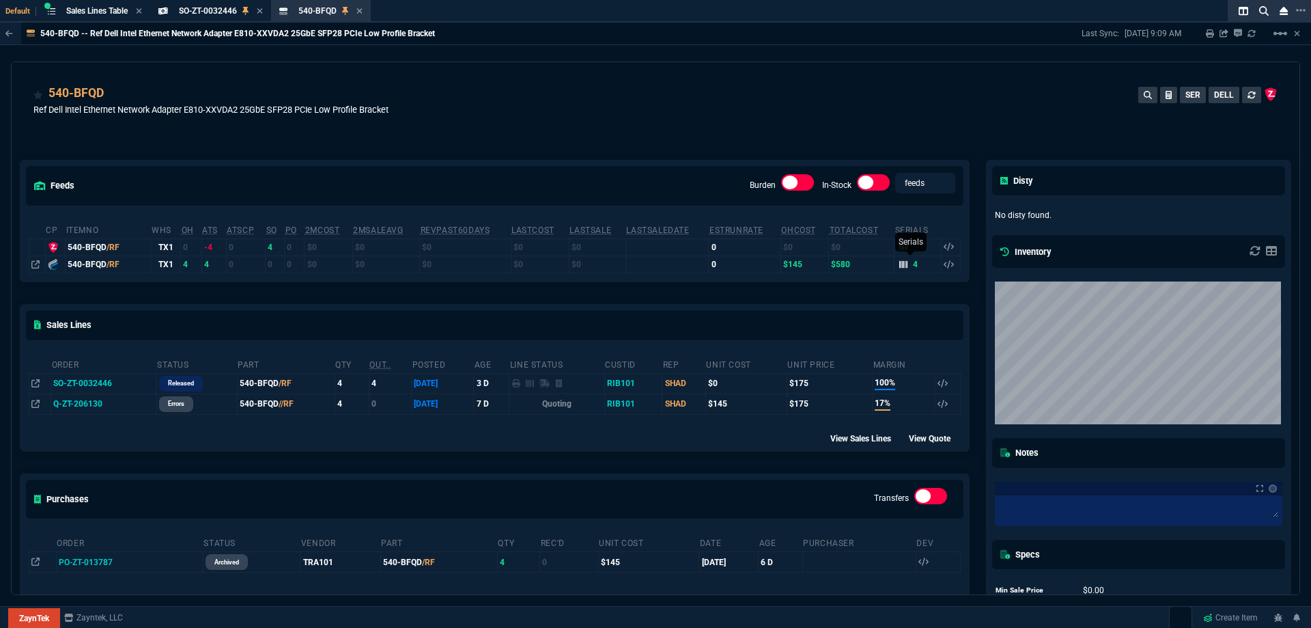
click at [899, 267] on icon at bounding box center [903, 264] width 8 height 8
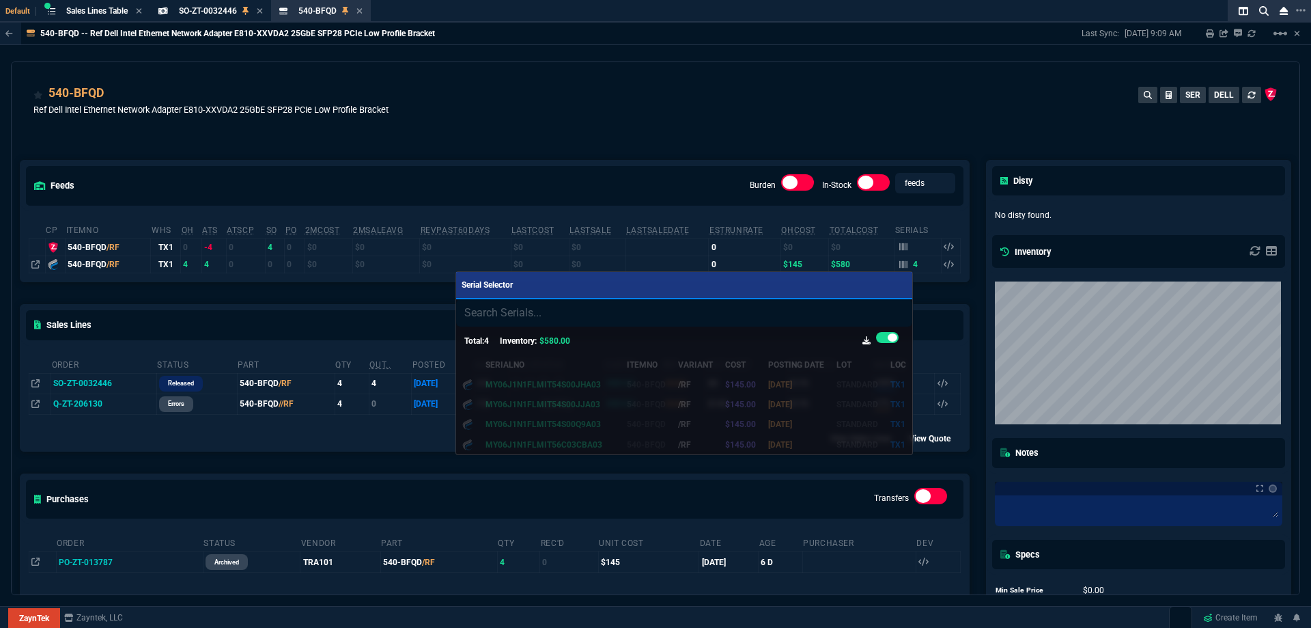
click at [754, 133] on div at bounding box center [655, 314] width 1311 height 628
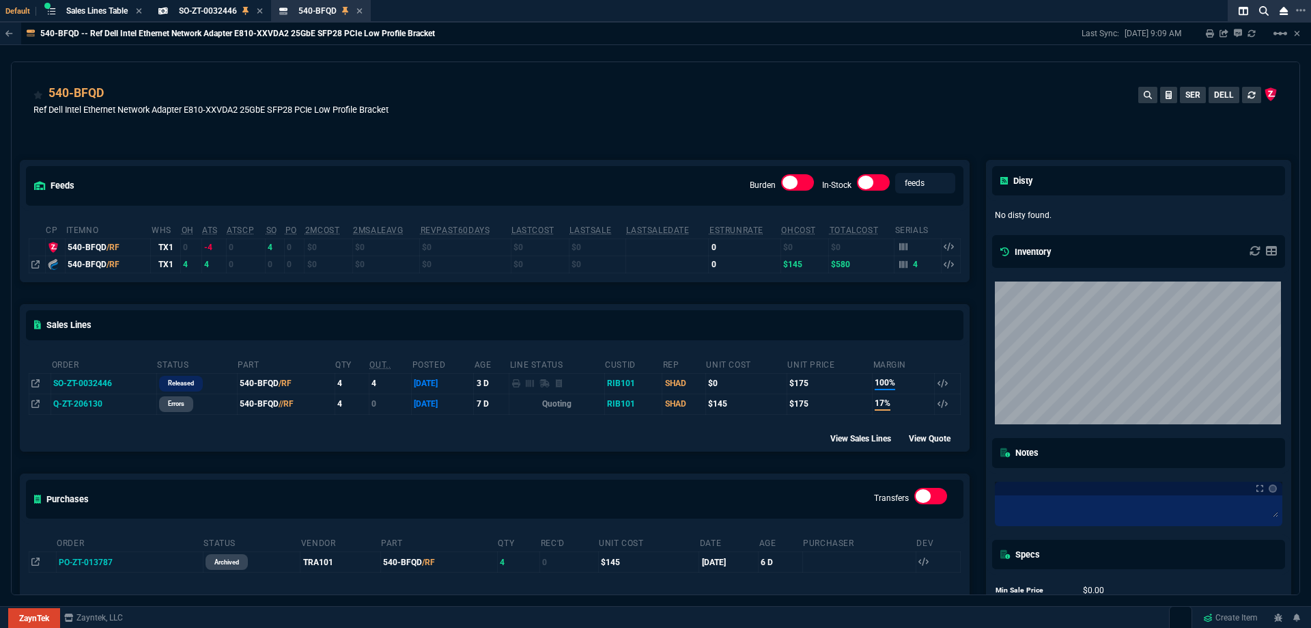
click at [757, 132] on div "feeds Burden In-Stock feeds prices cp ItemNo WHS OH ATS ATSCP SO PO 2MCost 2MSa…" at bounding box center [495, 402] width 966 height 545
click at [755, 130] on div "540-BFQD Ref Dell Intel Ethernet Network Adapter E810-XXVDA2 25GbE SFP28 PCIe L…" at bounding box center [655, 108] width 1244 height 48
click at [754, 130] on div "540-BFQD Ref Dell Intel Ethernet Network Adapter E810-XXVDA2 25GbE SFP28 PCIe L…" at bounding box center [655, 108] width 1244 height 48
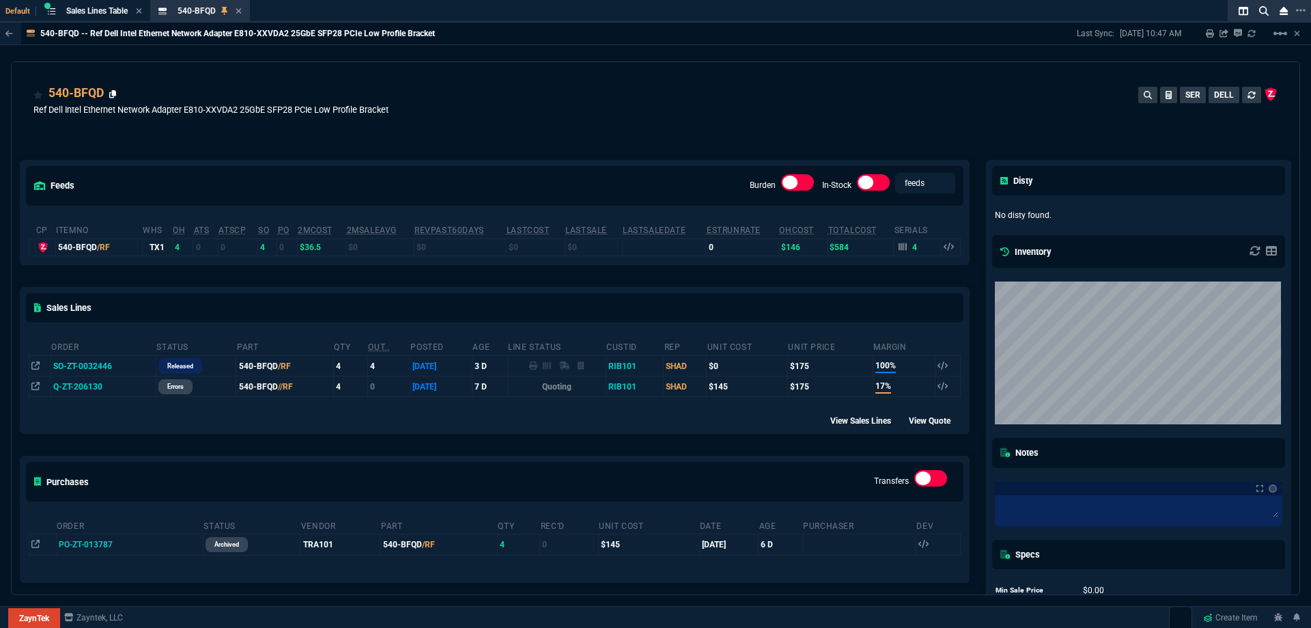
click at [112, 93] on icon at bounding box center [113, 94] width 8 height 8
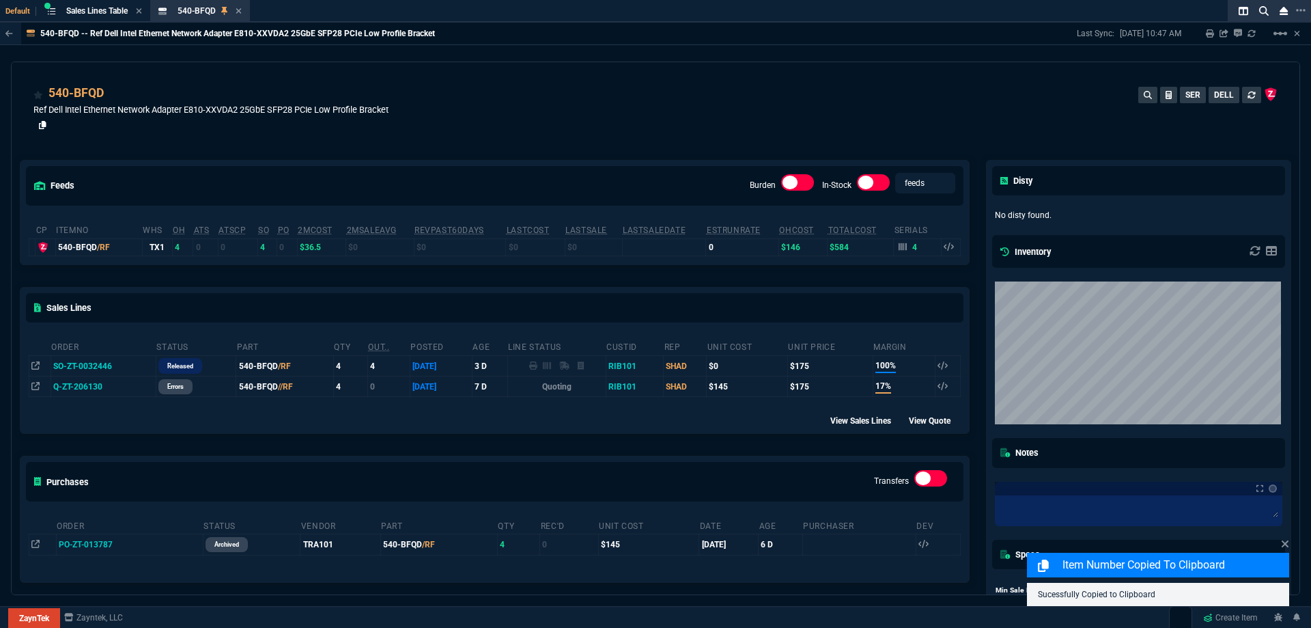
click at [40, 128] on icon at bounding box center [43, 125] width 8 height 8
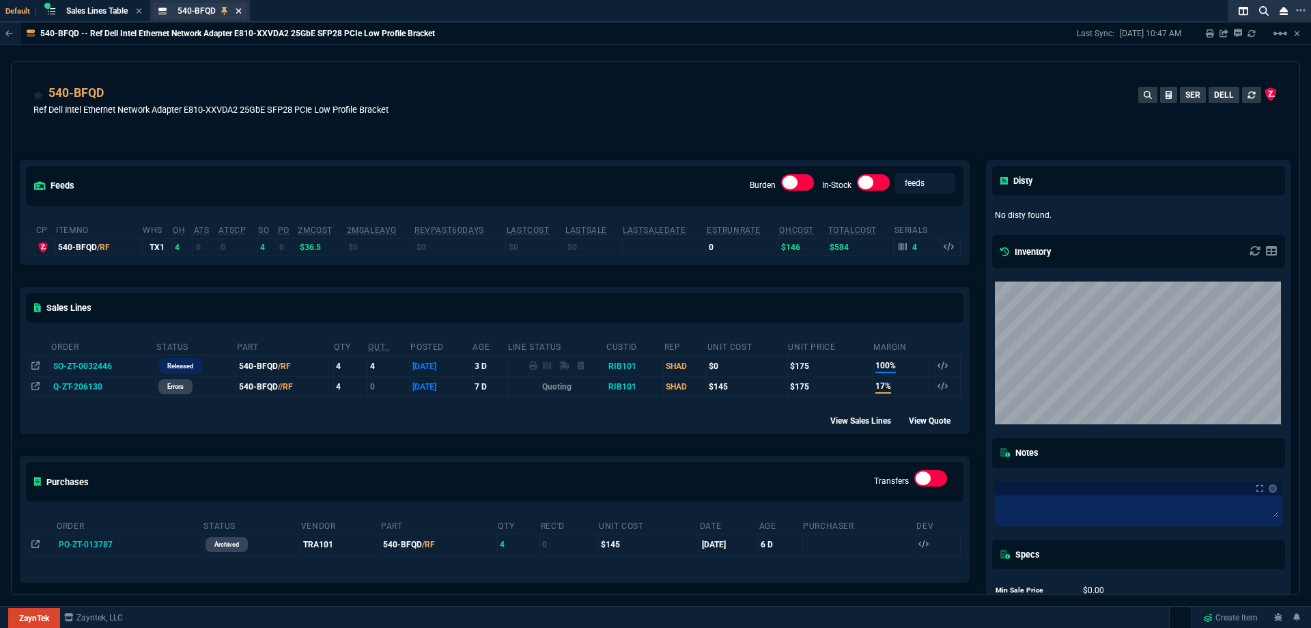
click at [241, 13] on icon at bounding box center [239, 11] width 6 height 8
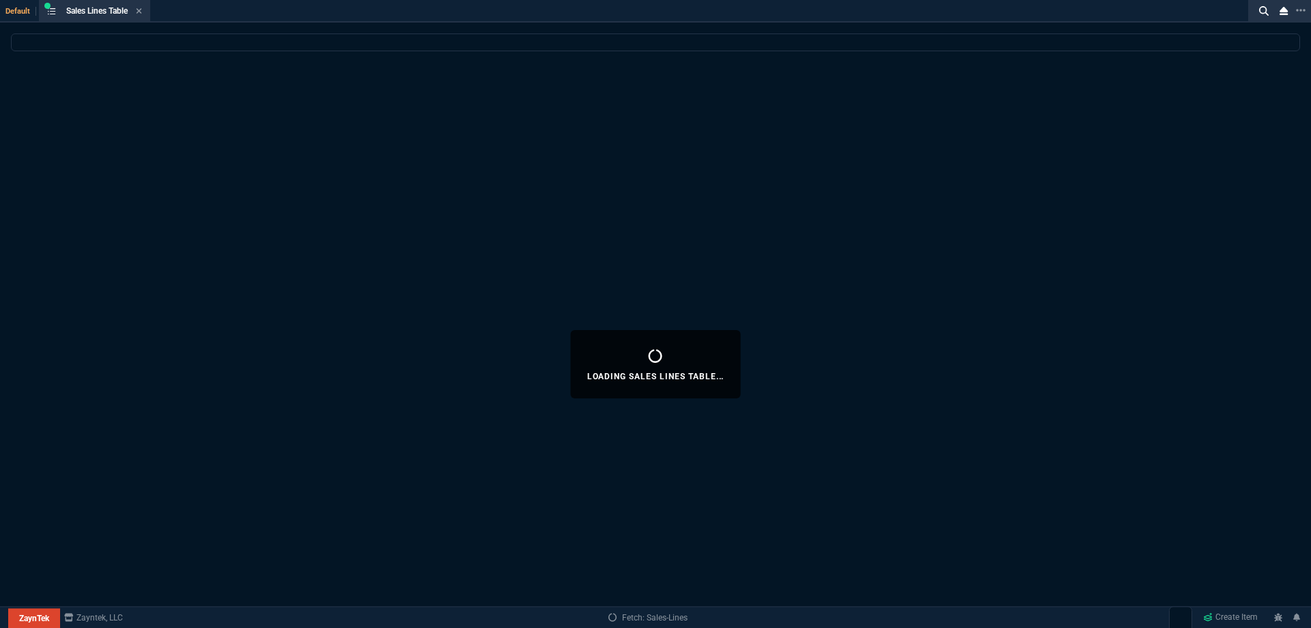
select select
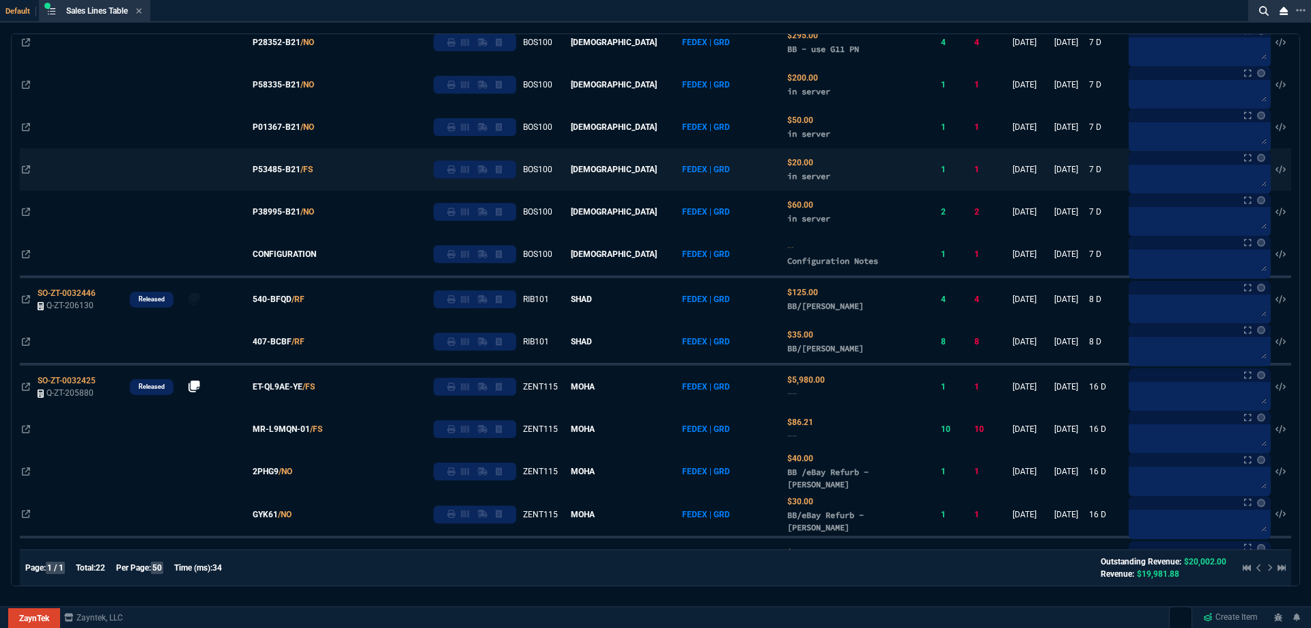
scroll to position [615, 0]
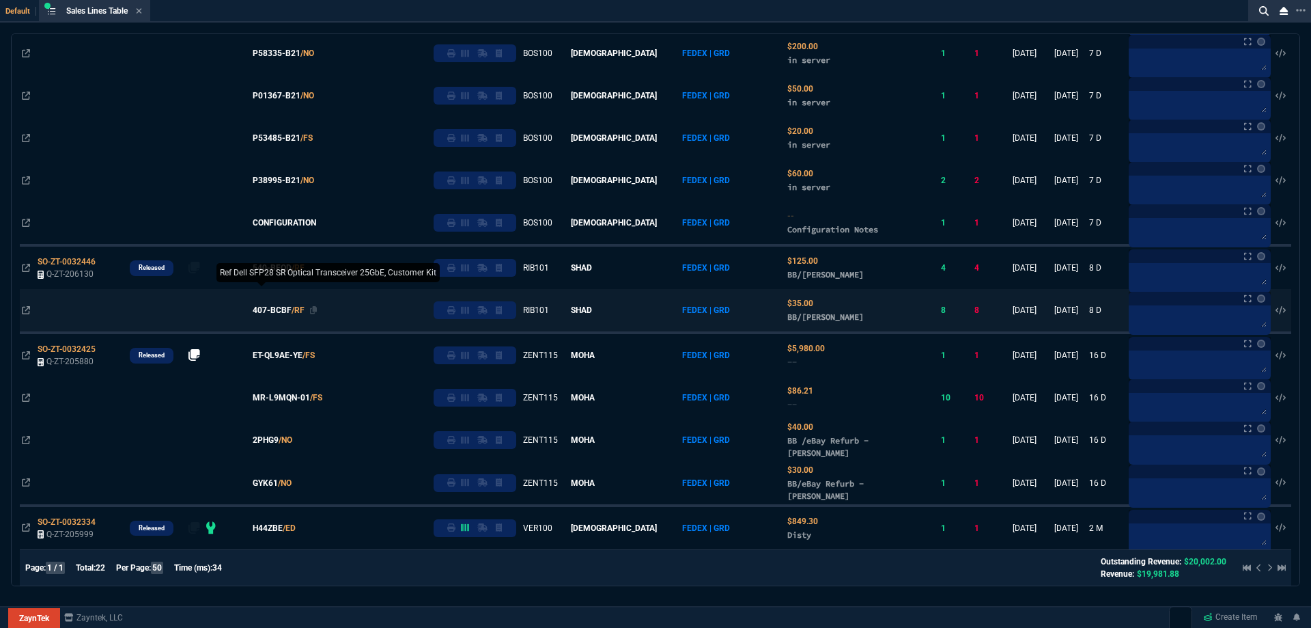
click at [291, 311] on span "407-BCBF" at bounding box center [272, 310] width 39 height 12
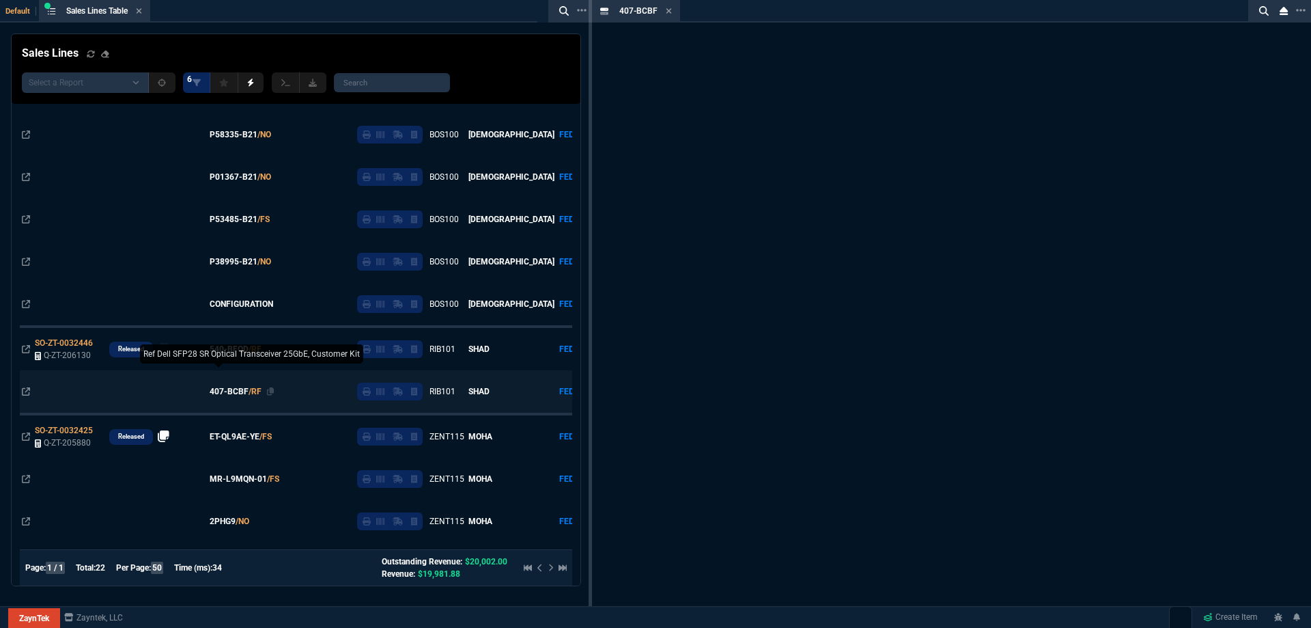
scroll to position [696, 0]
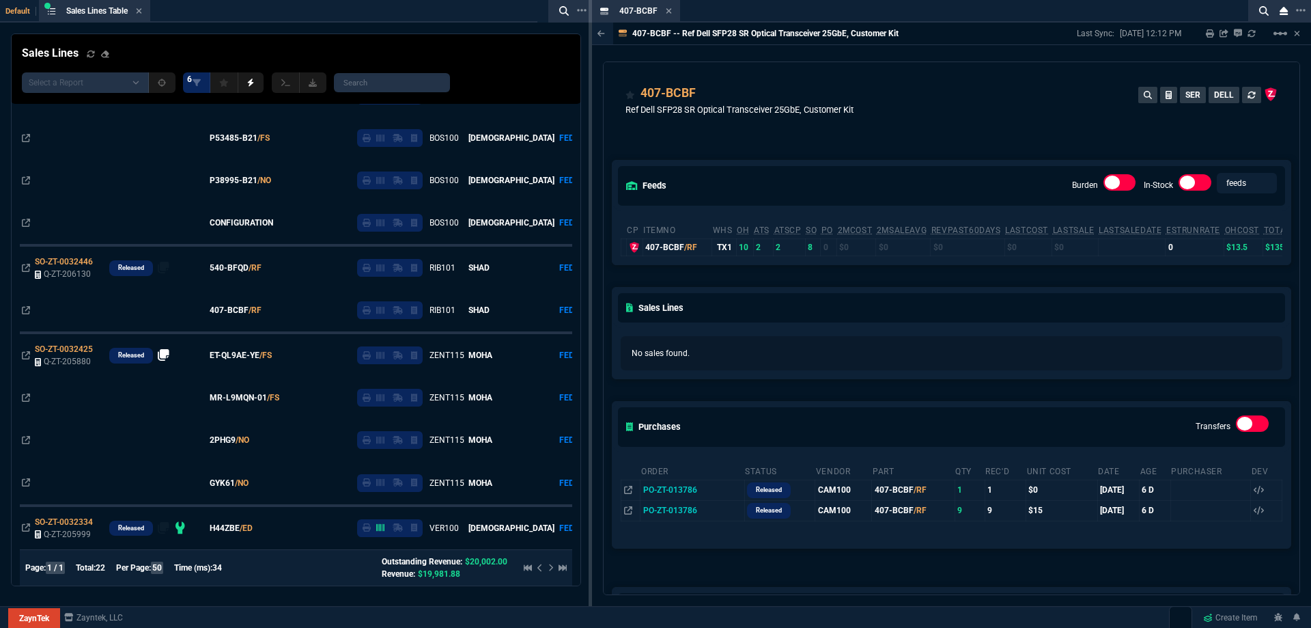
drag, startPoint x: 619, startPoint y: 16, endPoint x: 471, endPoint y: 16, distance: 147.5
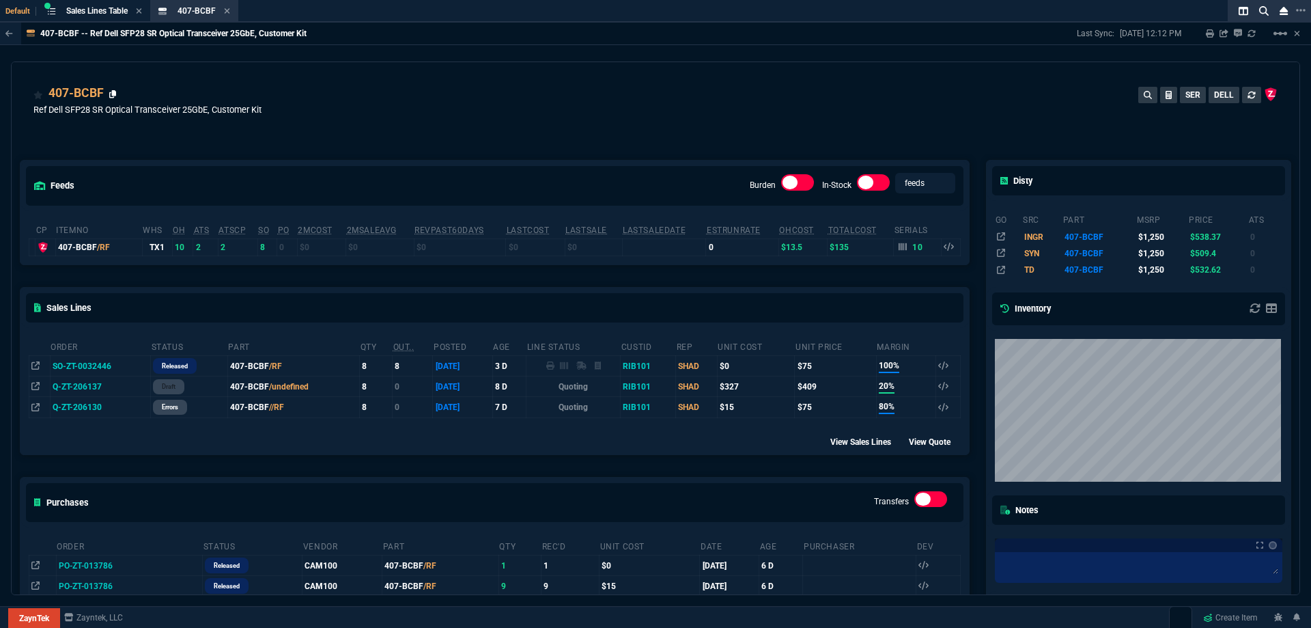
click at [113, 98] on icon at bounding box center [113, 94] width 8 height 8
click at [41, 128] on icon at bounding box center [43, 125] width 8 height 8
click at [562, 124] on div "407-BCBF Ref Dell SFP28 SR Optical Transceiver 25GbE, Customer Kit SER DELL" at bounding box center [655, 108] width 1244 height 48
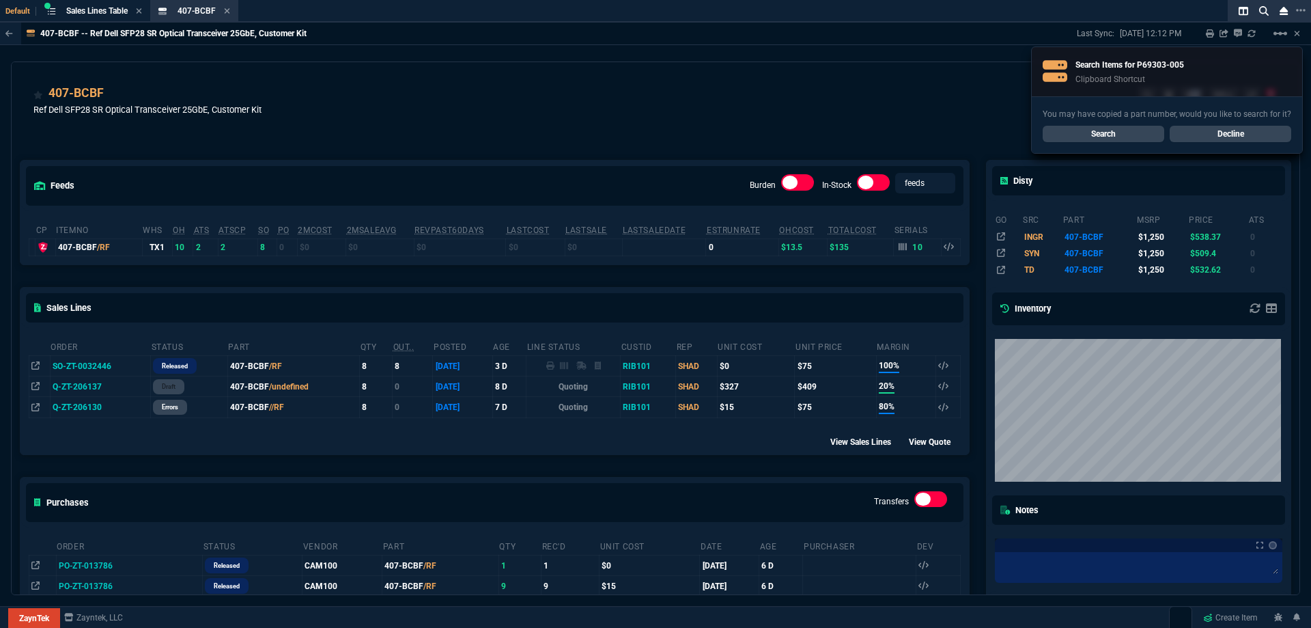
click at [562, 124] on div "407-BCBF Ref Dell SFP28 SR Optical Transceiver 25GbE, Customer Kit SER DELL" at bounding box center [655, 108] width 1244 height 48
click at [1059, 128] on link "Search" at bounding box center [1104, 134] width 122 height 16
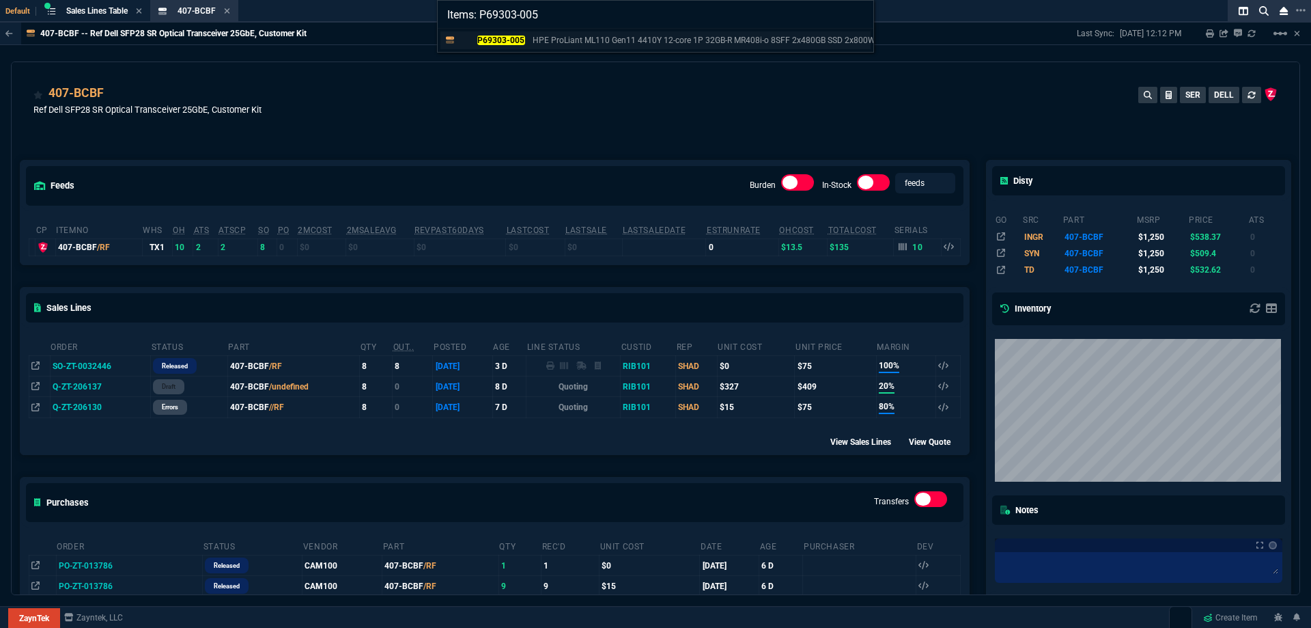
click at [498, 40] on mark "P69303-005" at bounding box center [501, 41] width 48 height 10
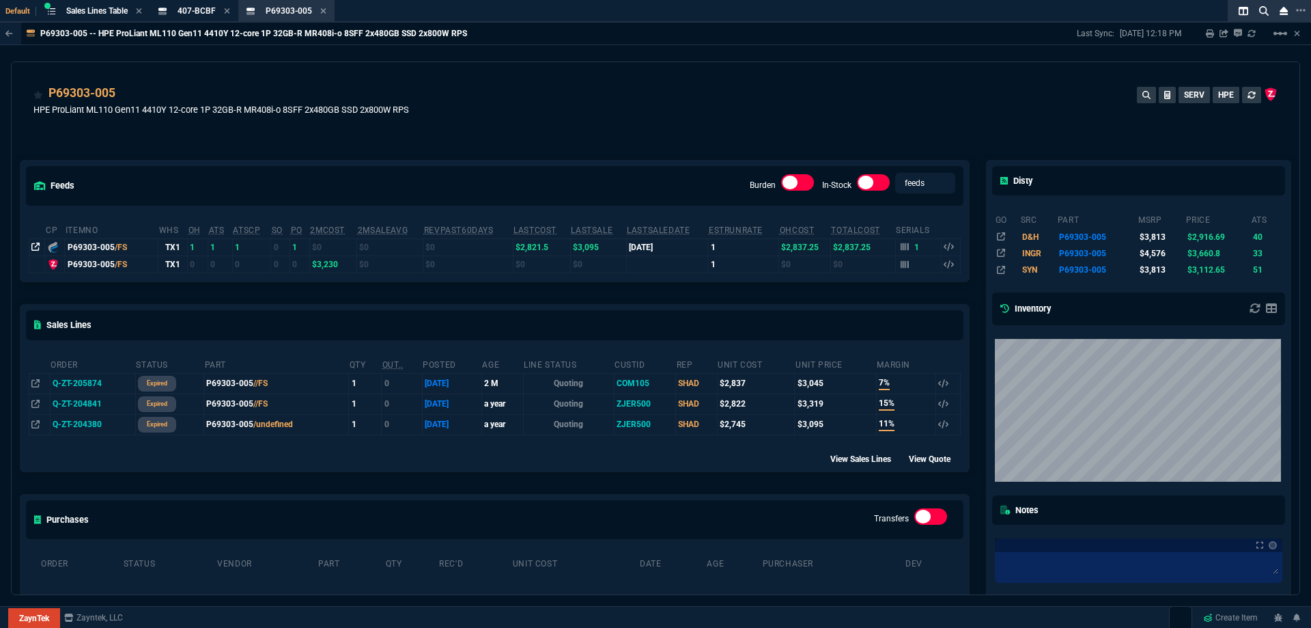
click at [38, 244] on icon at bounding box center [35, 246] width 8 height 8
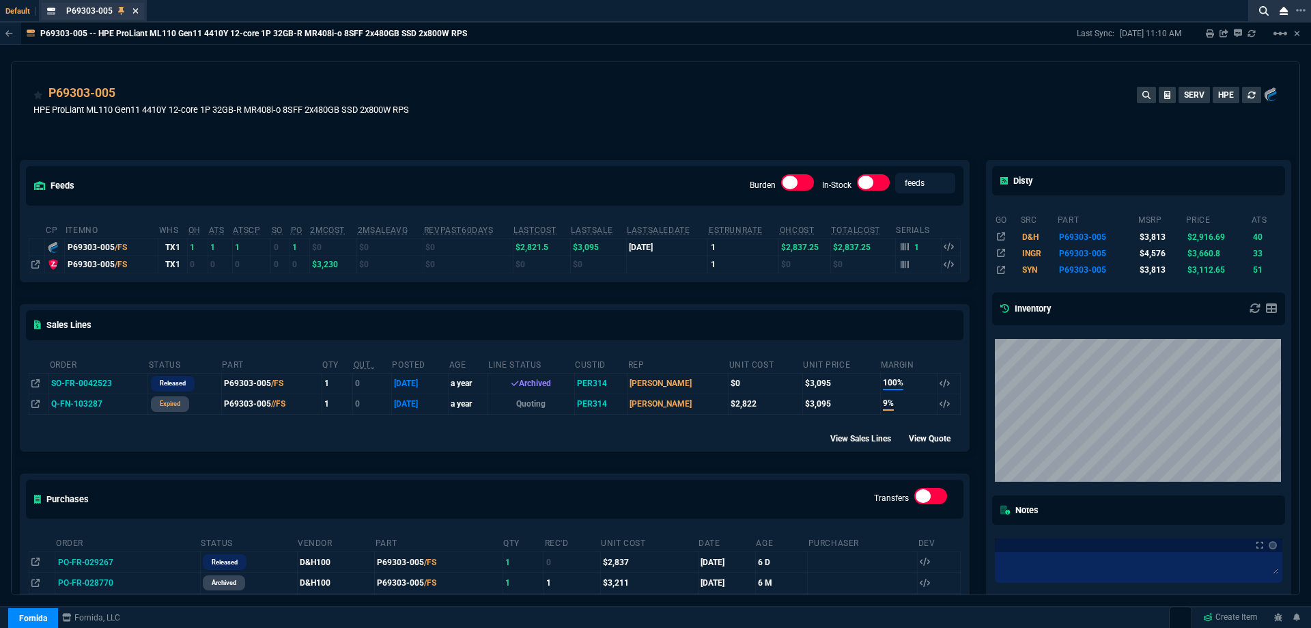
click at [137, 14] on icon at bounding box center [135, 11] width 6 height 8
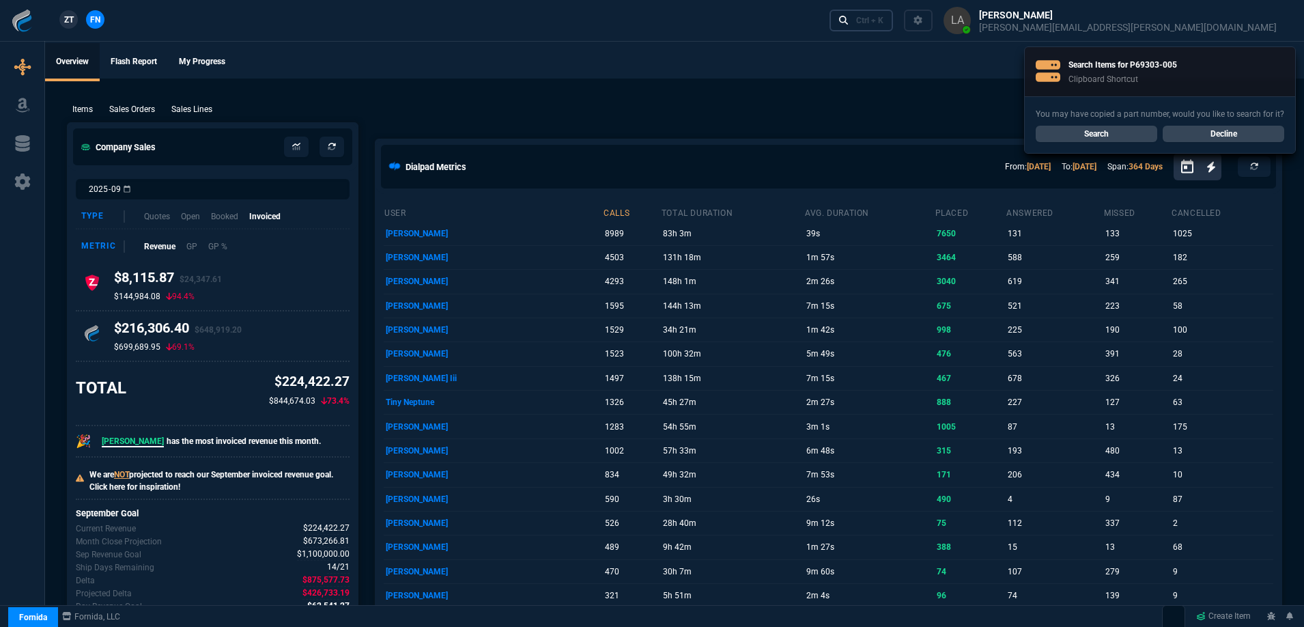
click at [894, 23] on link "Ctrl + K" at bounding box center [862, 20] width 64 height 21
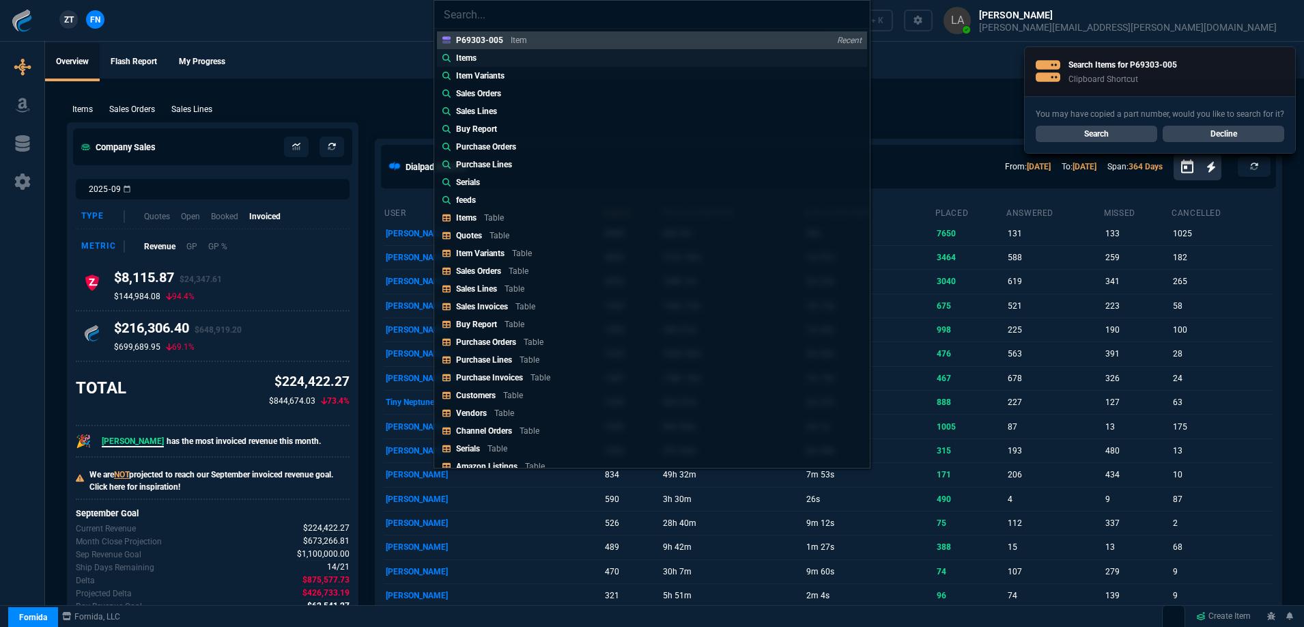
click at [554, 60] on link "Items" at bounding box center [652, 58] width 430 height 18
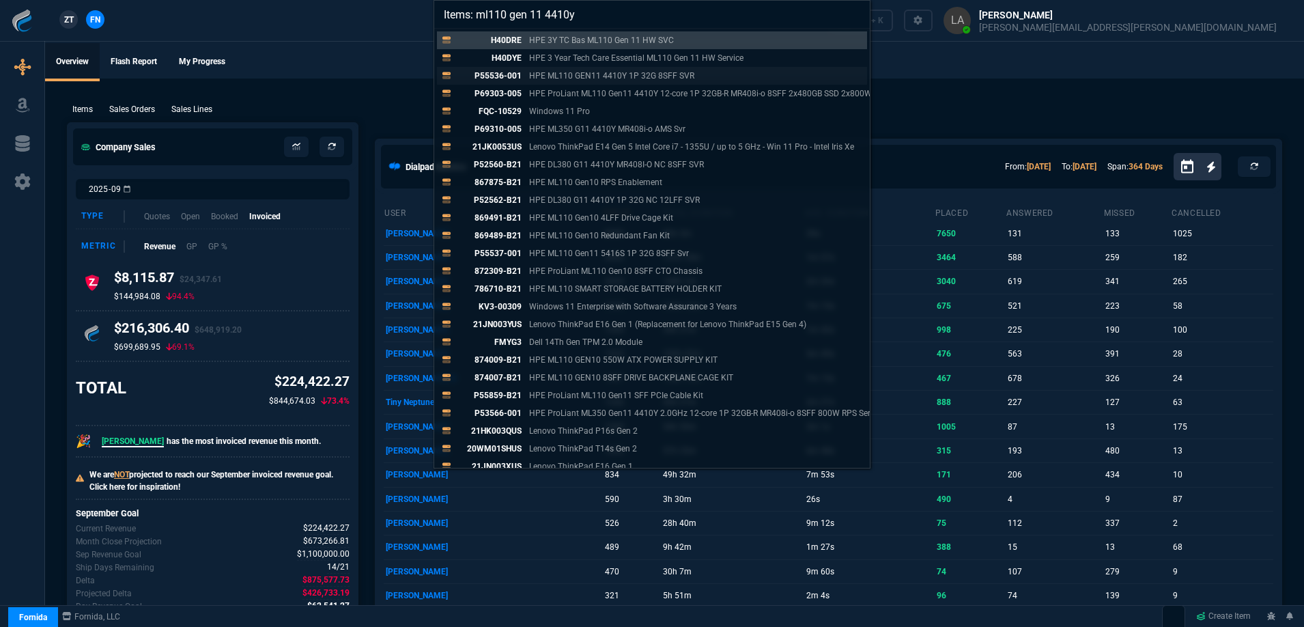
type input "Items: ml110 gen 11 4410y"
click at [636, 79] on p "HPE ML110 GEN11 4410Y 1P 32G 8SFF SVR" at bounding box center [611, 76] width 165 height 12
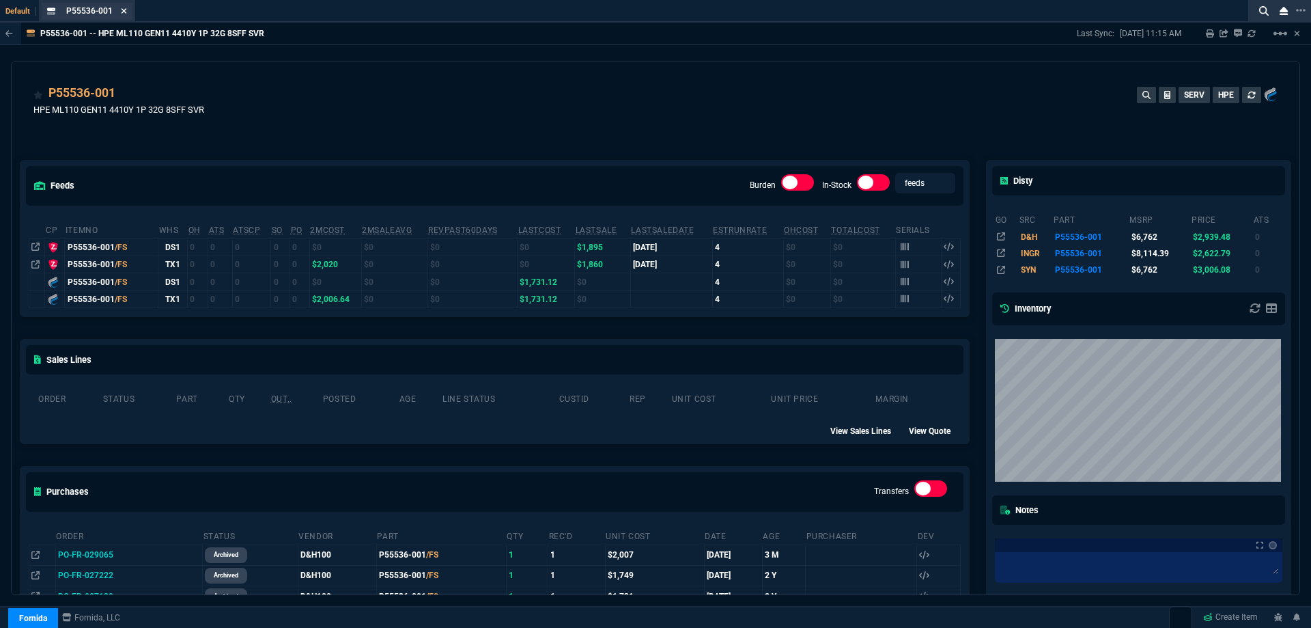
click at [122, 10] on icon at bounding box center [124, 10] width 5 height 5
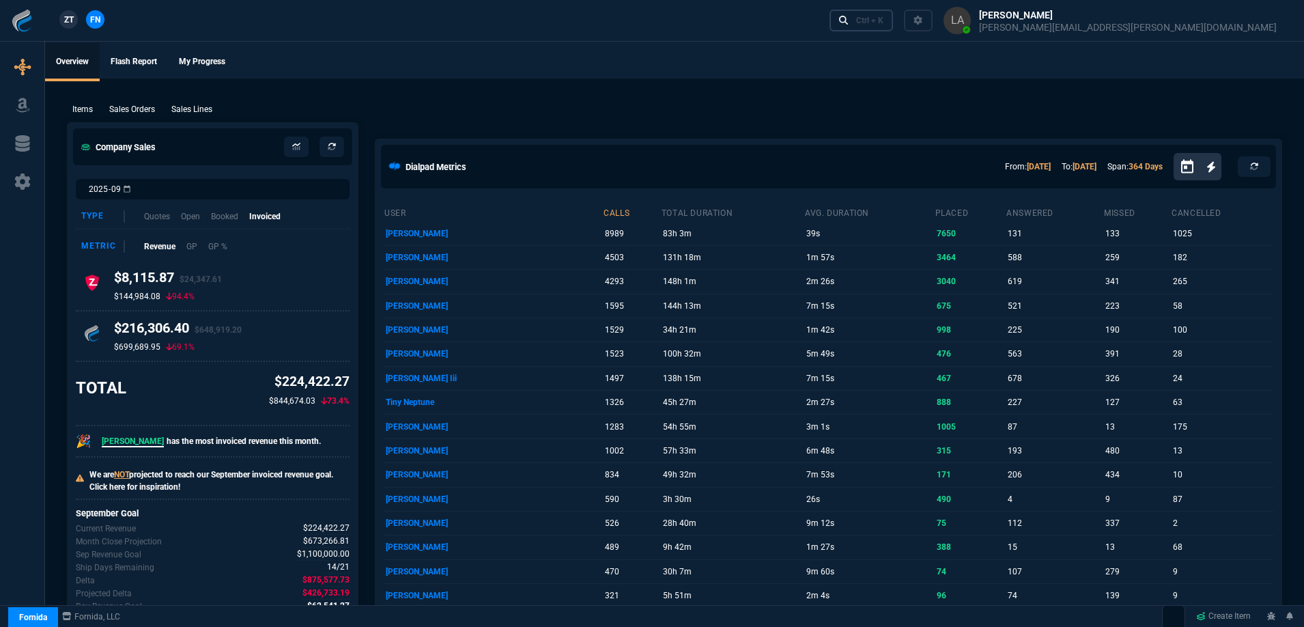
click at [894, 14] on link "Ctrl + K" at bounding box center [862, 20] width 64 height 21
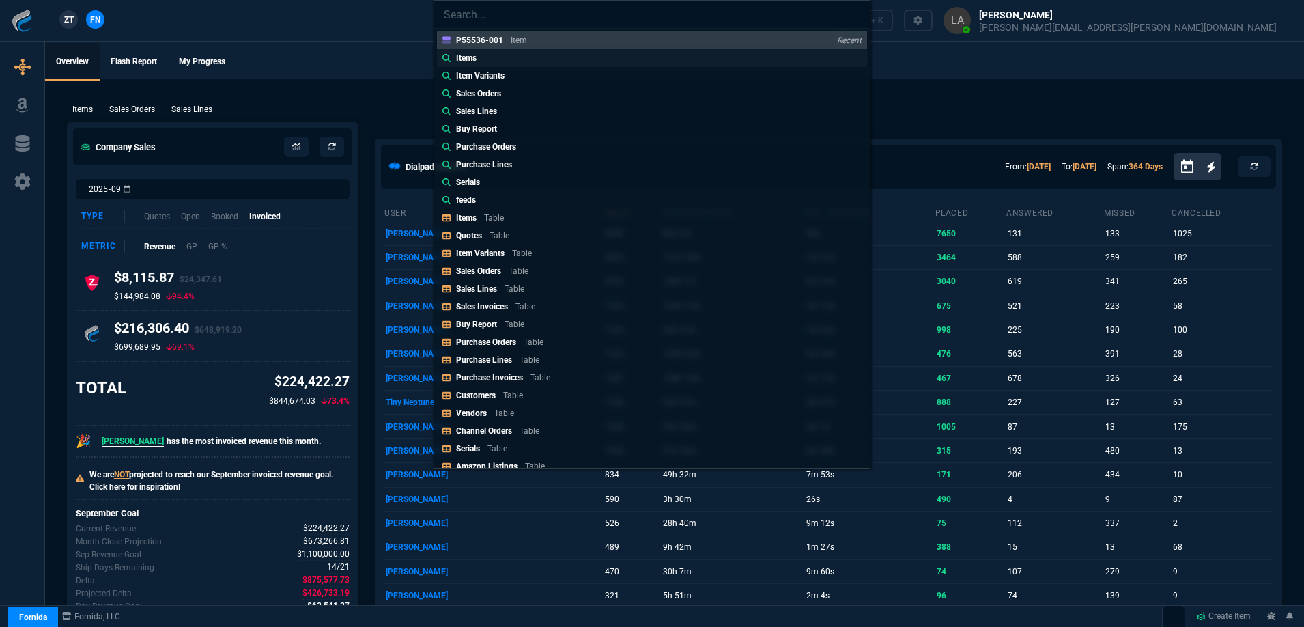
click at [475, 58] on p "Items" at bounding box center [466, 58] width 20 height 12
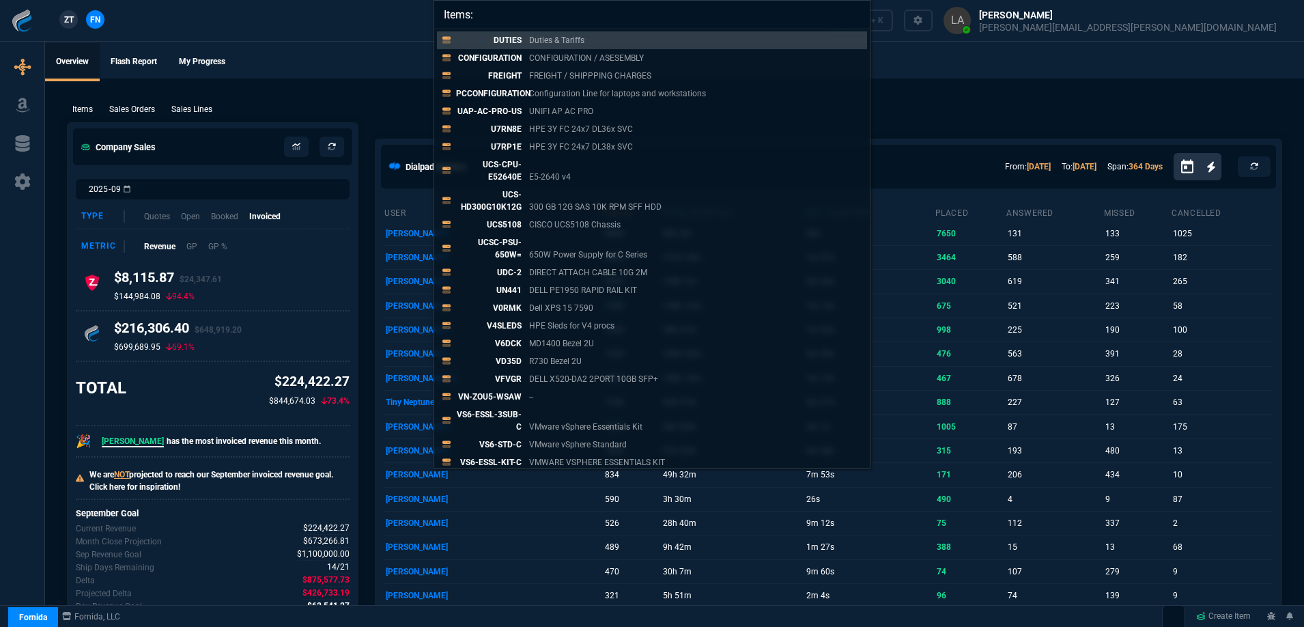
paste input "P61862-001"
type input "Items: P61862-001"
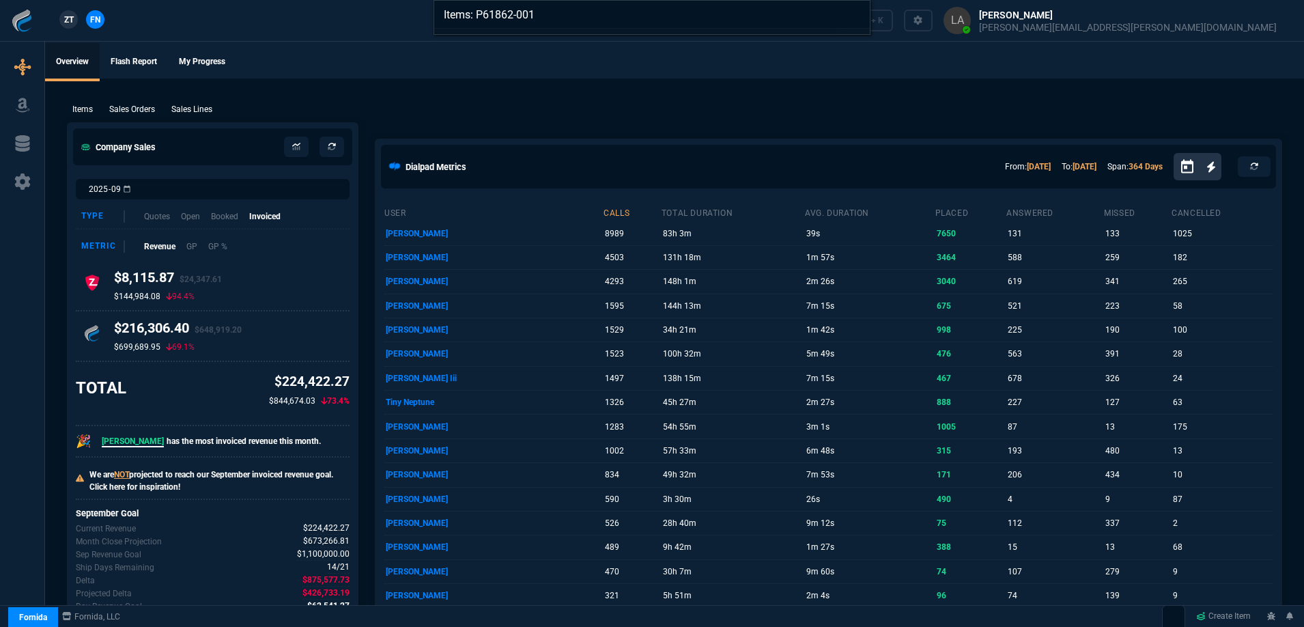
drag, startPoint x: 545, startPoint y: 24, endPoint x: 399, endPoint y: 21, distance: 146.2
click at [399, 21] on div "Items: P61862-001" at bounding box center [652, 313] width 1304 height 627
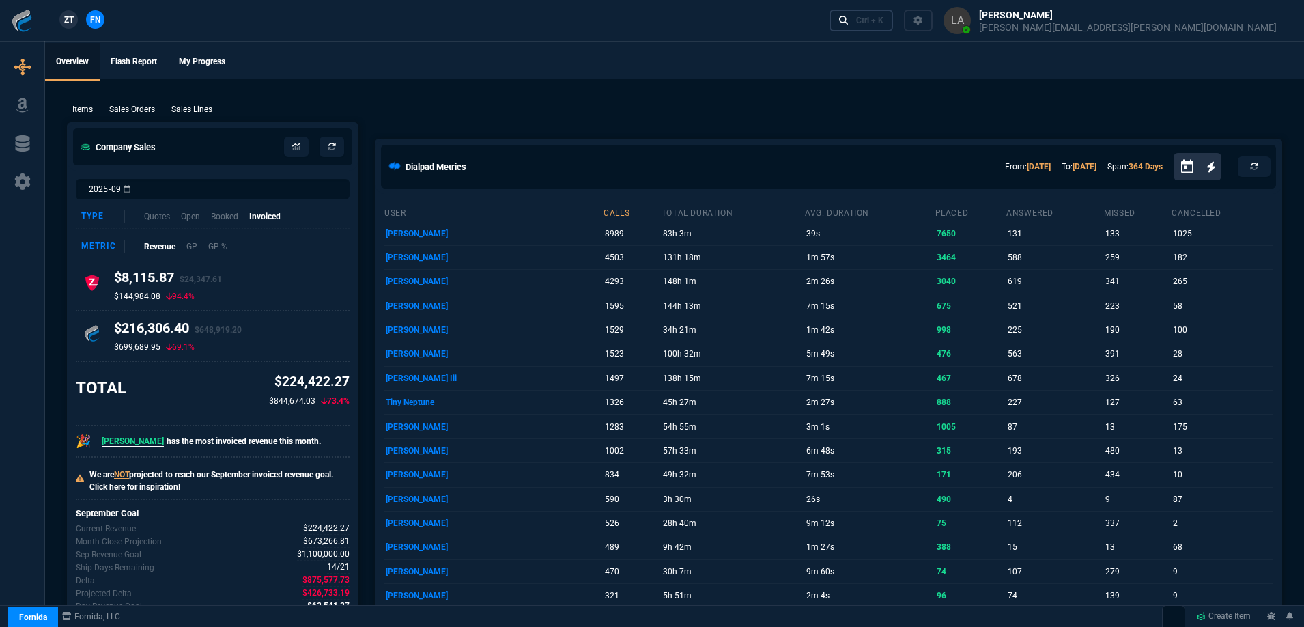
click at [849, 25] on icon at bounding box center [844, 21] width 10 height 10
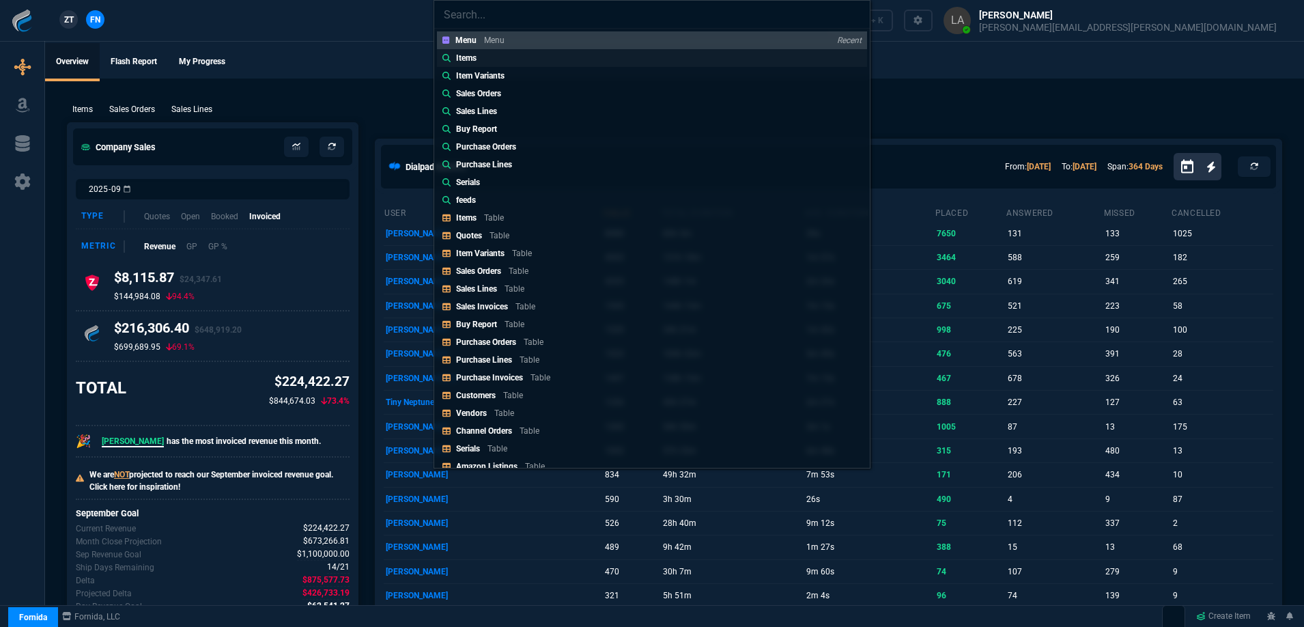
click at [468, 61] on p "Items" at bounding box center [466, 58] width 20 height 12
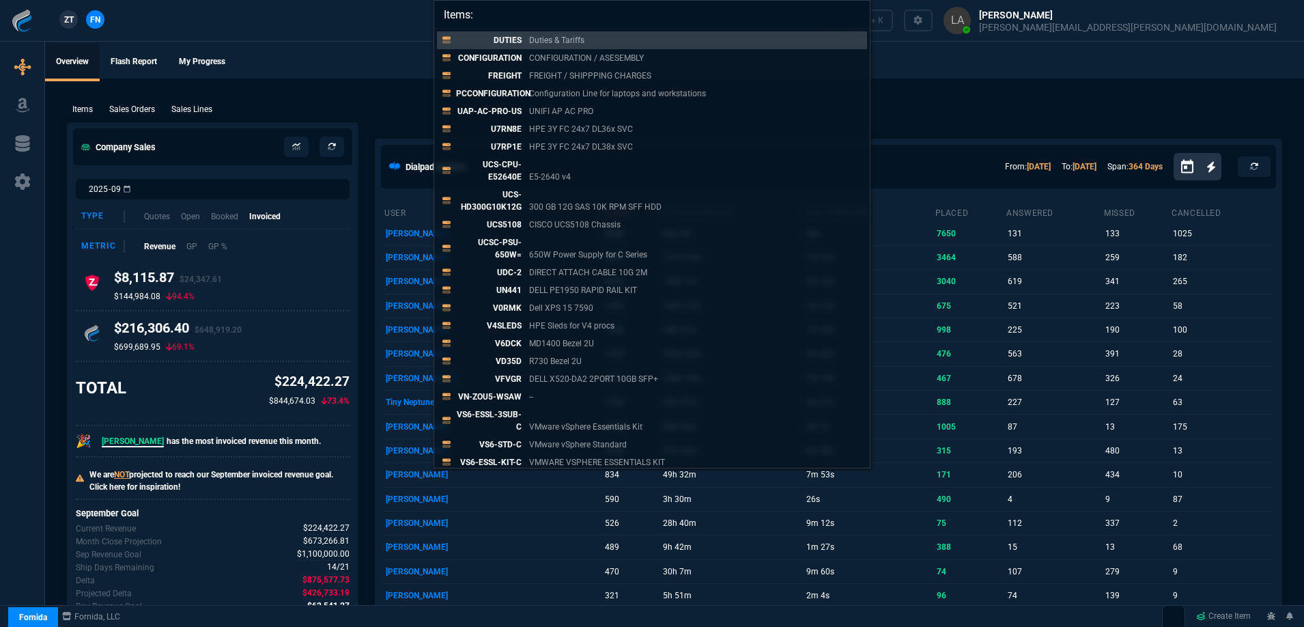
paste input "878644-001"
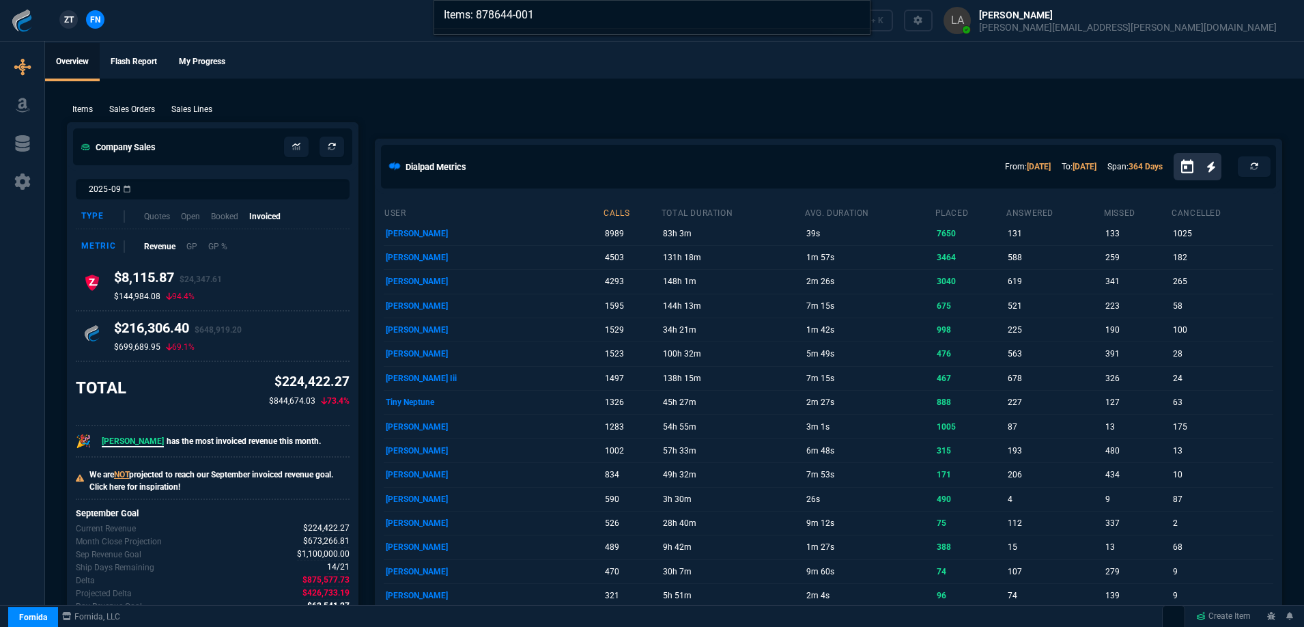
drag, startPoint x: 724, startPoint y: 20, endPoint x: 479, endPoint y: 29, distance: 245.3
click at [479, 29] on div "Items: 878644-001" at bounding box center [652, 17] width 437 height 35
paste input "P58520"
type input "Items: P58520-001"
click at [684, 55] on div "Items: P58520-001" at bounding box center [652, 313] width 1304 height 627
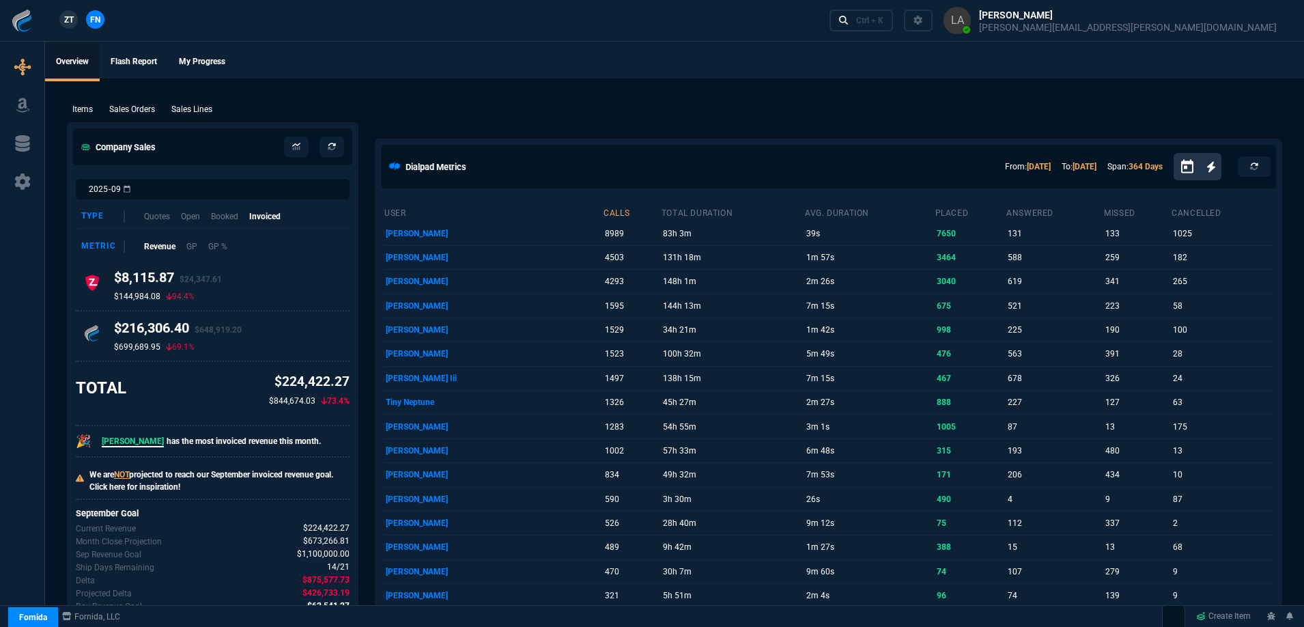
click at [207, 104] on p "Sales Lines" at bounding box center [191, 109] width 41 height 12
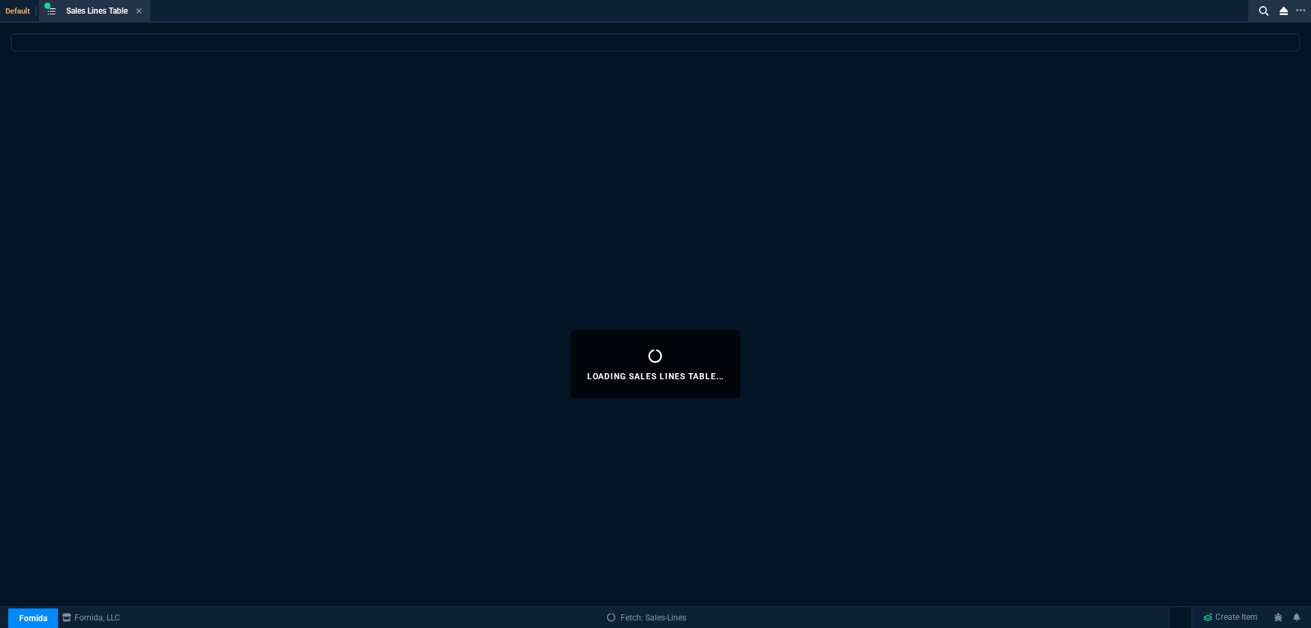
select select
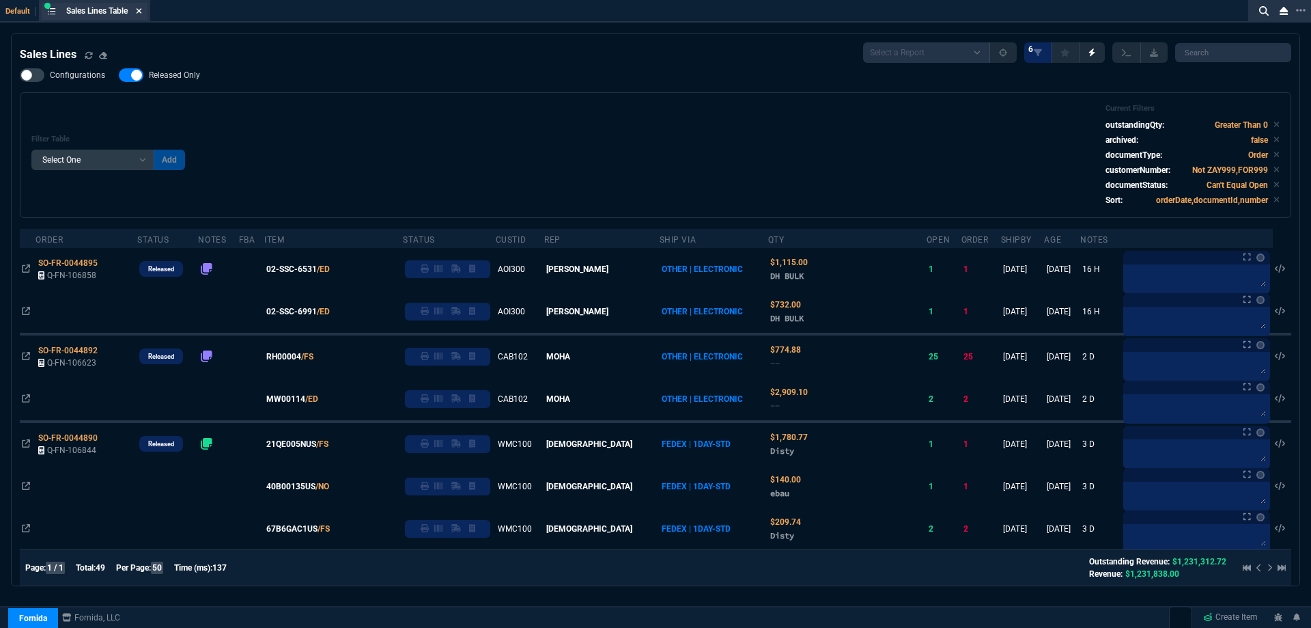
click at [141, 11] on icon at bounding box center [139, 11] width 6 height 8
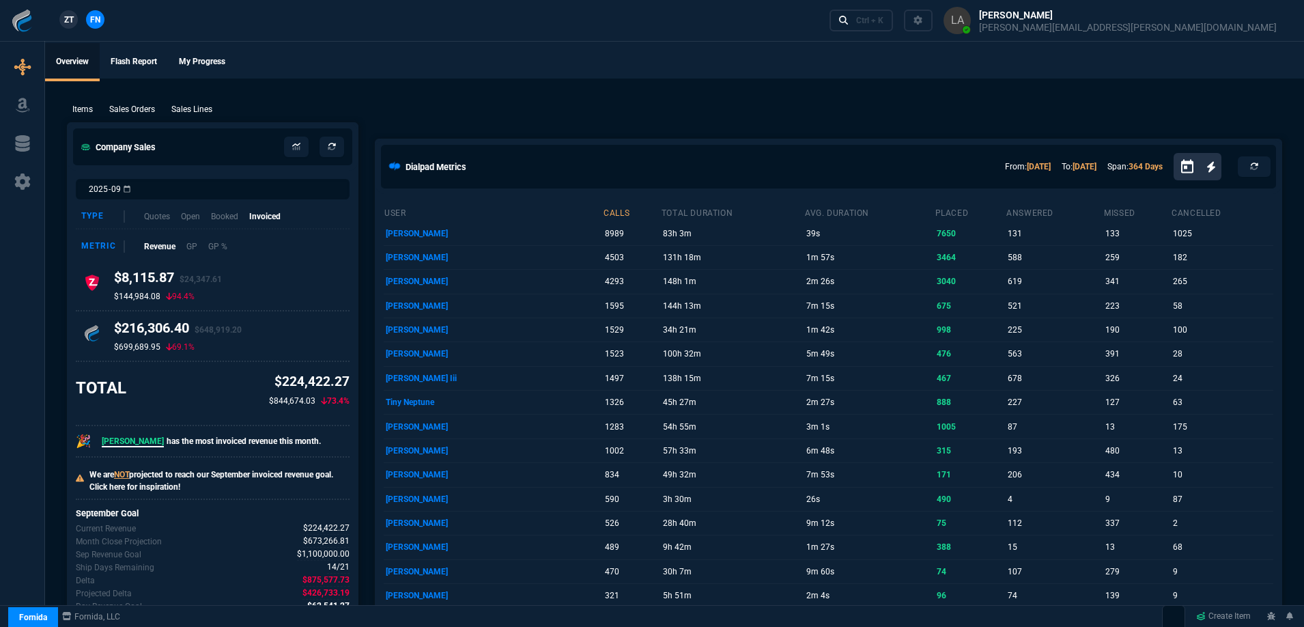
click at [822, 102] on div "Items Sales Orders Sales Lines Add Link" at bounding box center [675, 108] width 1216 height 16
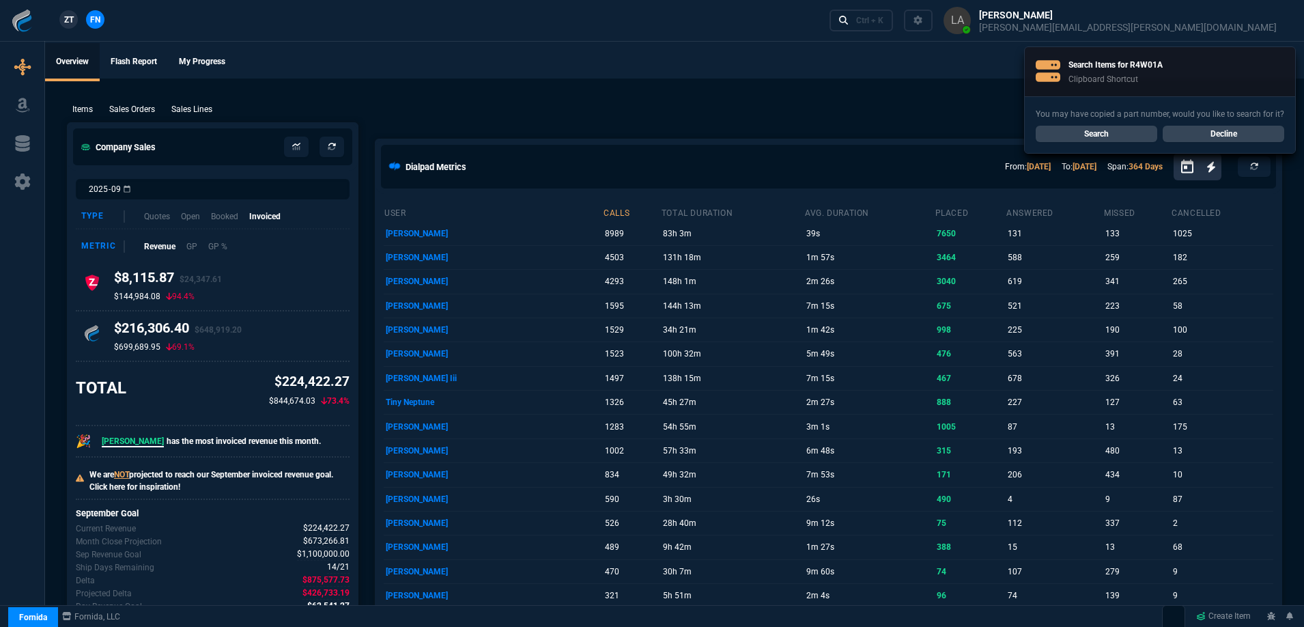
click at [822, 102] on div "Items Sales Orders Sales Lines Add Link" at bounding box center [675, 108] width 1216 height 16
click at [1121, 135] on link "Search" at bounding box center [1097, 134] width 122 height 16
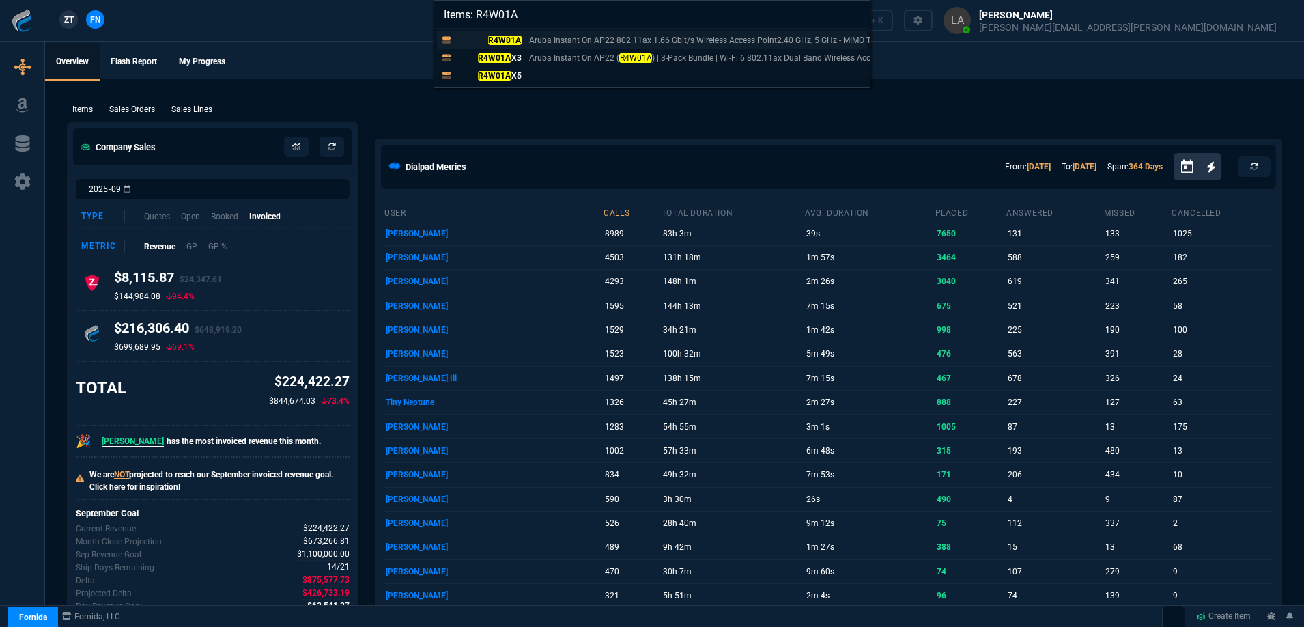
click at [505, 41] on mark "R4W01A" at bounding box center [504, 41] width 33 height 10
